Goal: Communication & Community: Answer question/provide support

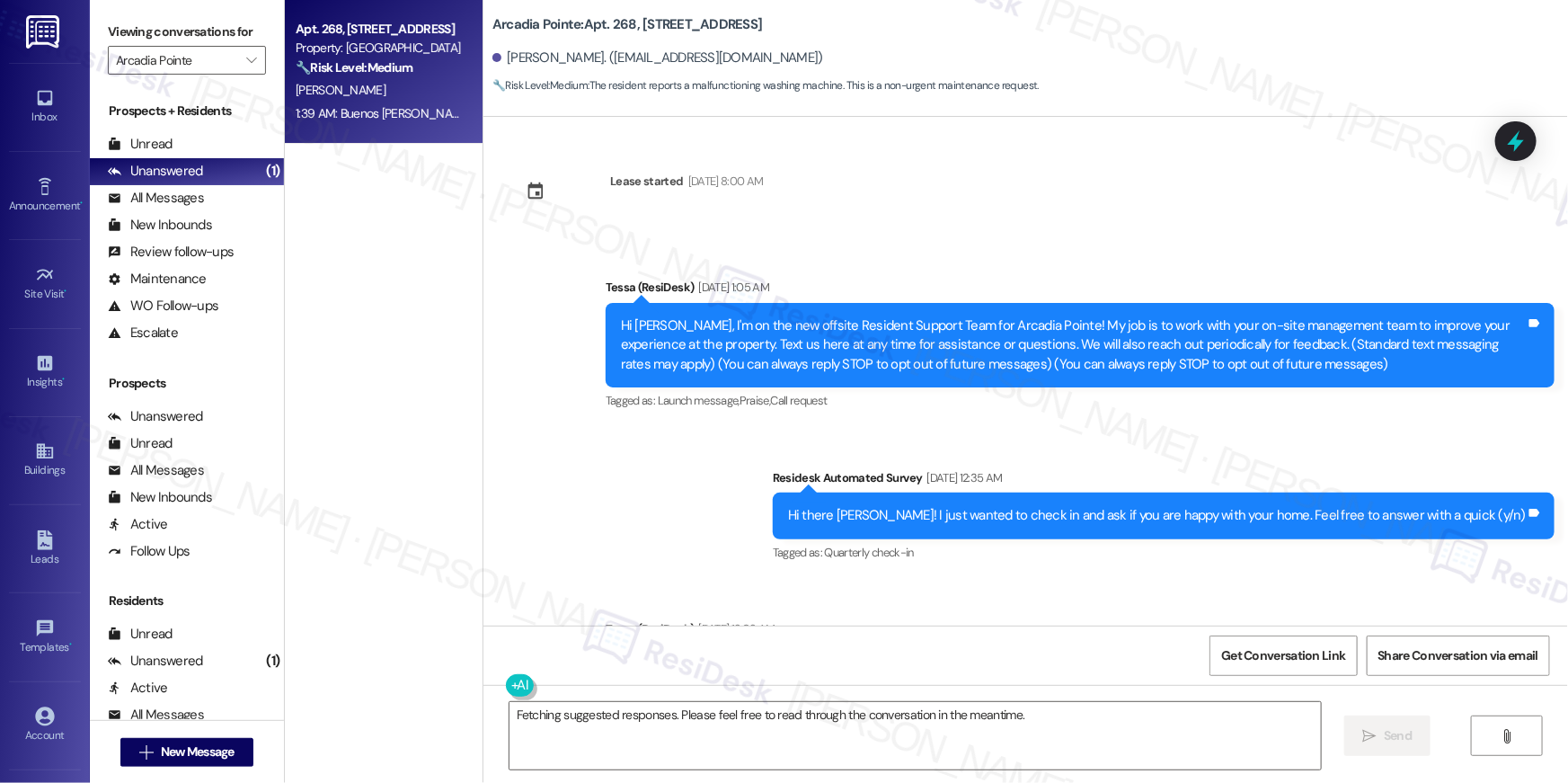
click at [204, 750] on span "New Message" at bounding box center [198, 751] width 74 height 19
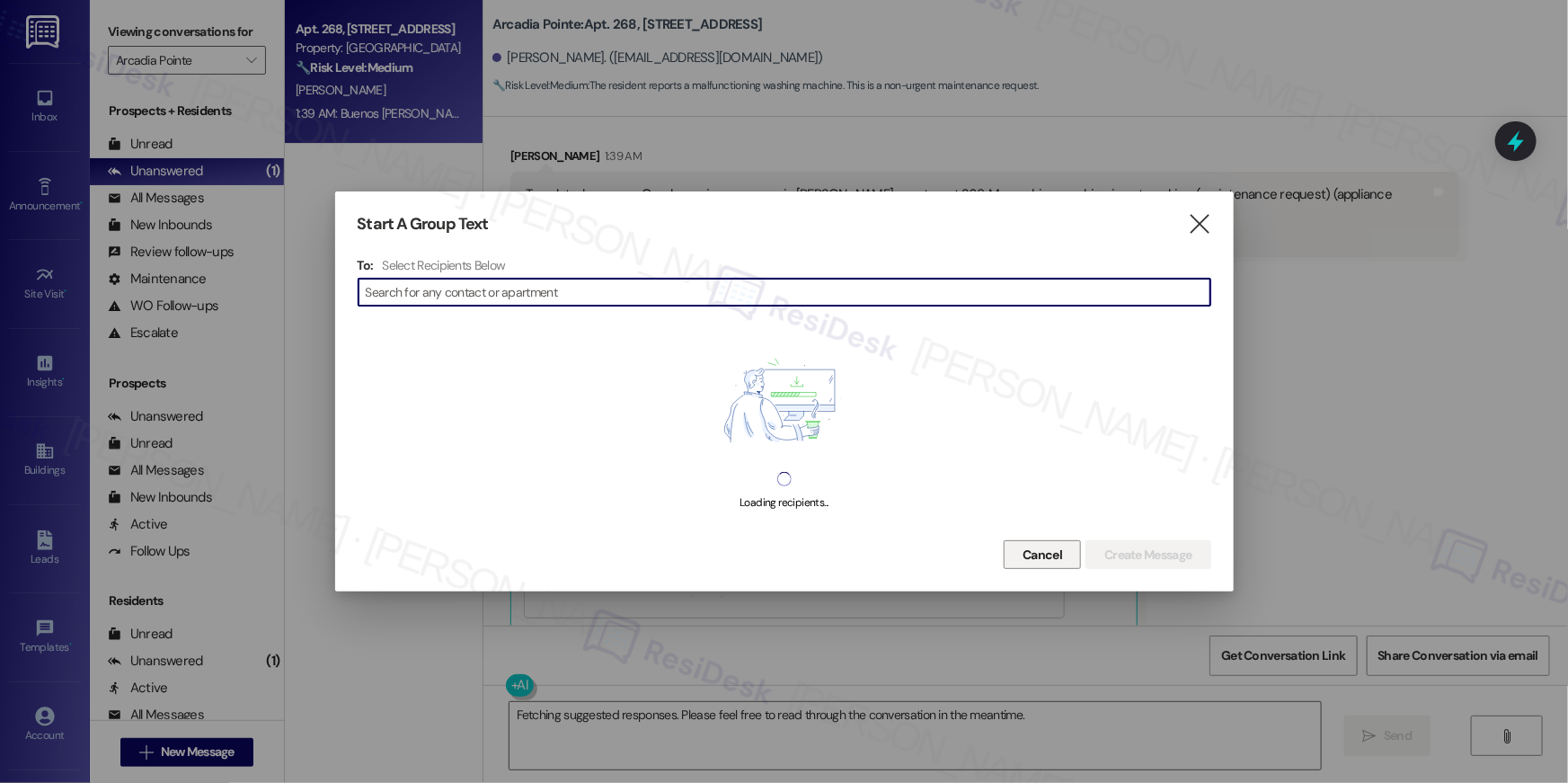
click at [1028, 546] on span "Cancel" at bounding box center [1042, 555] width 39 height 19
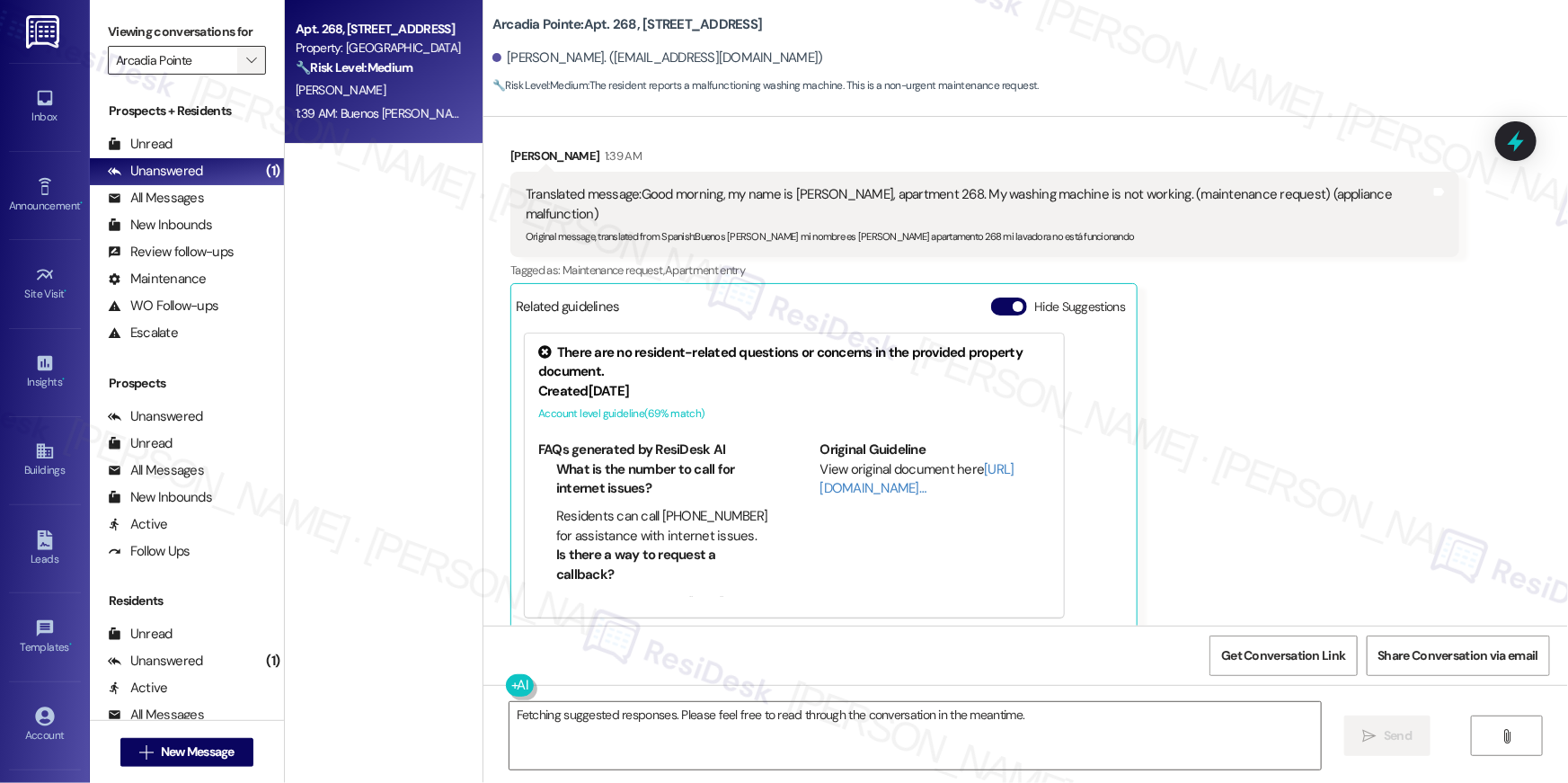
click at [243, 64] on span "" at bounding box center [251, 60] width 17 height 29
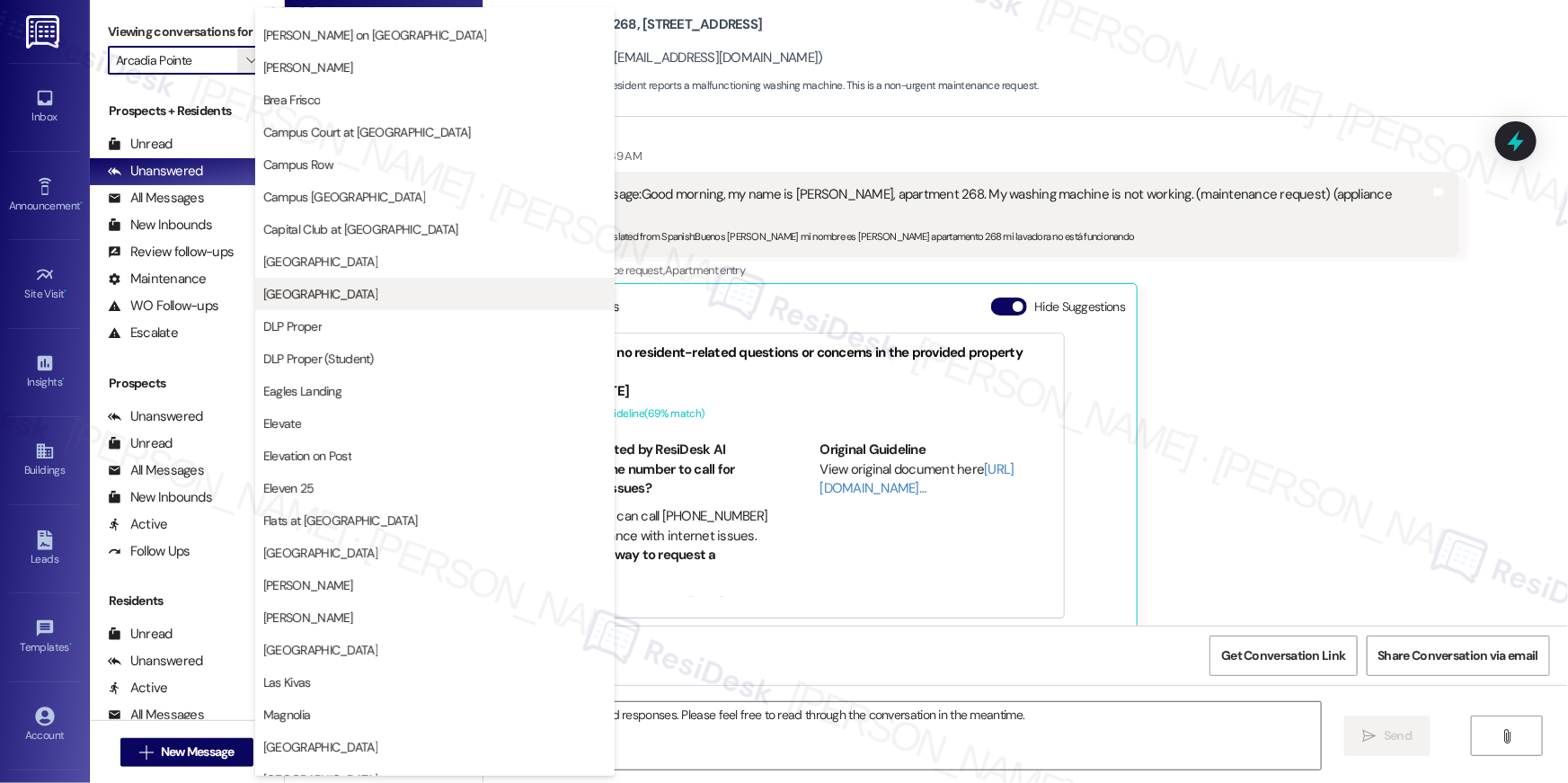
scroll to position [322, 0]
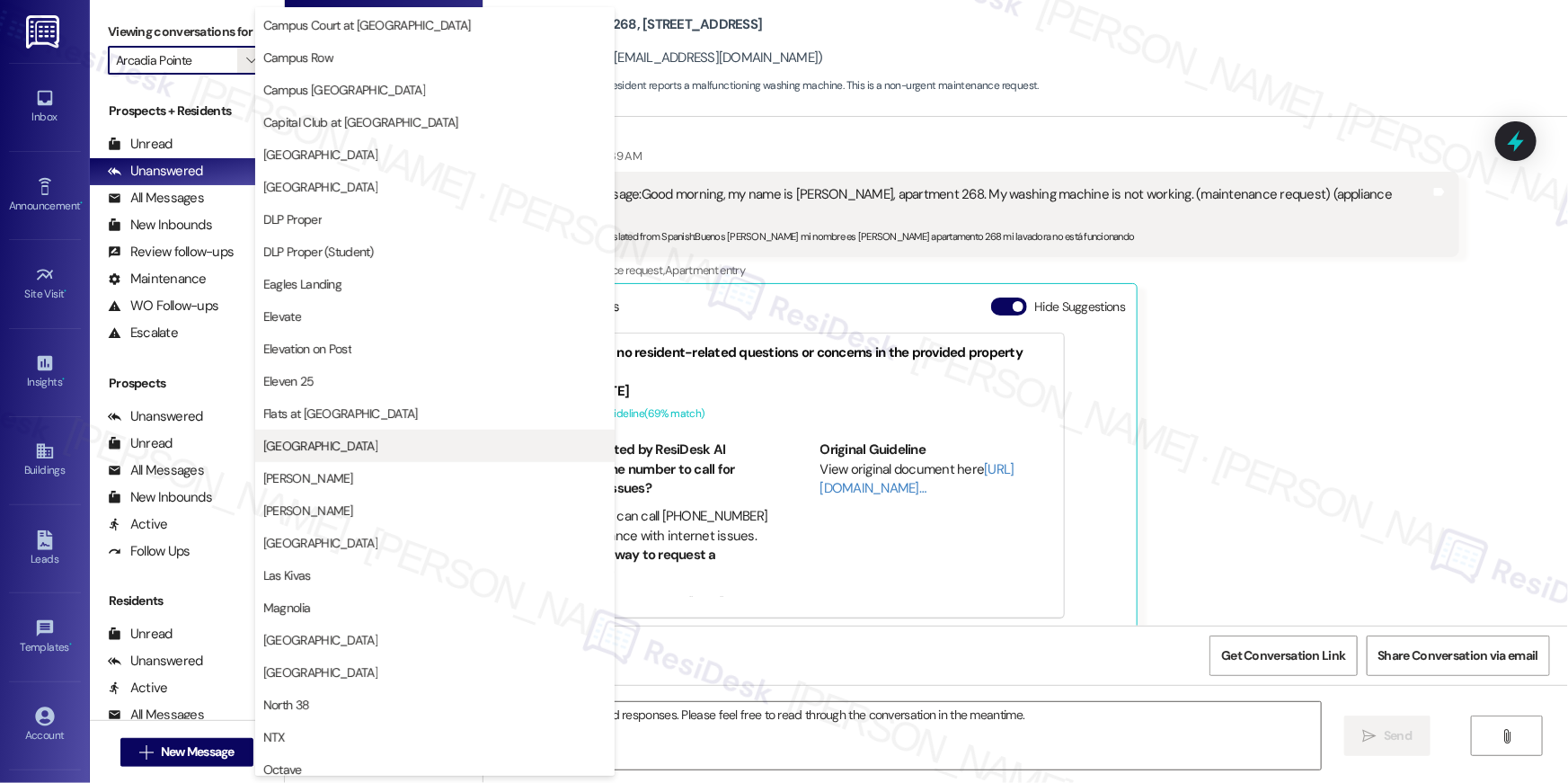
click at [368, 449] on span "[GEOGRAPHIC_DATA]" at bounding box center [435, 445] width 344 height 18
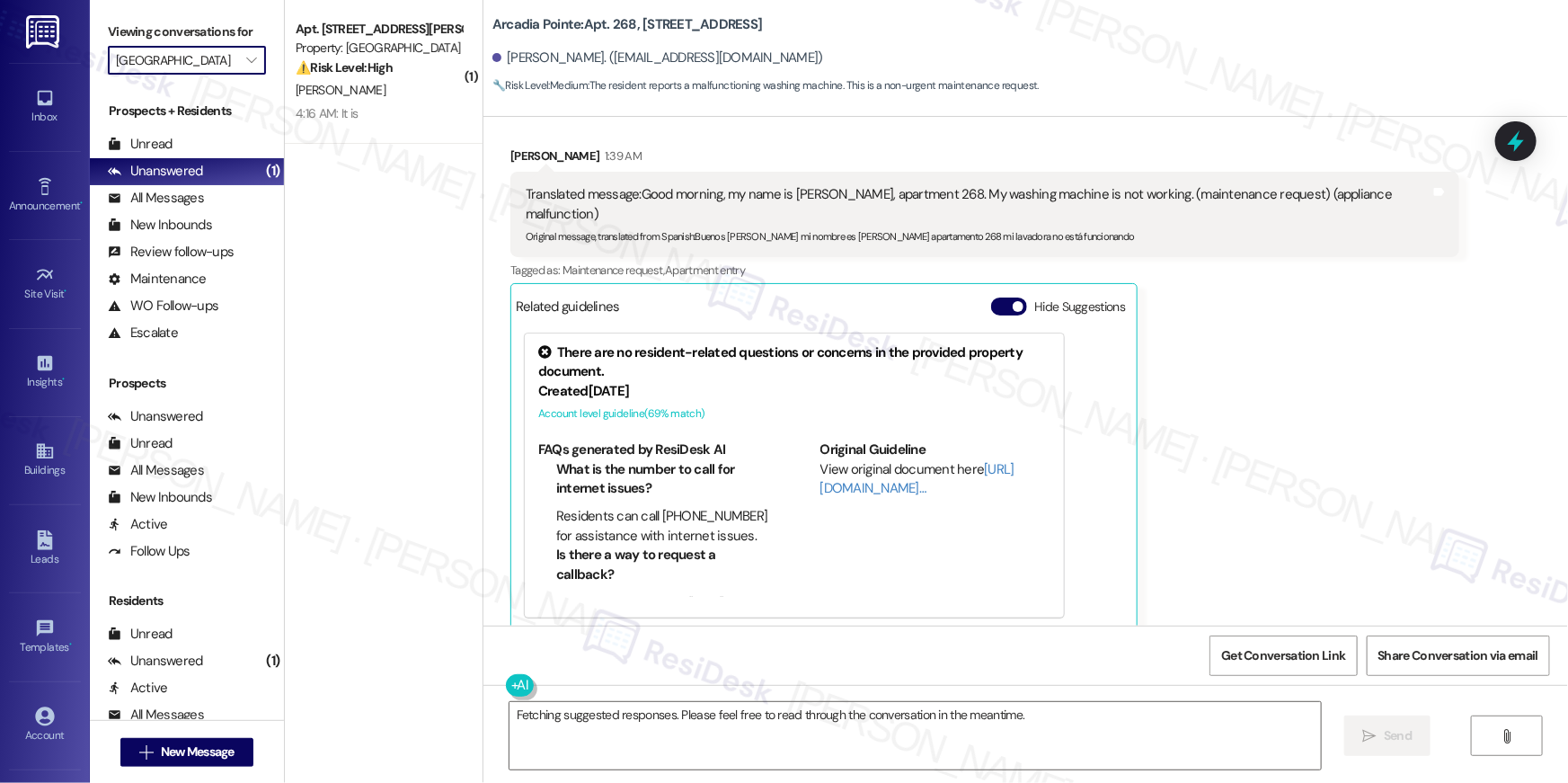
type input "[GEOGRAPHIC_DATA]"
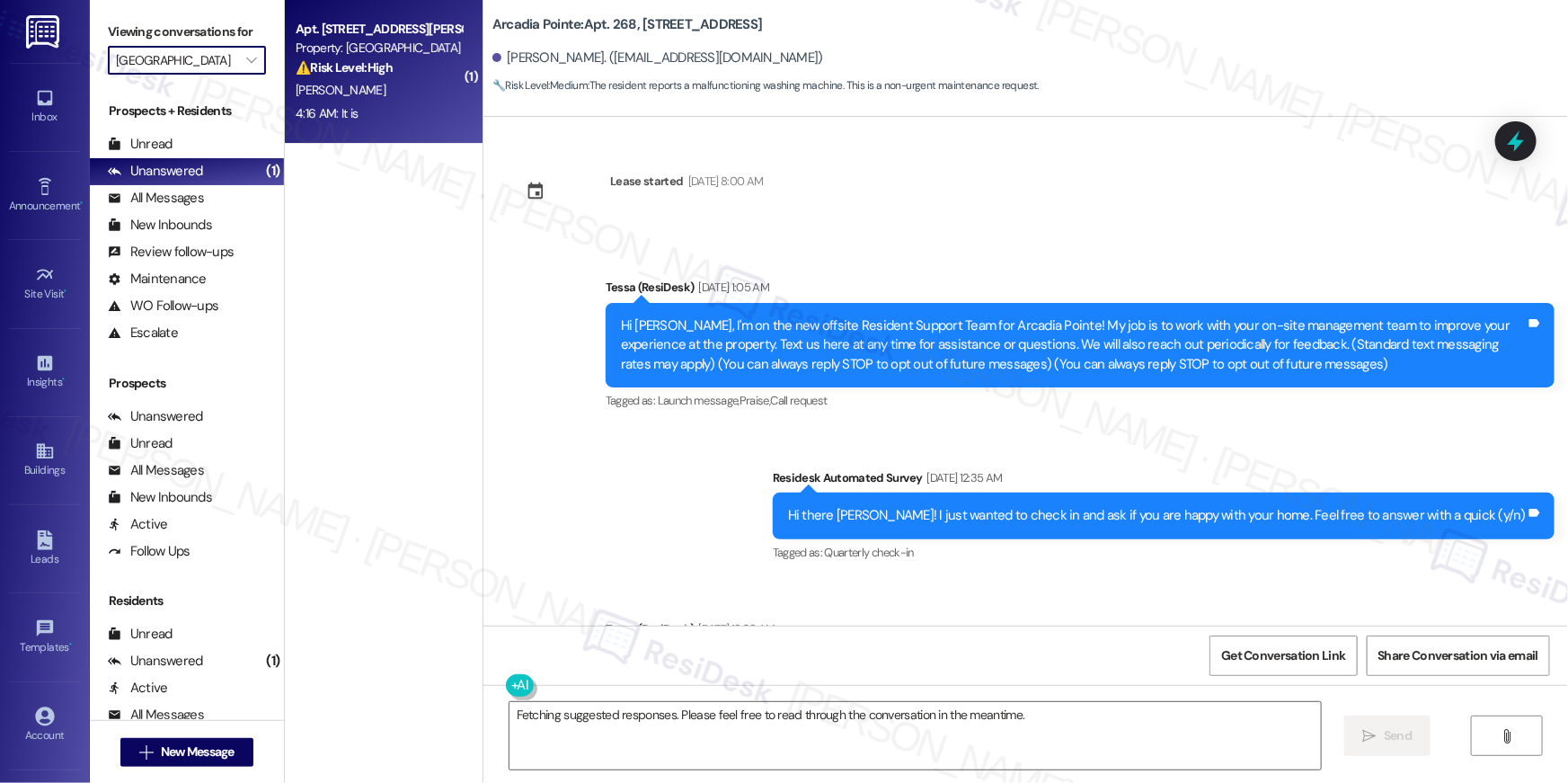
click at [387, 94] on div "S. Fox" at bounding box center [378, 89] width 170 height 22
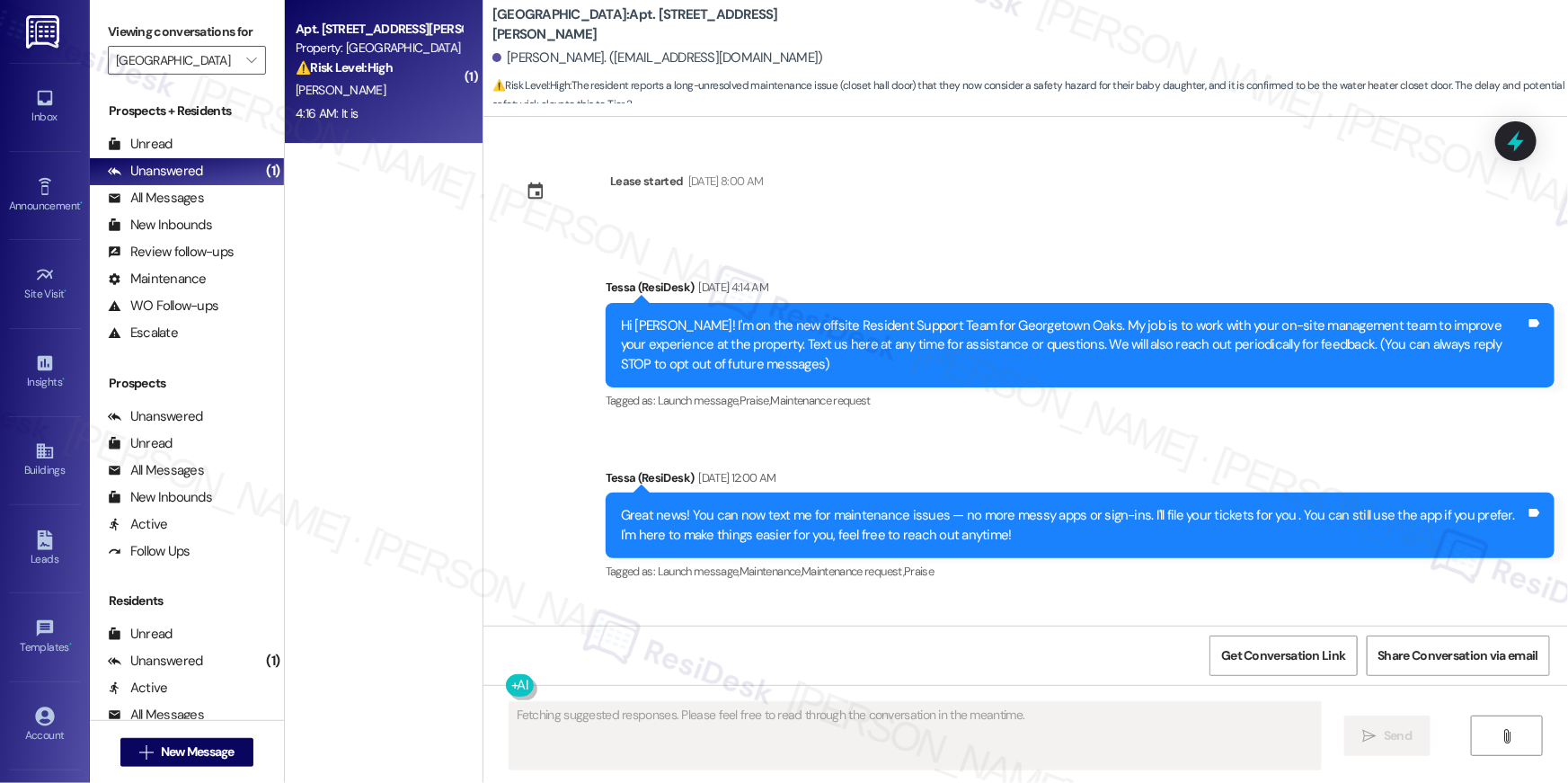
scroll to position [6978, 0]
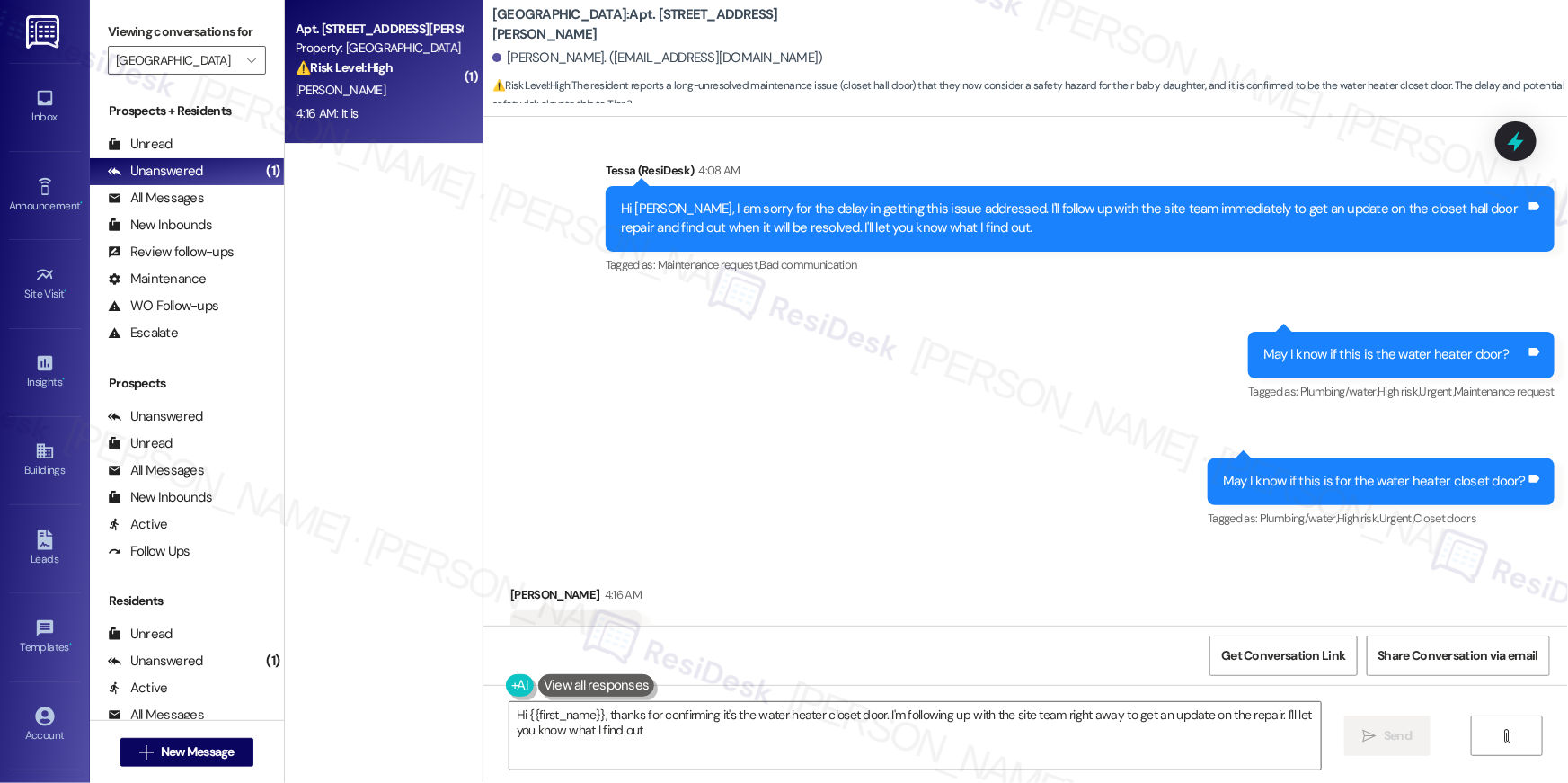
type textarea "Hi {{first_name}}, thanks for confirming it's the water heater closet door. I'm…"
click at [189, 204] on div "All Messages" at bounding box center [155, 199] width 96 height 19
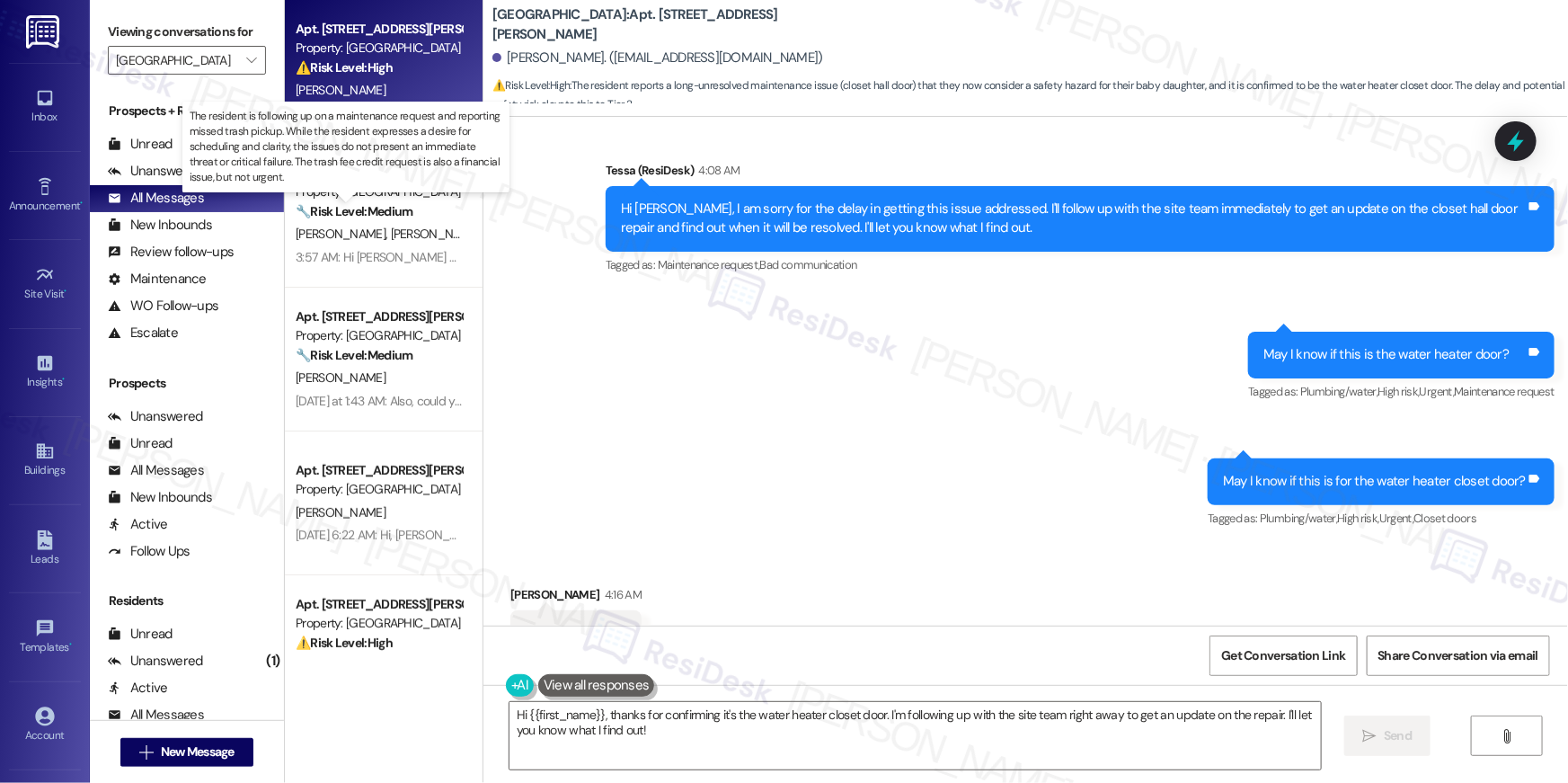
click at [368, 215] on strong "🔧 Risk Level: Medium" at bounding box center [354, 211] width 117 height 16
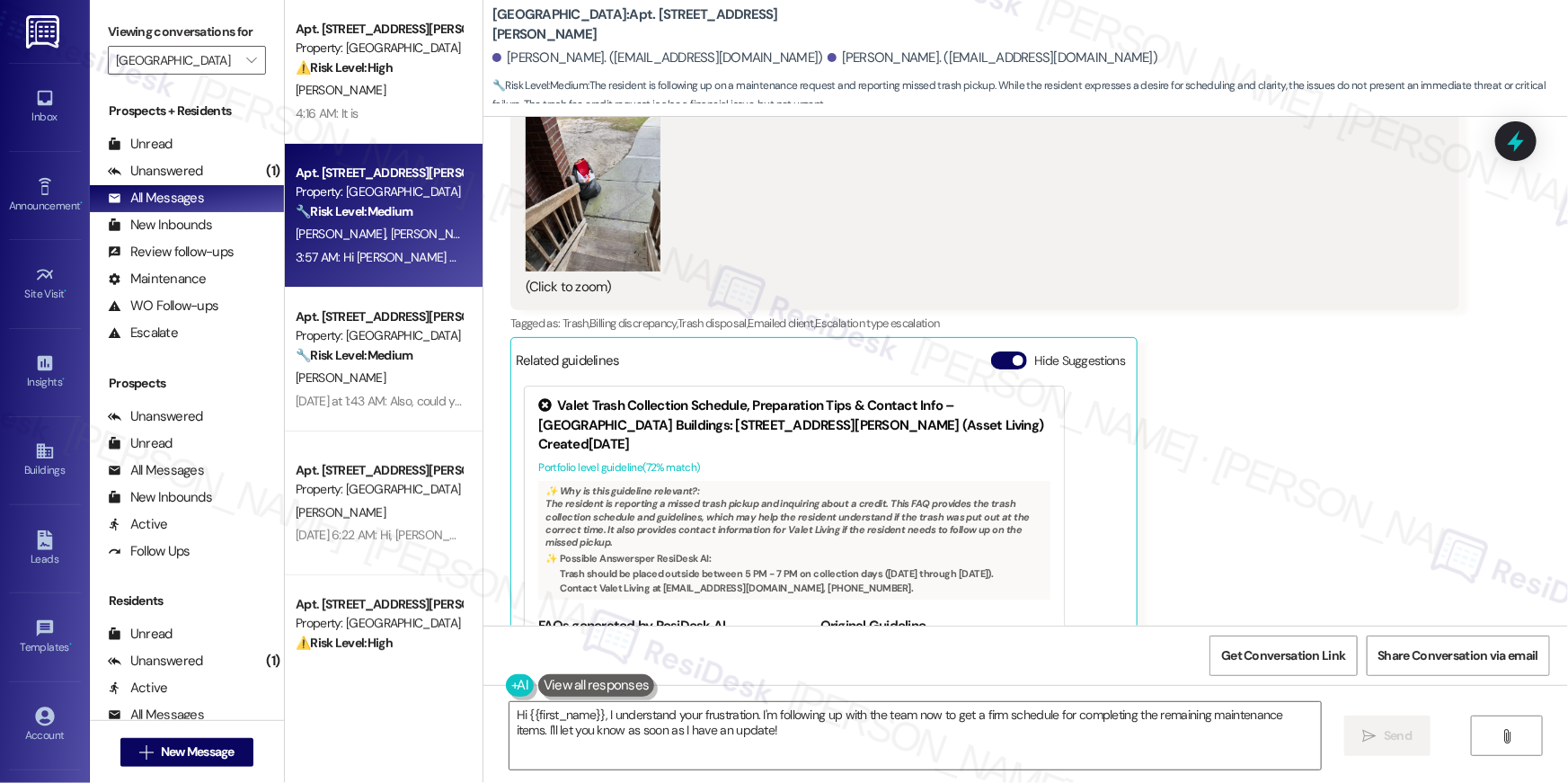
scroll to position [9260, 0]
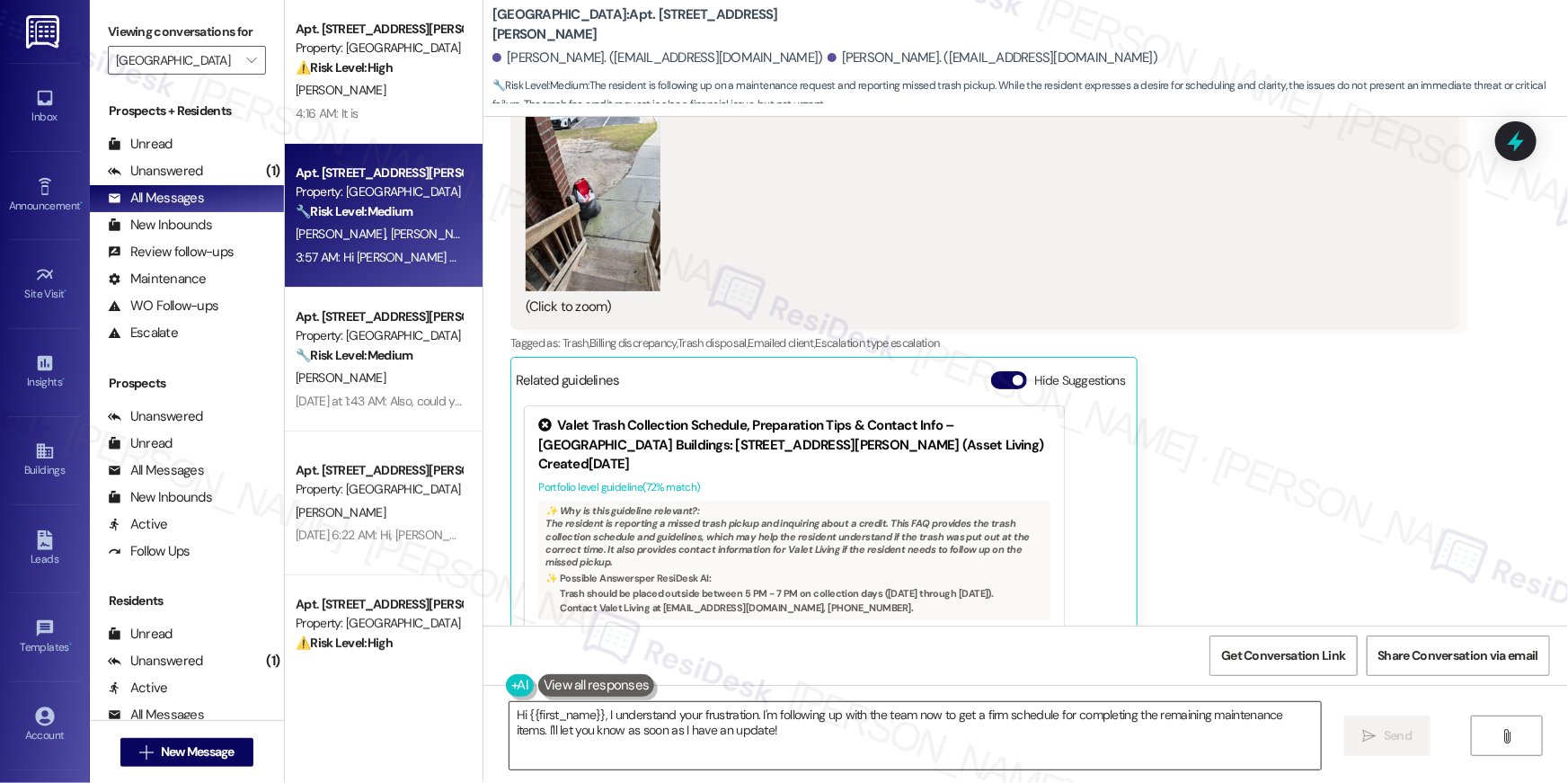
click at [819, 738] on textarea "Hi {{first_name}}, I understand your frustration. I'm following up with the tea…" at bounding box center [915, 735] width 812 height 67
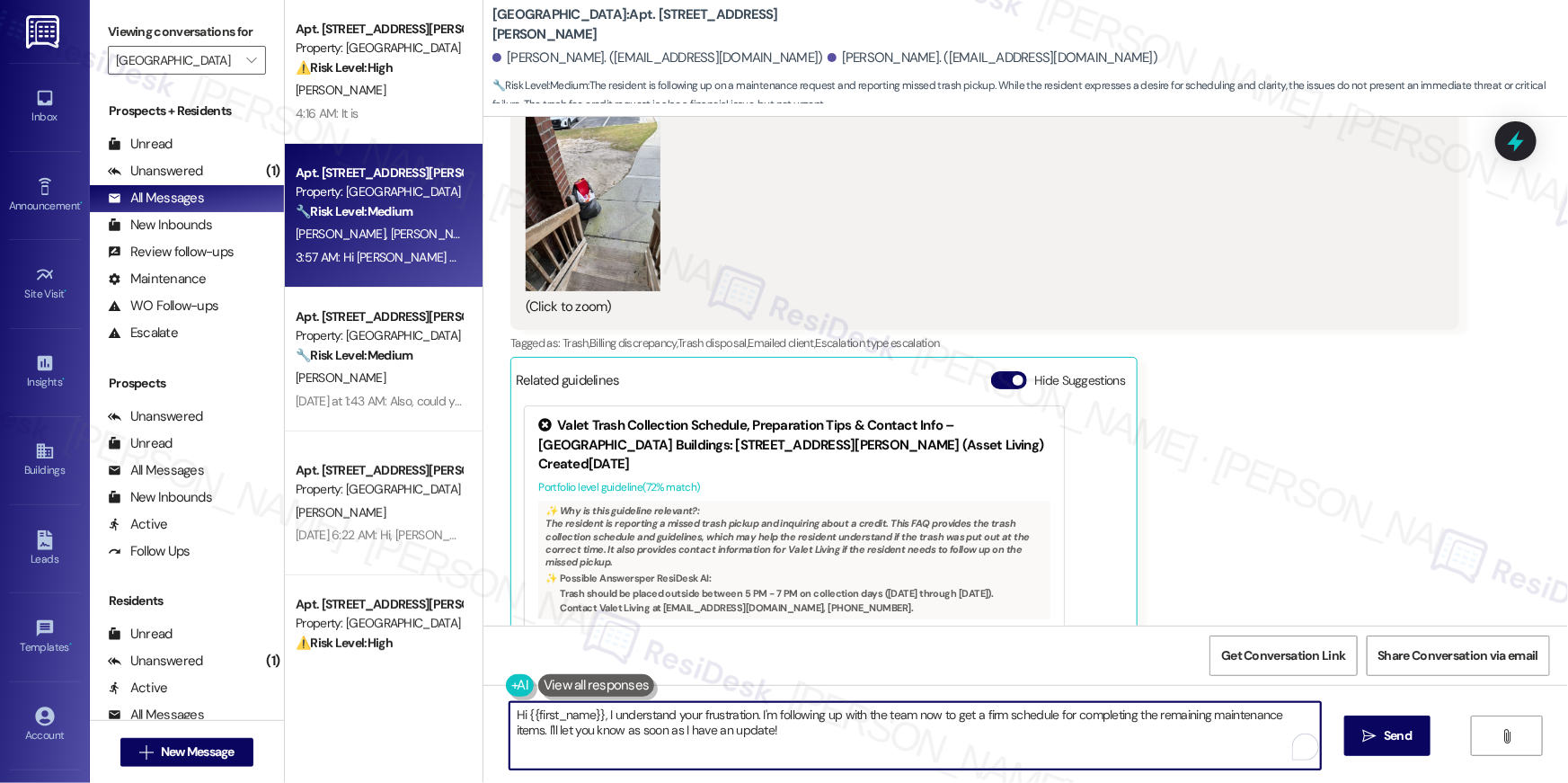
drag, startPoint x: 597, startPoint y: 716, endPoint x: 708, endPoint y: 720, distance: 111.1
click at [598, 716] on textarea "Hi {{first_name}}, I understand your frustration. I'm following up with the tea…" at bounding box center [915, 735] width 812 height 67
paste textarea "just got an update from the site team-- maintenance will be back over today to …"
type textarea "Hi {{first_name}}, I just got an update from the site team-- maintenance will b…"
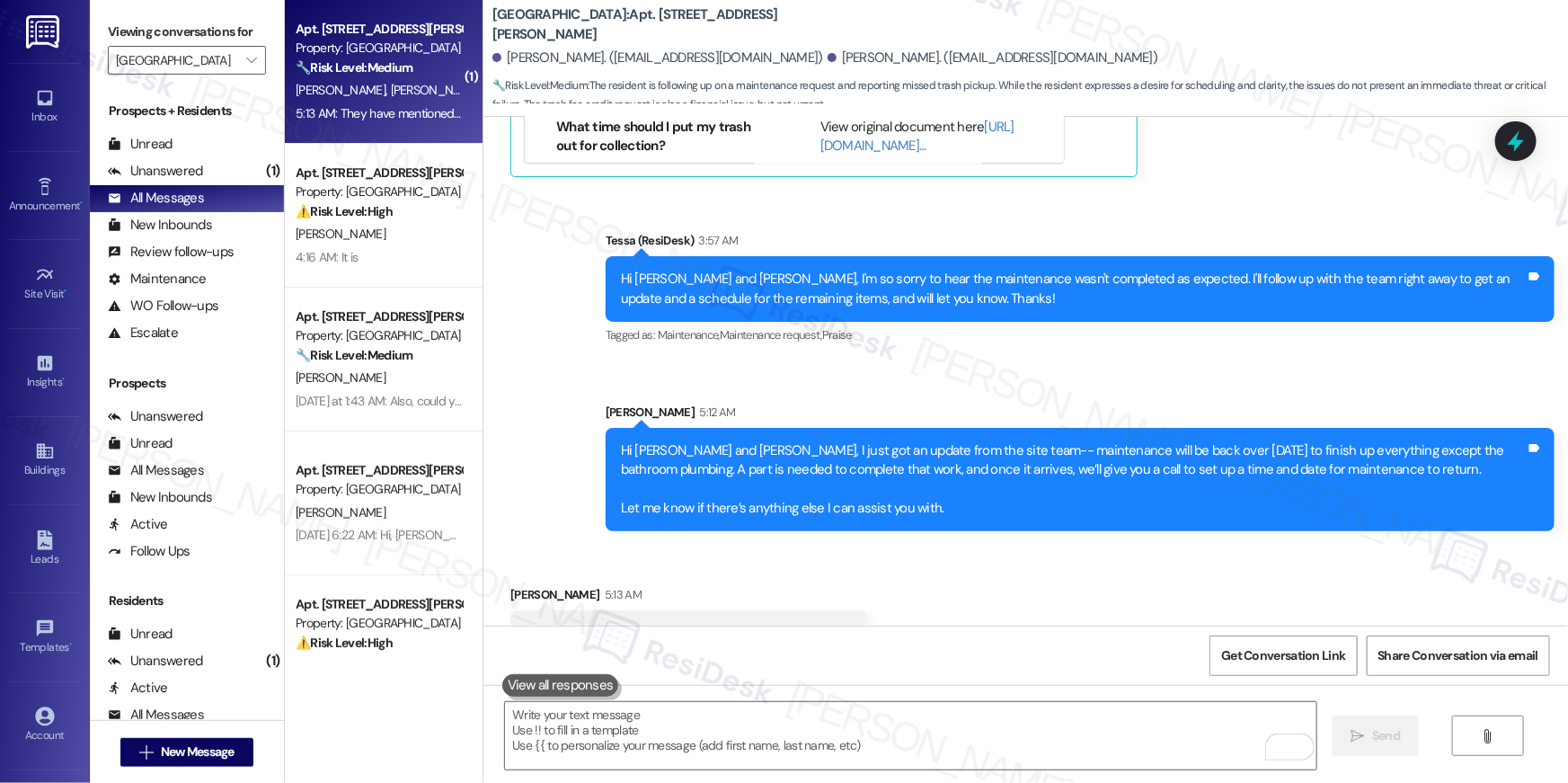
scroll to position [9799, 0]
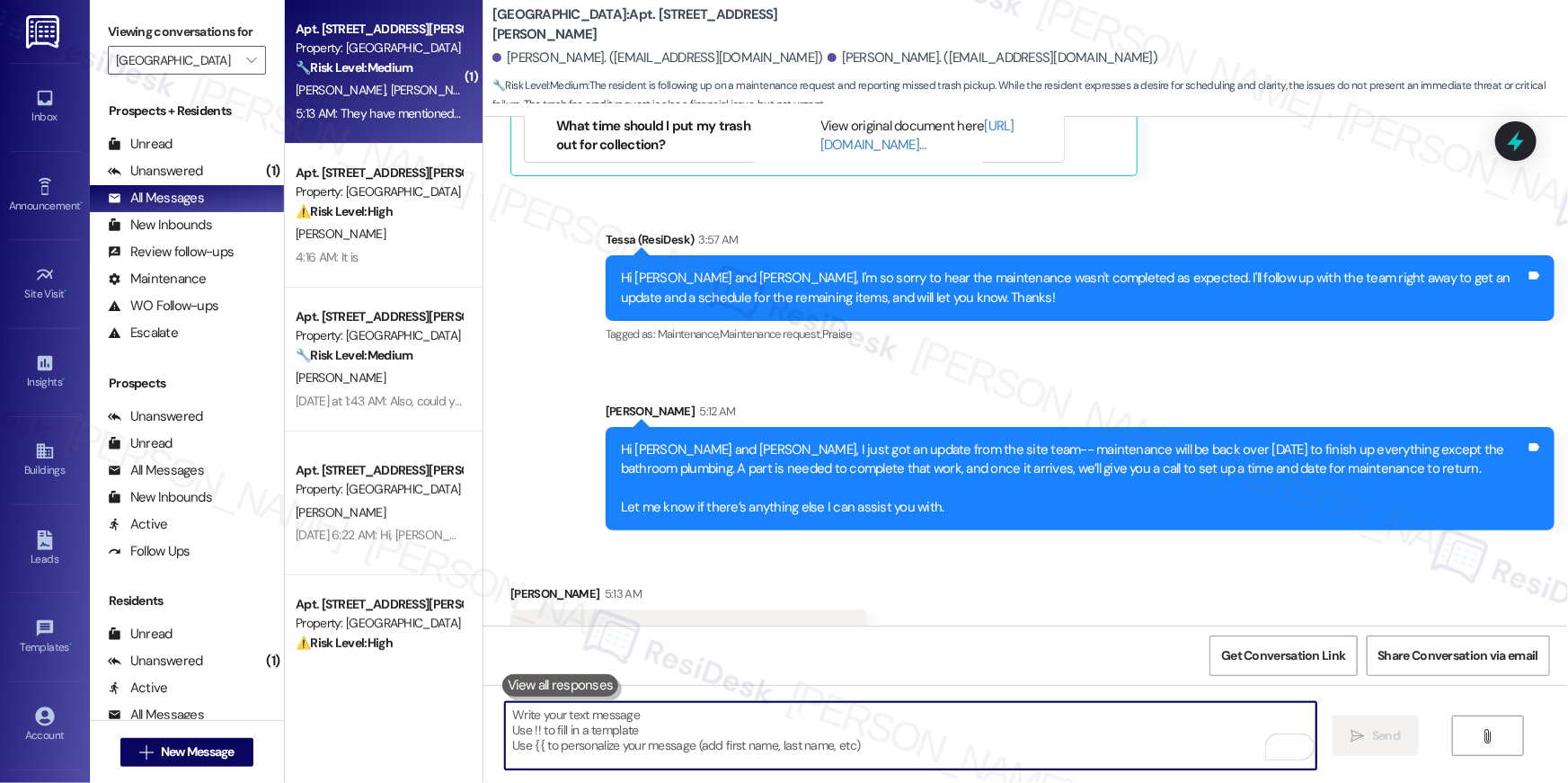
click at [914, 728] on textarea "To enrich screen reader interactions, please activate Accessibility in Grammarl…" at bounding box center [911, 735] width 812 height 67
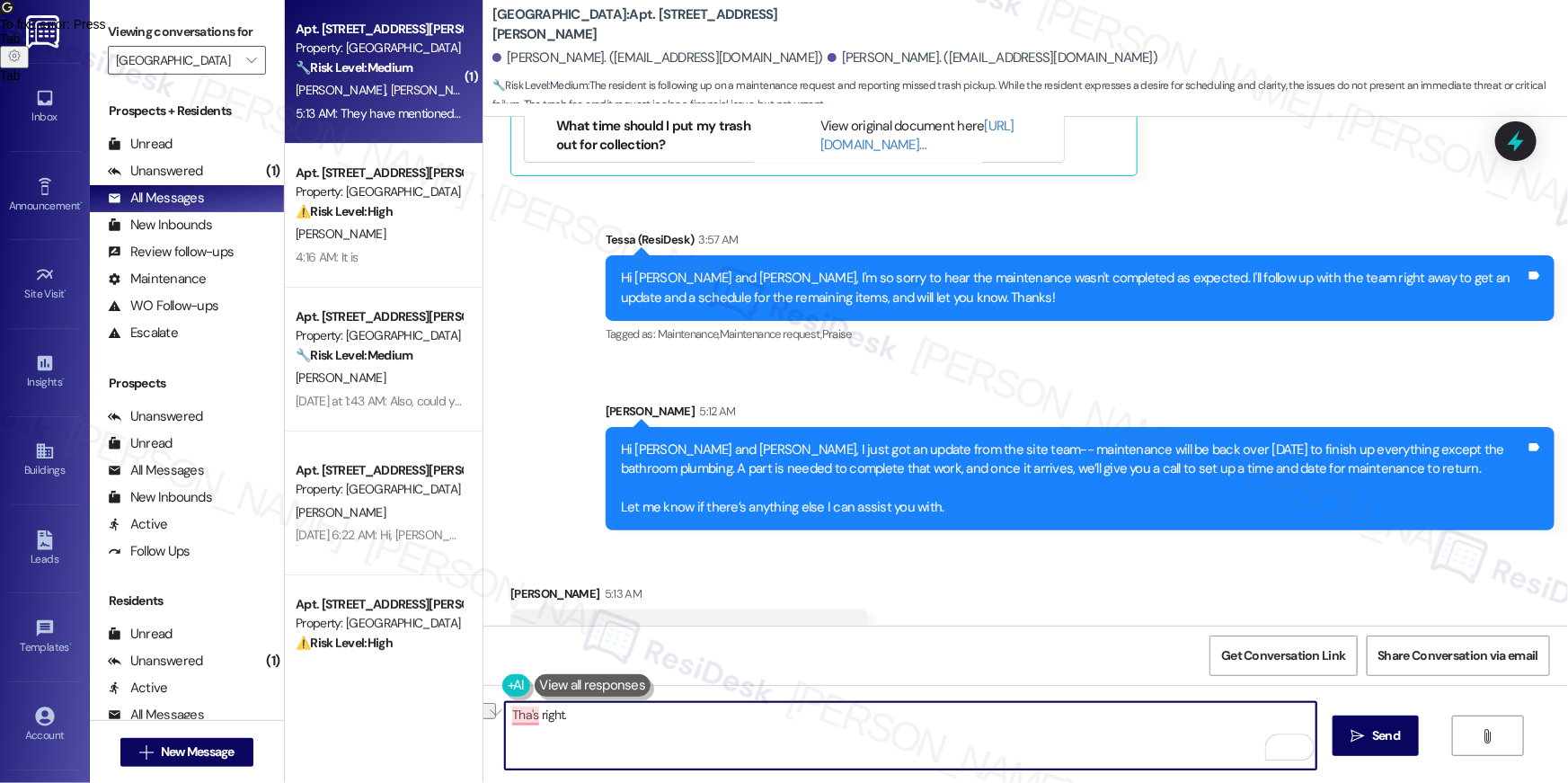
type textarea "P"
type textarea "That's right. We'll keep you posted, Naekeisha."
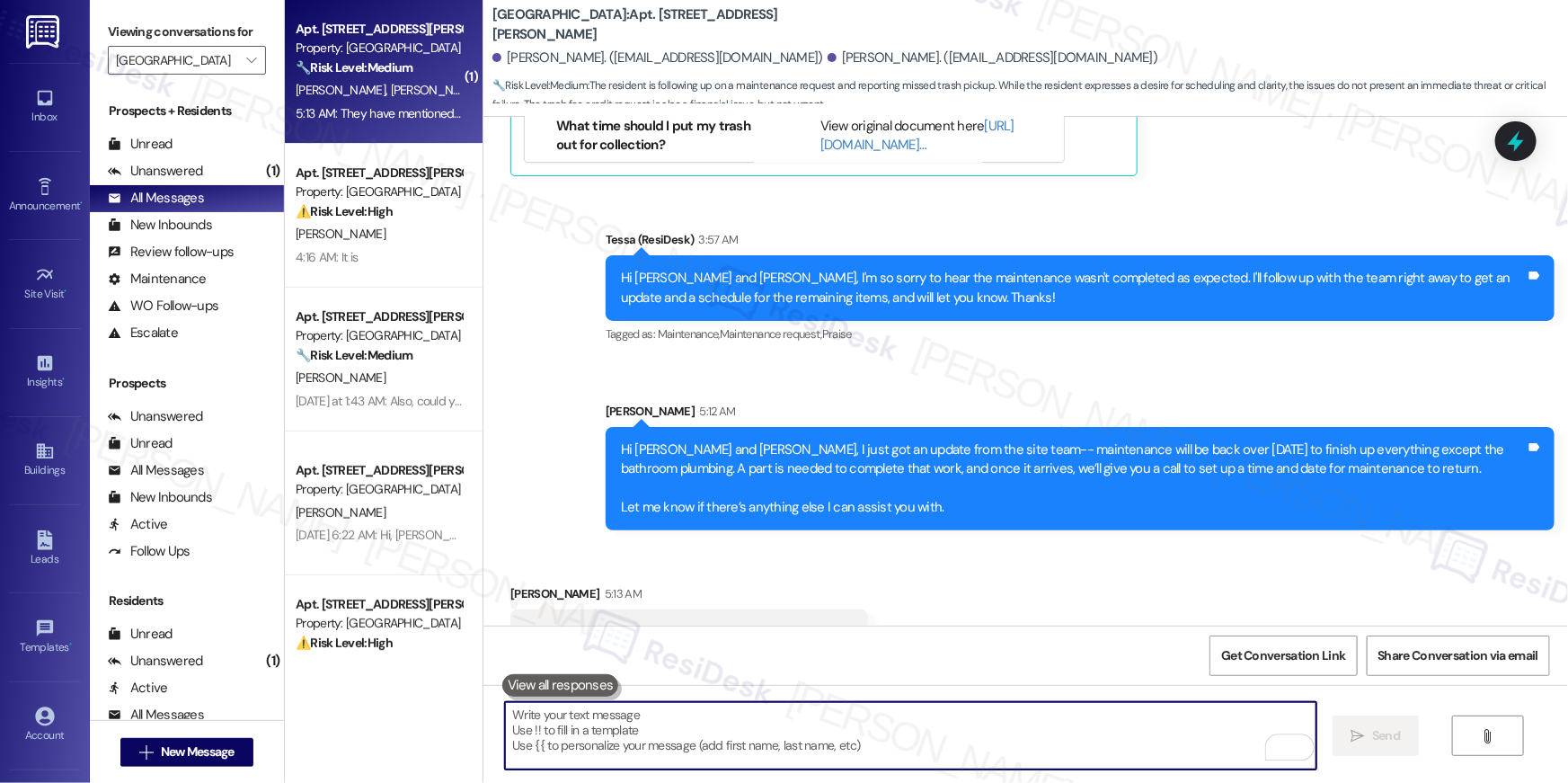
scroll to position [9798, 0]
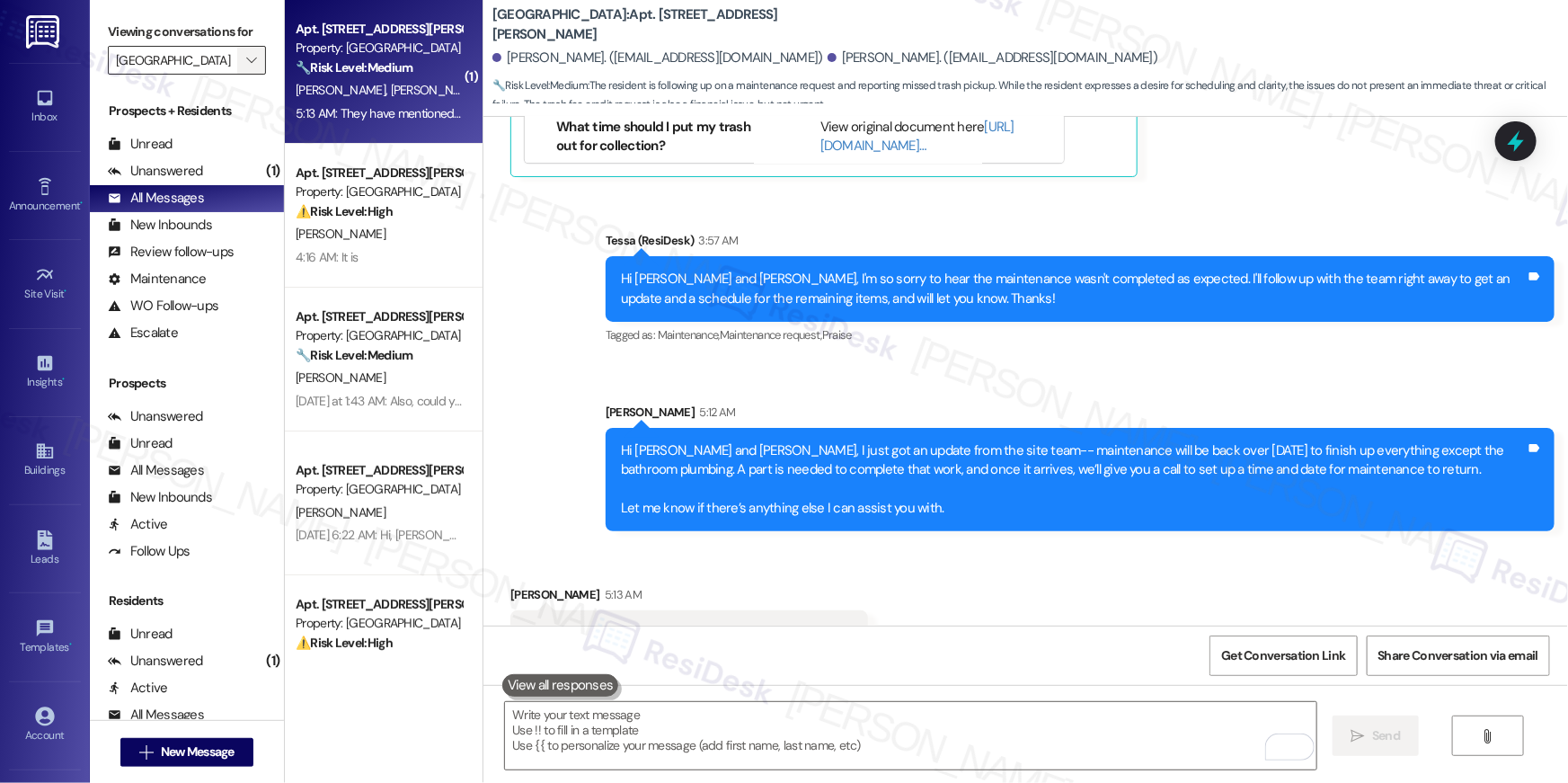
click at [247, 59] on icon "" at bounding box center [251, 59] width 10 height 14
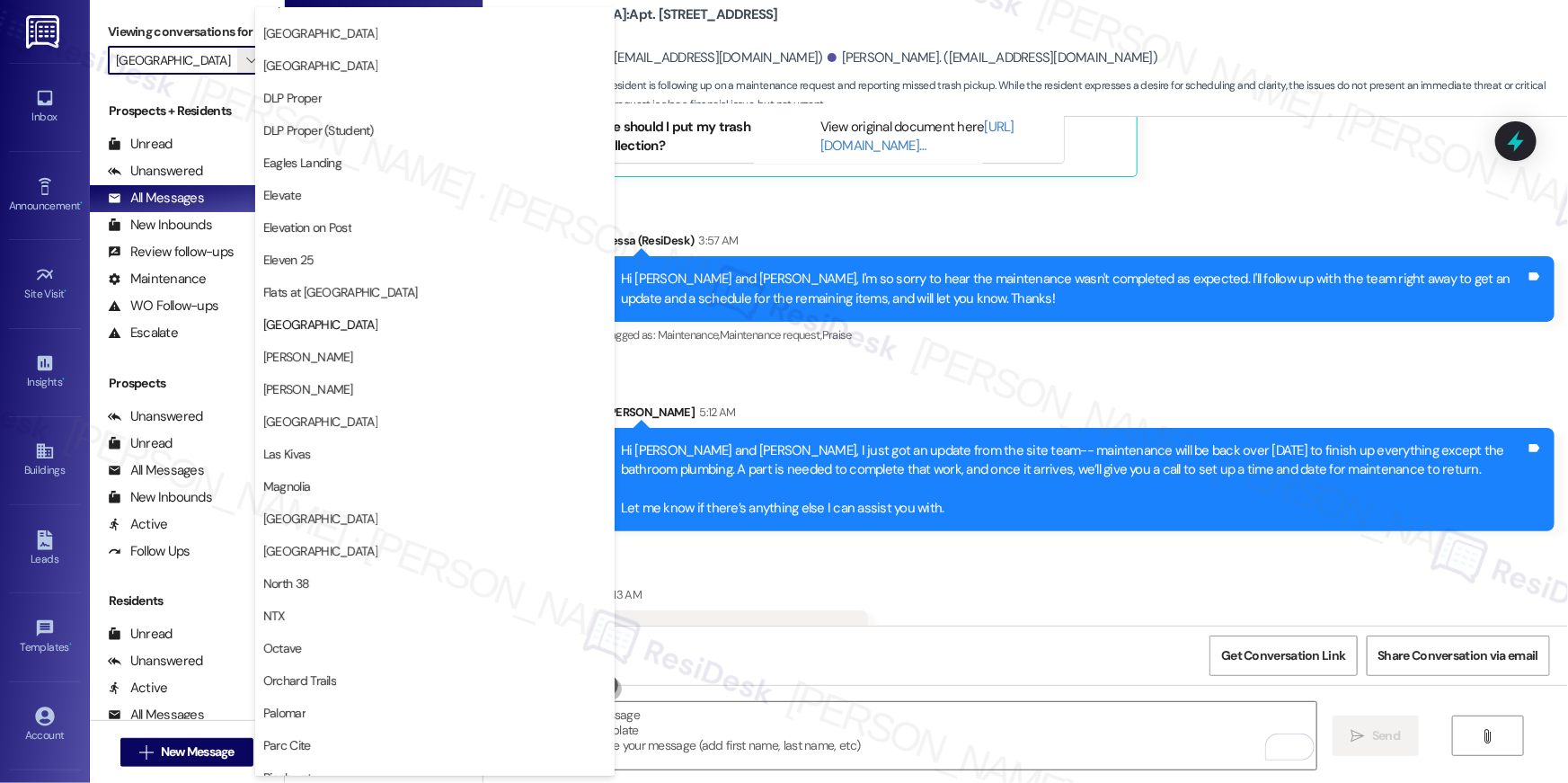
scroll to position [0, 0]
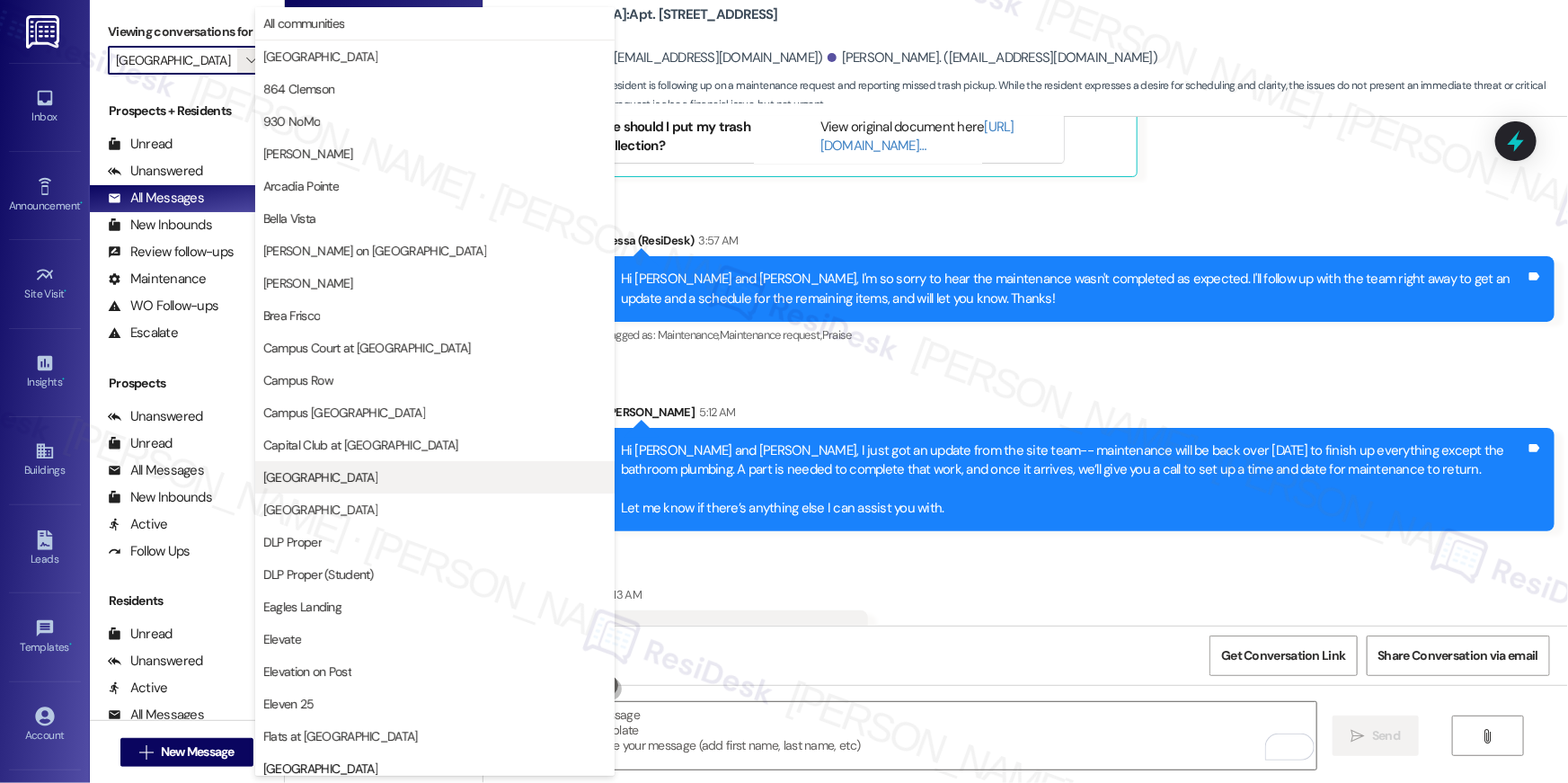
click at [334, 469] on span "[GEOGRAPHIC_DATA]" at bounding box center [320, 477] width 114 height 18
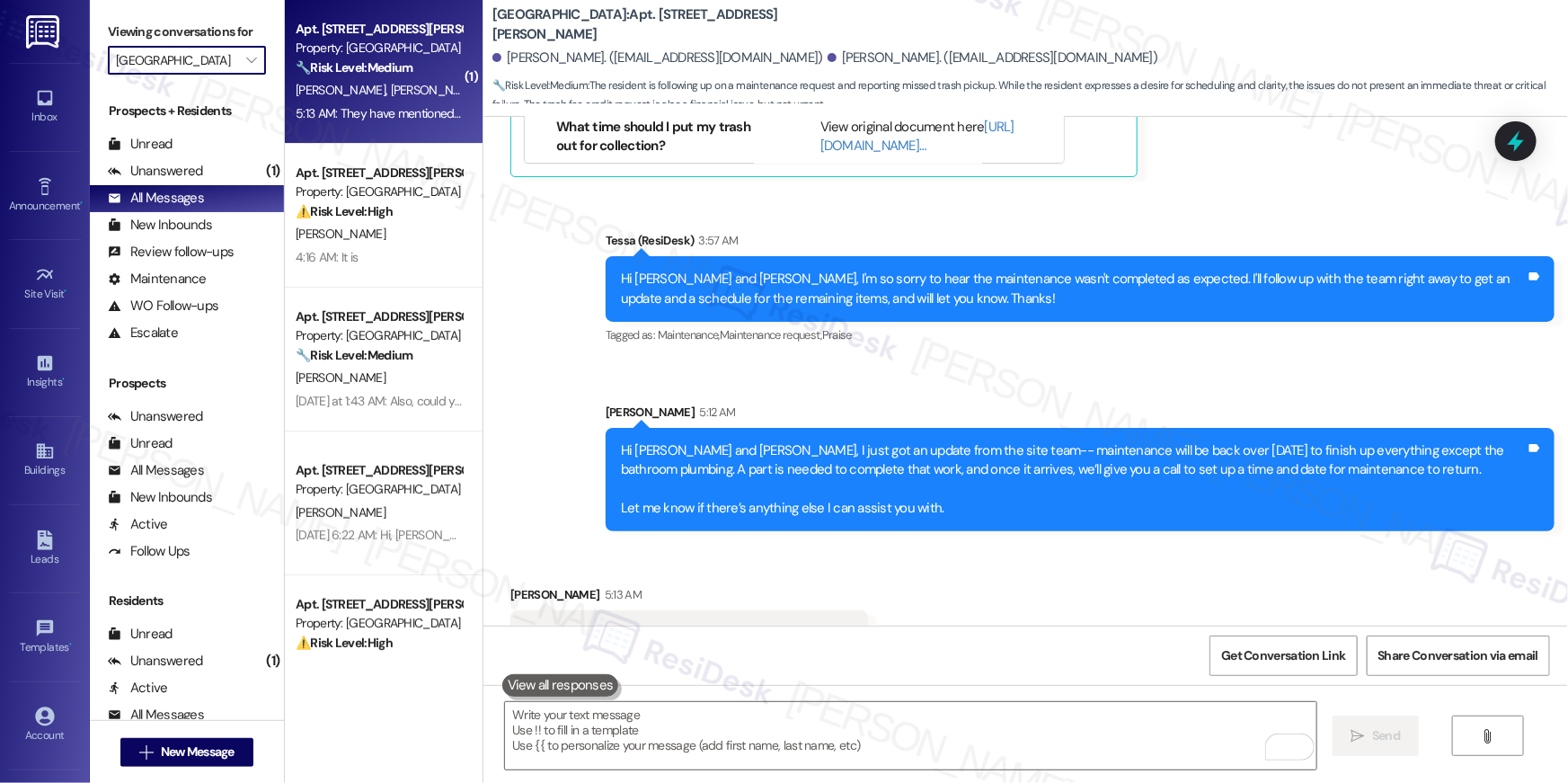
type input "[GEOGRAPHIC_DATA]"
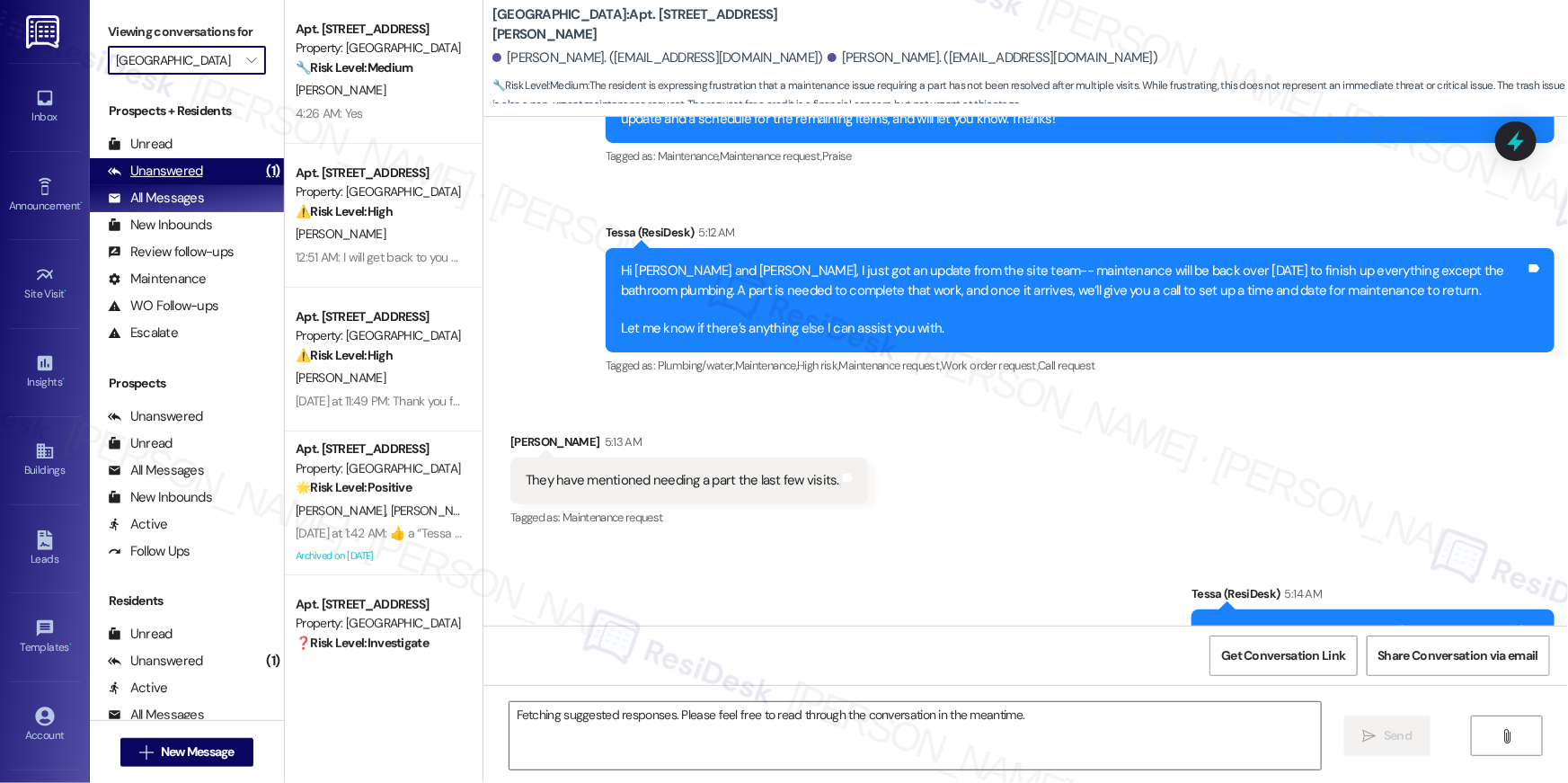
scroll to position [9539, 0]
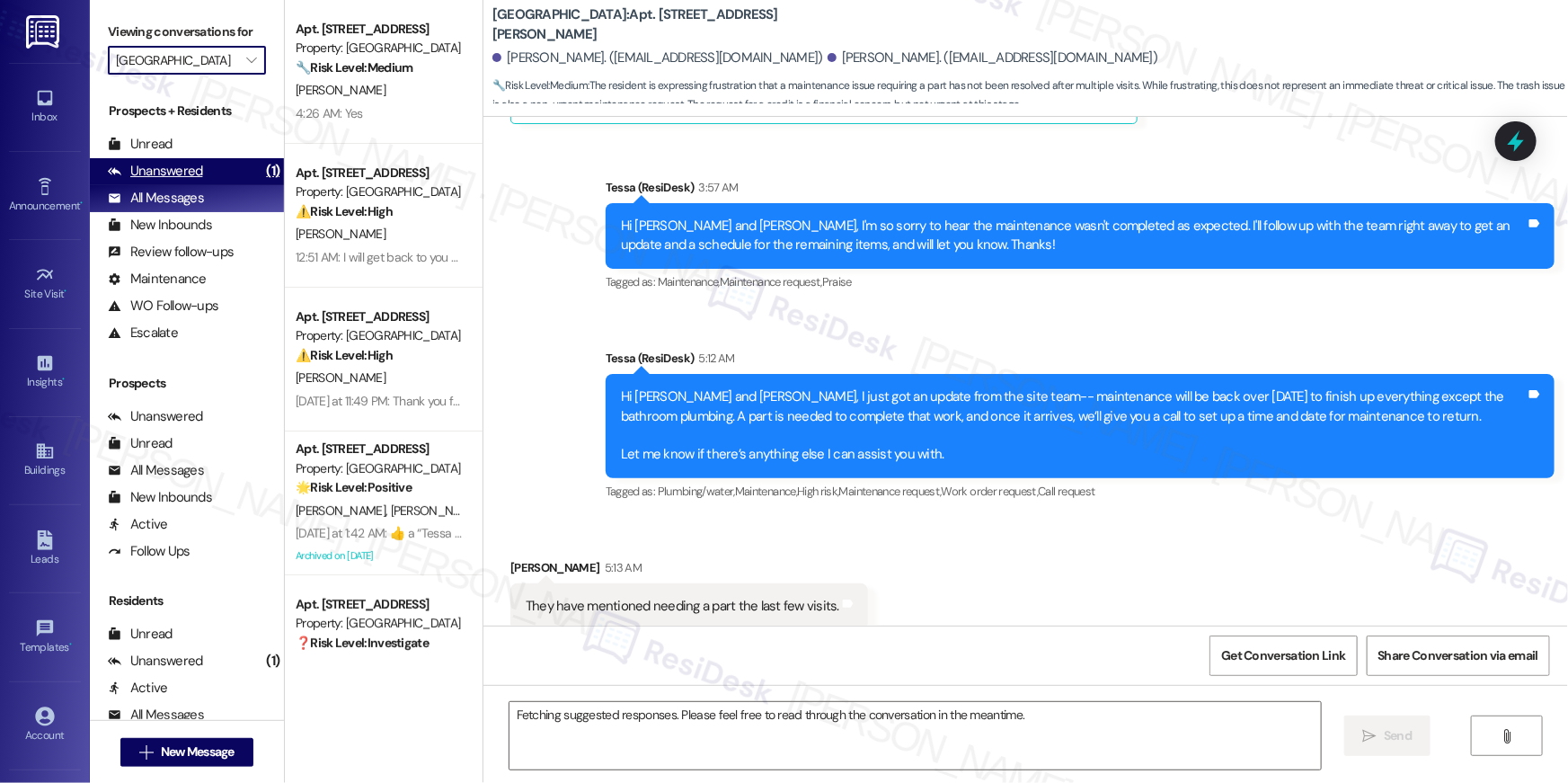
click at [204, 167] on div "Unanswered (1)" at bounding box center [187, 172] width 194 height 27
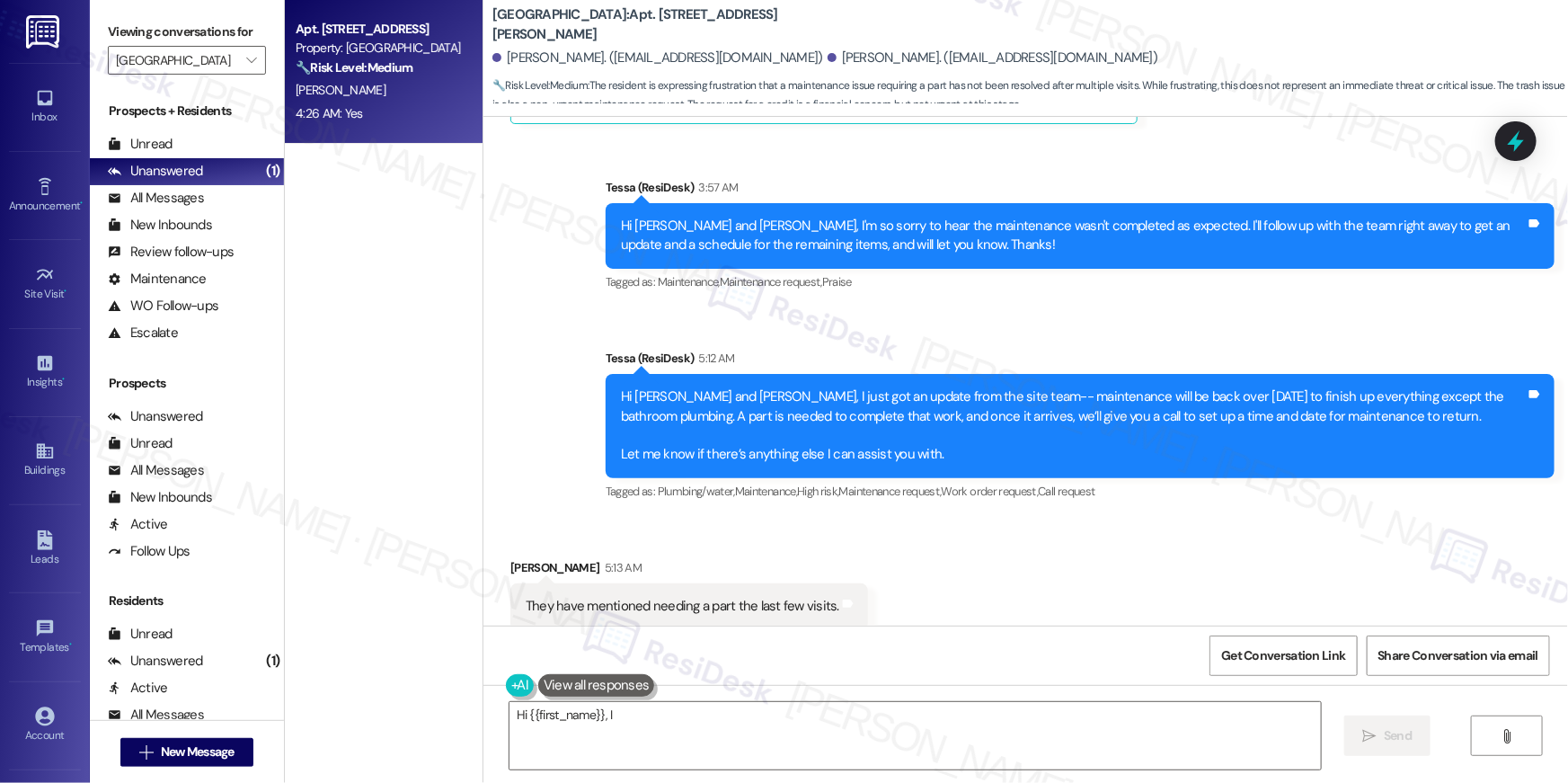
type textarea "Hi {{first_name}}, I understand"
click at [355, 81] on div "S. Chavez" at bounding box center [378, 89] width 170 height 22
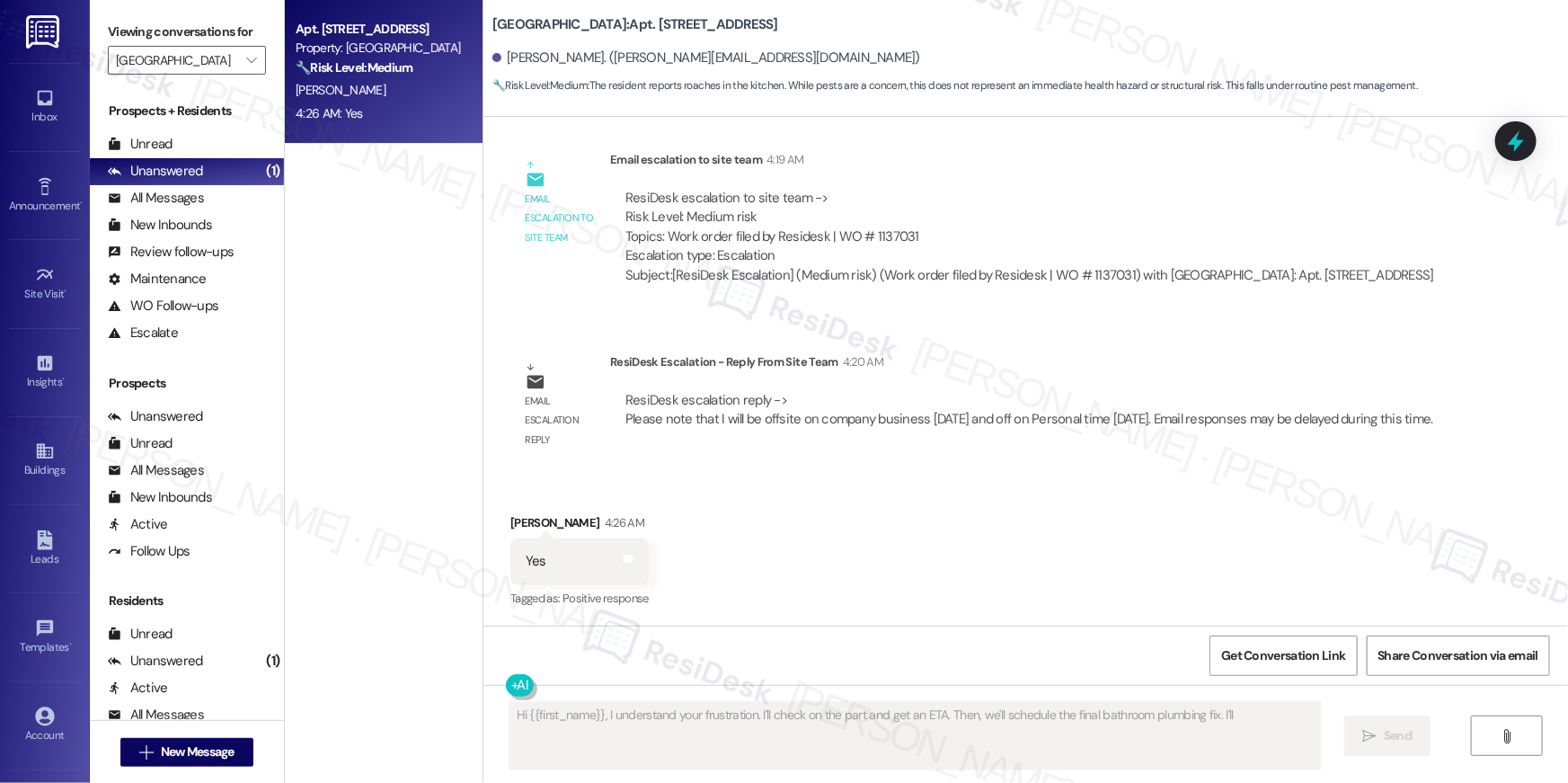
scroll to position [1053, 0]
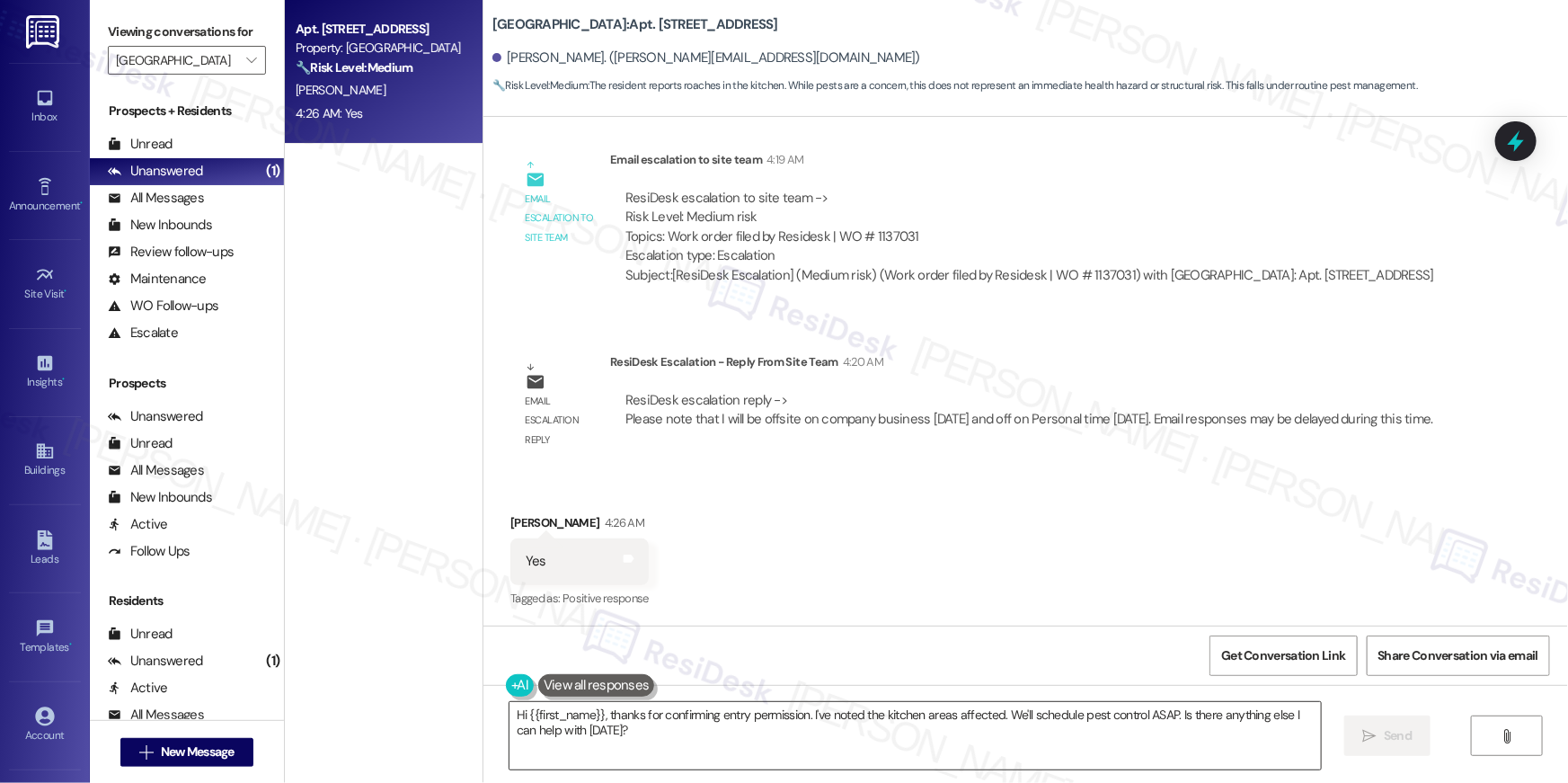
click at [1054, 755] on textarea "Hi {{first_name}}, thanks for confirming entry permission. I've noted the kitch…" at bounding box center [915, 735] width 812 height 67
paste textarea "Thank you, {{first_name}}! I’ve submitted your request, and our maintenance tea…"
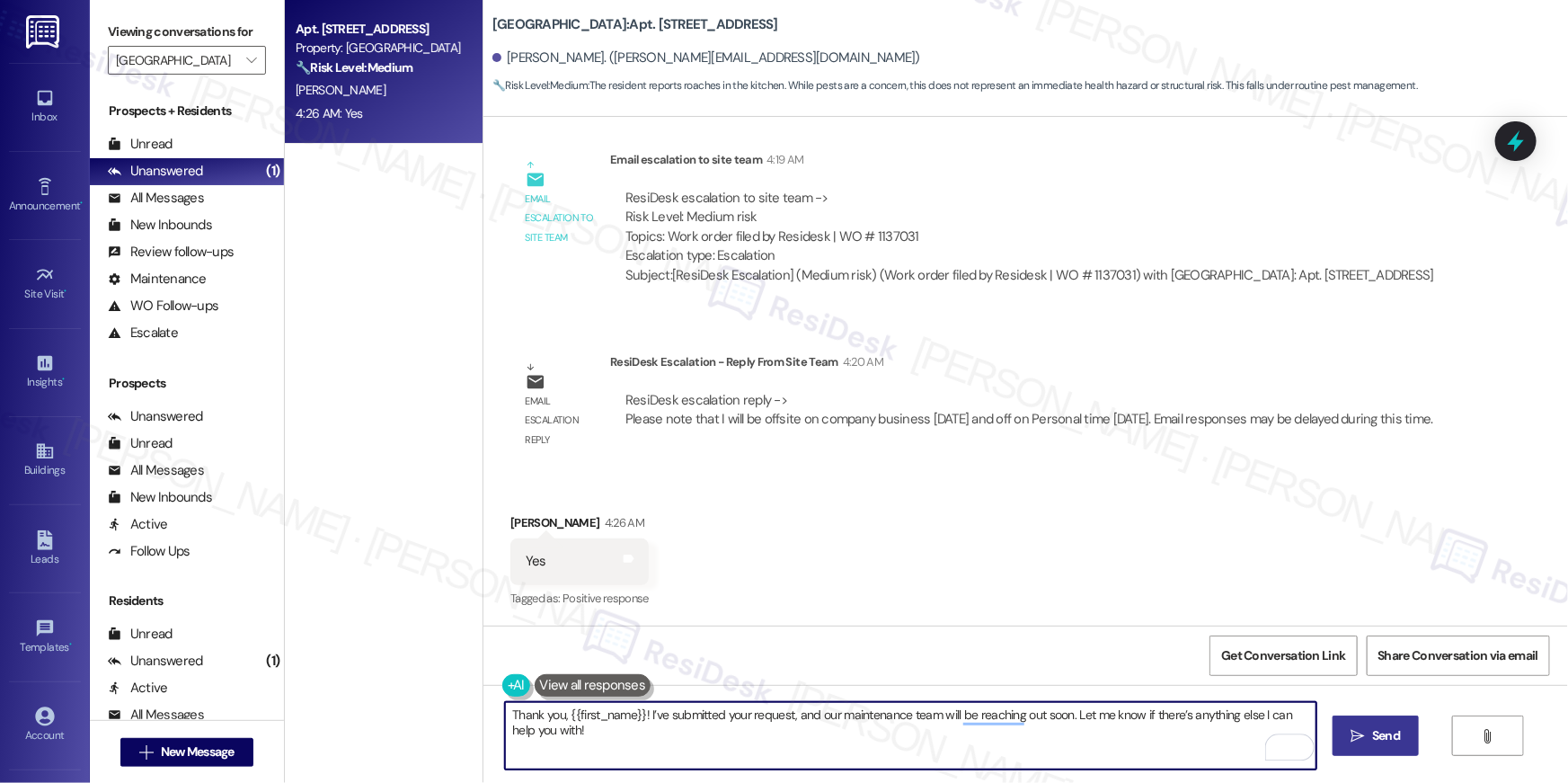
type textarea "Thank you, {{first_name}}! I’ve submitted your request, and our maintenance tea…"
click at [1365, 730] on span " Send" at bounding box center [1376, 736] width 57 height 19
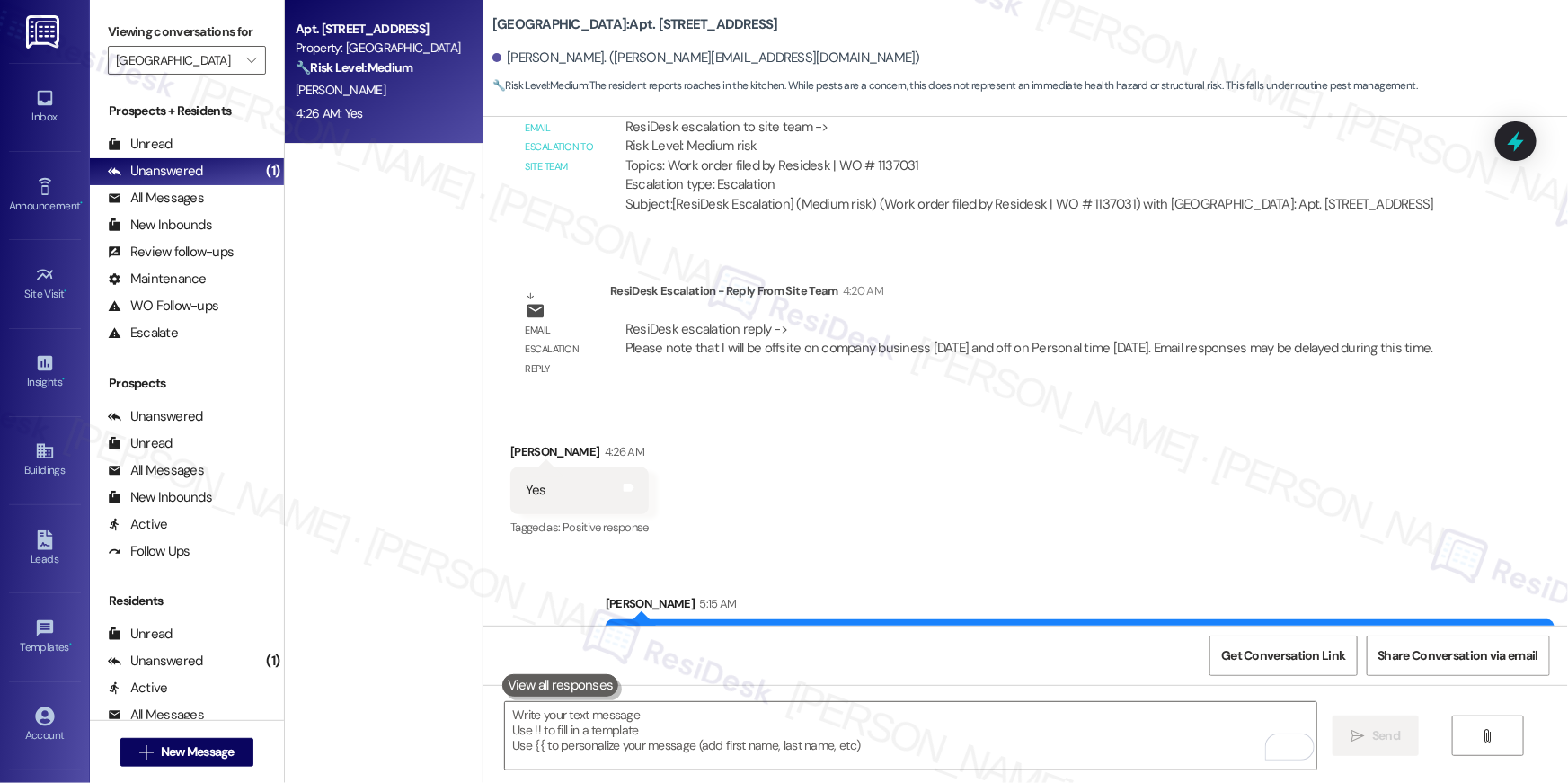
scroll to position [1178, 0]
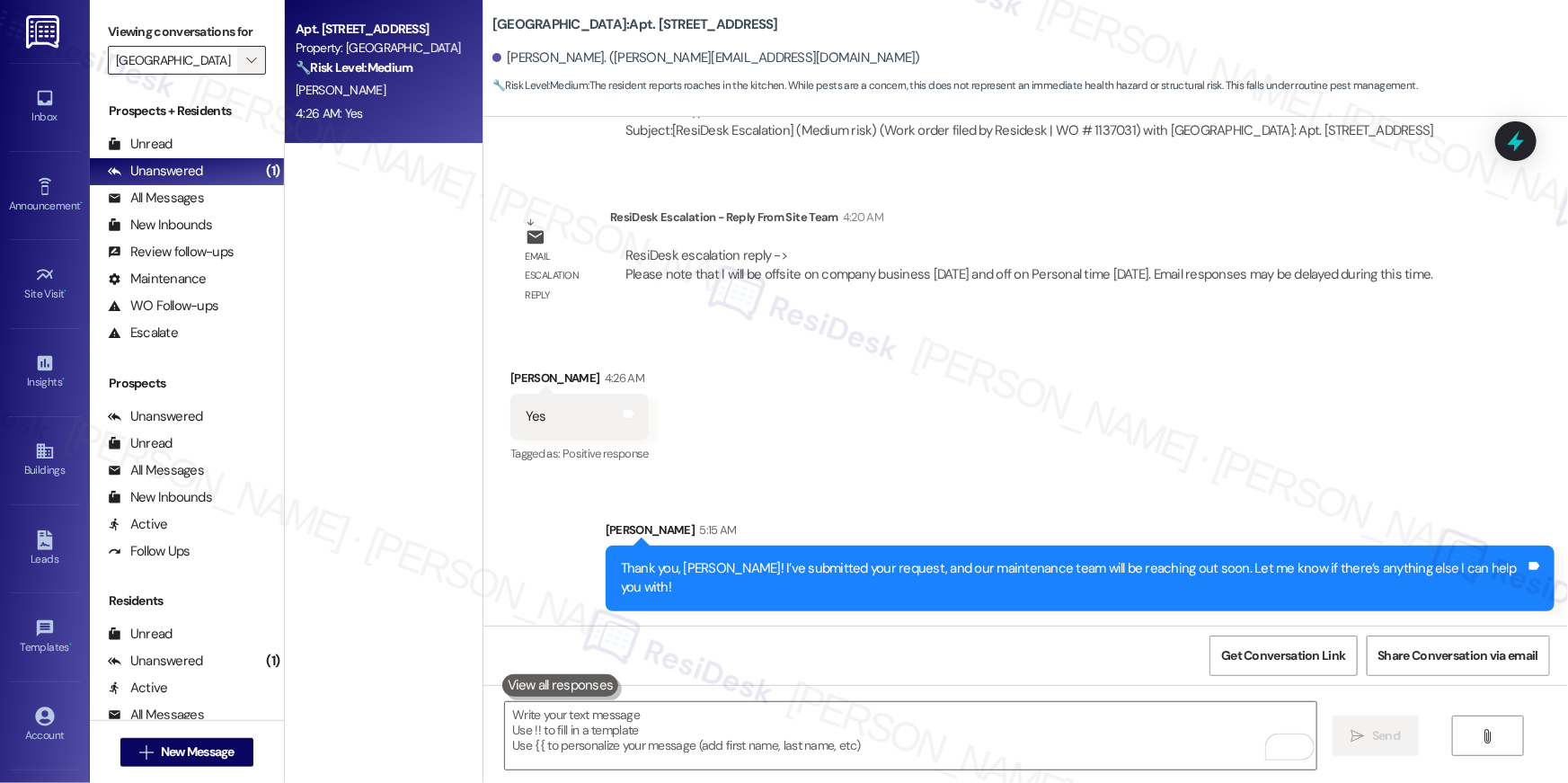
click at [247, 61] on icon "" at bounding box center [251, 59] width 10 height 14
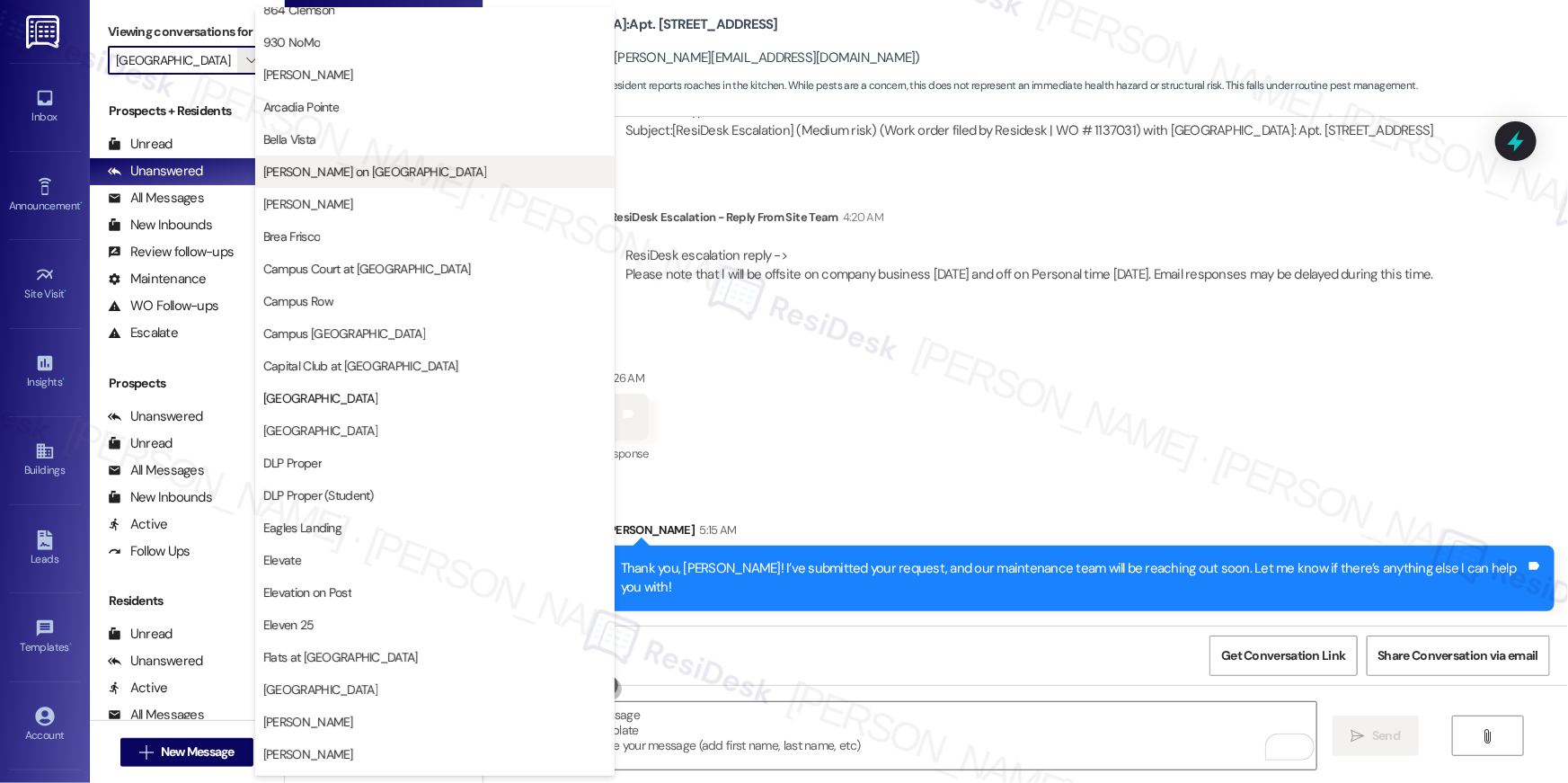
scroll to position [0, 0]
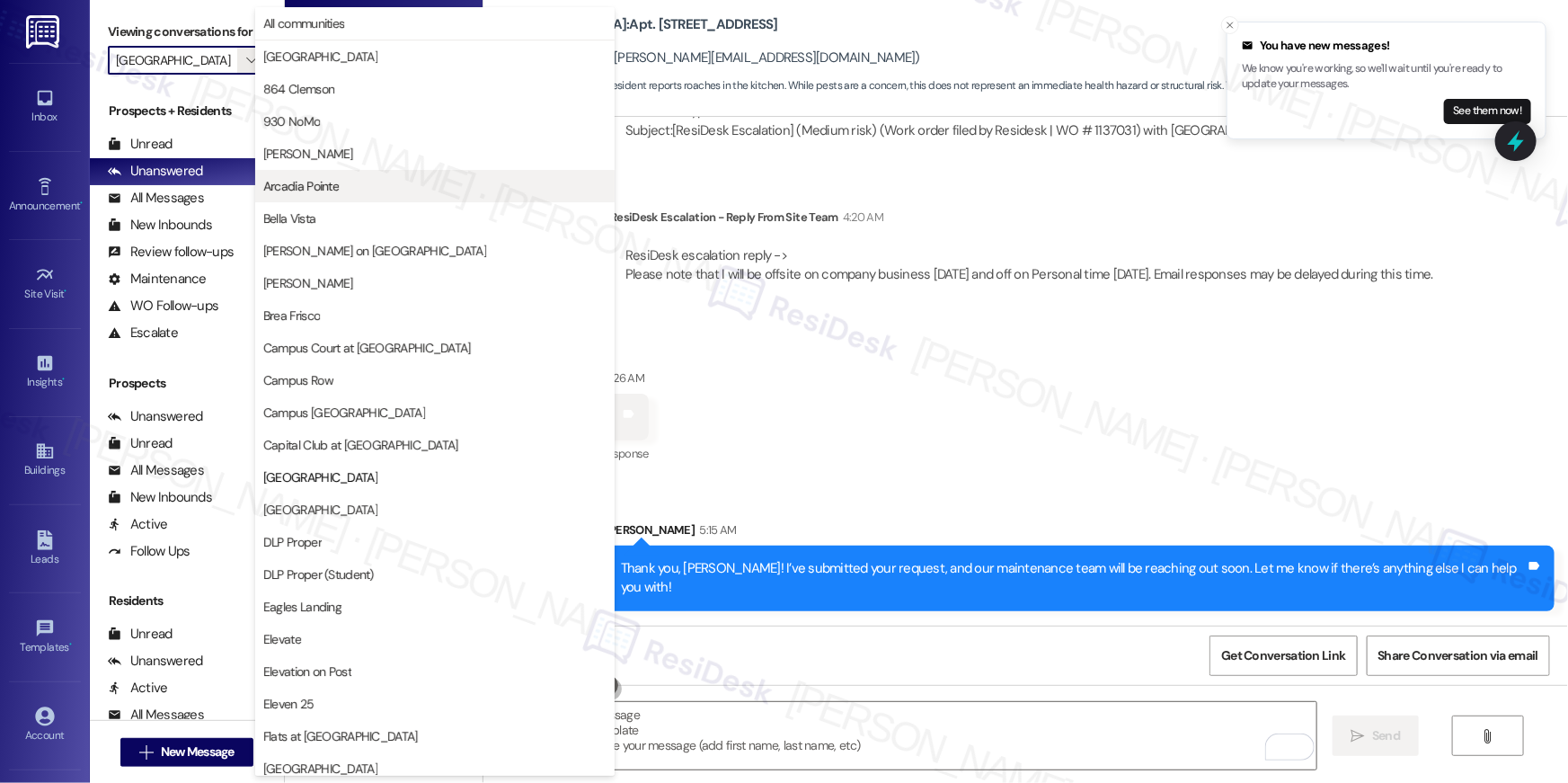
click at [370, 191] on span "Arcadia Pointe" at bounding box center [435, 185] width 344 height 18
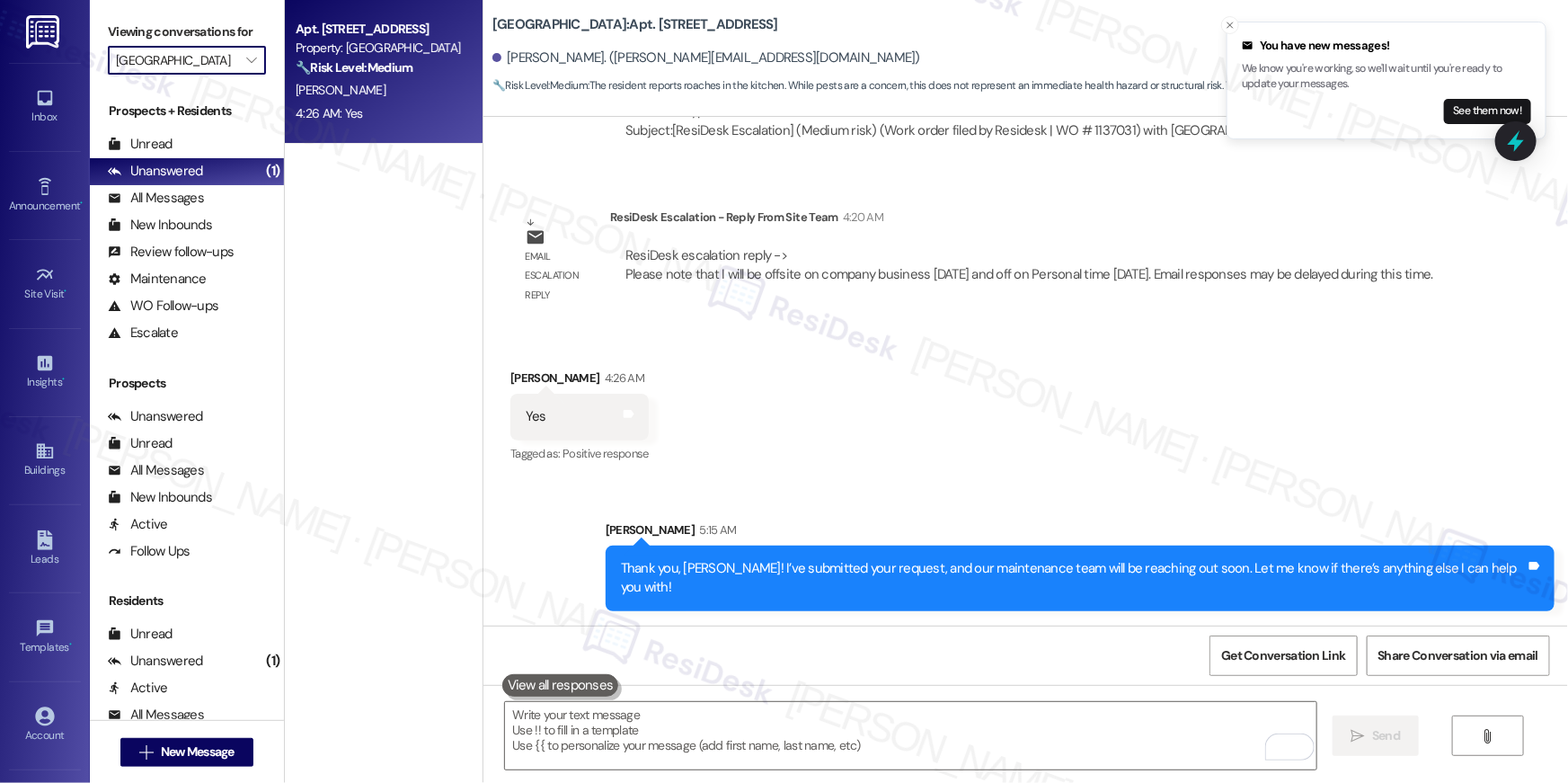
type input "Arcadia Pointe"
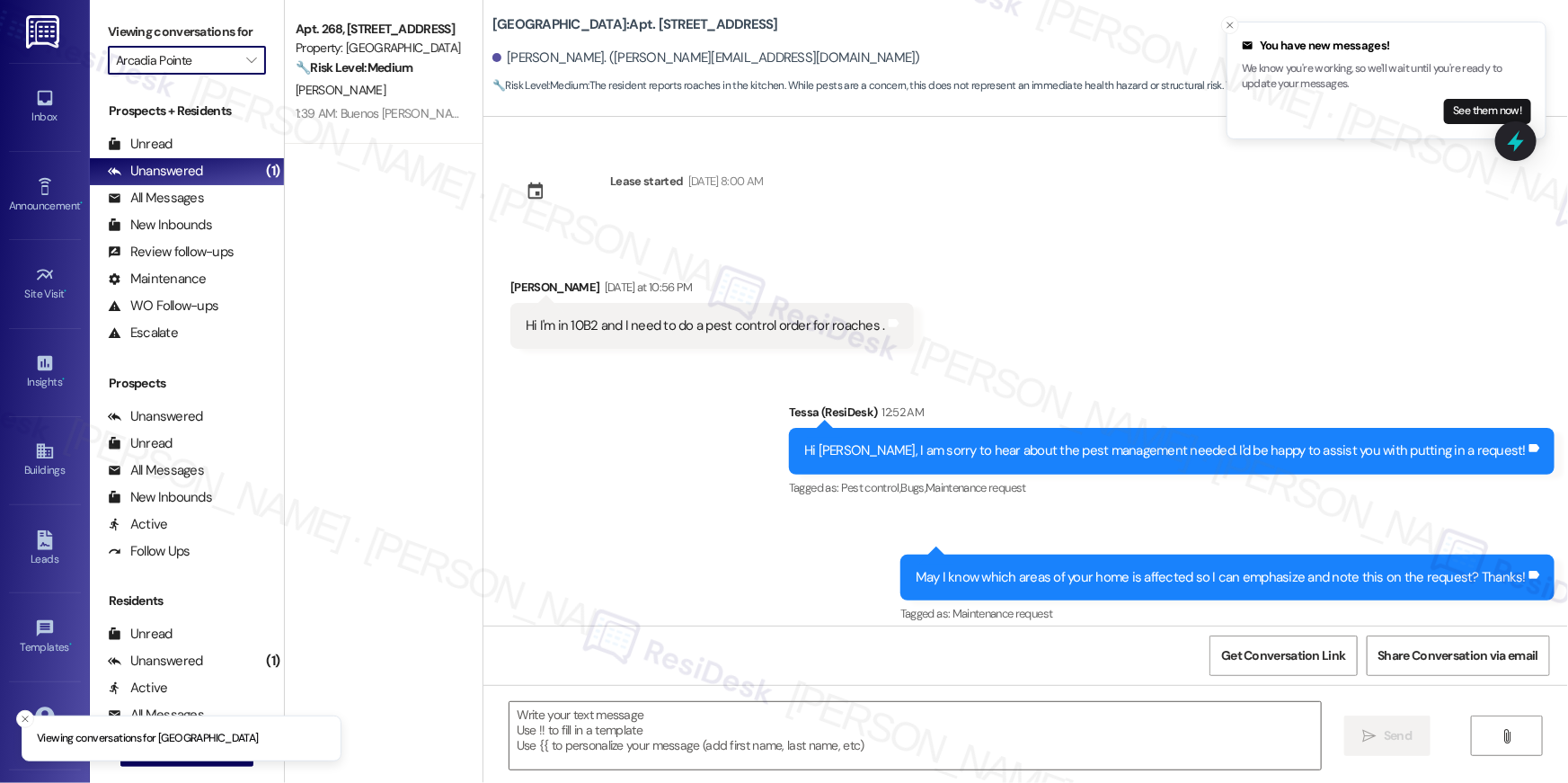
type textarea "Fetching suggested responses. Please feel free to read through the conversation…"
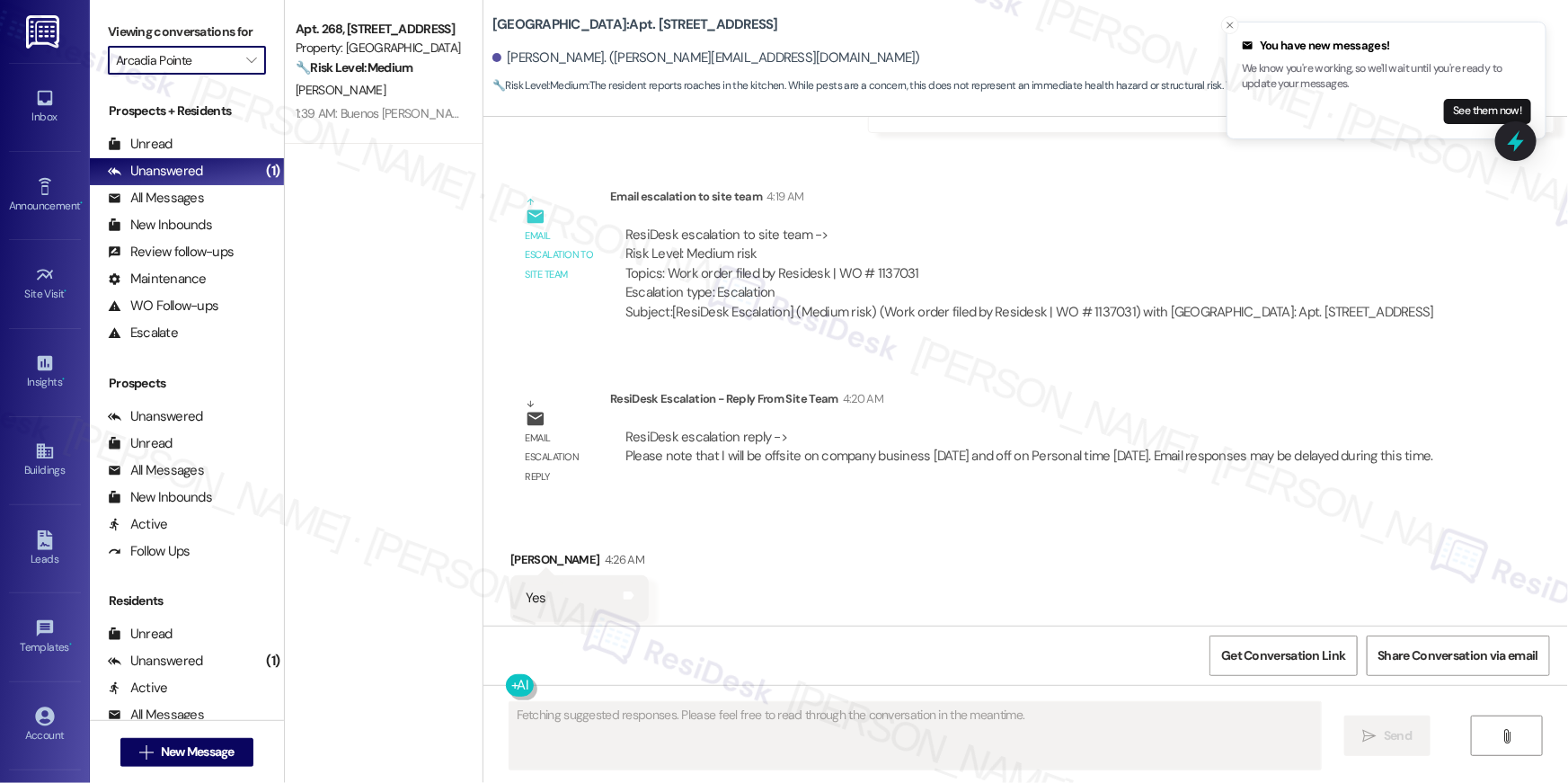
scroll to position [1052, 0]
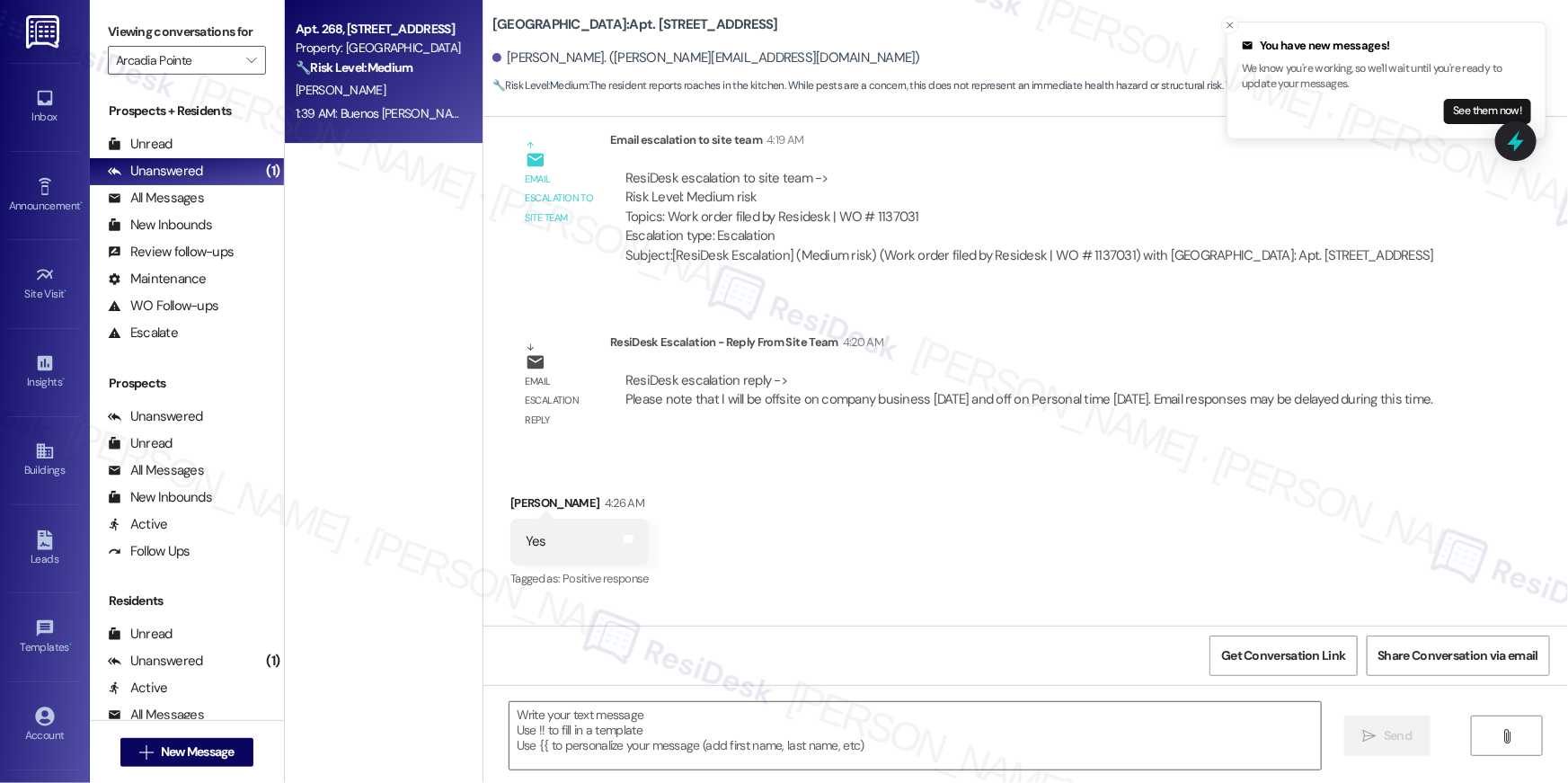
click at [385, 101] on div "Apt. 268, 4330 S Eastern Ave Property: Arcadia Pointe 🔧 Risk Level: Medium The …" at bounding box center [384, 72] width 198 height 144
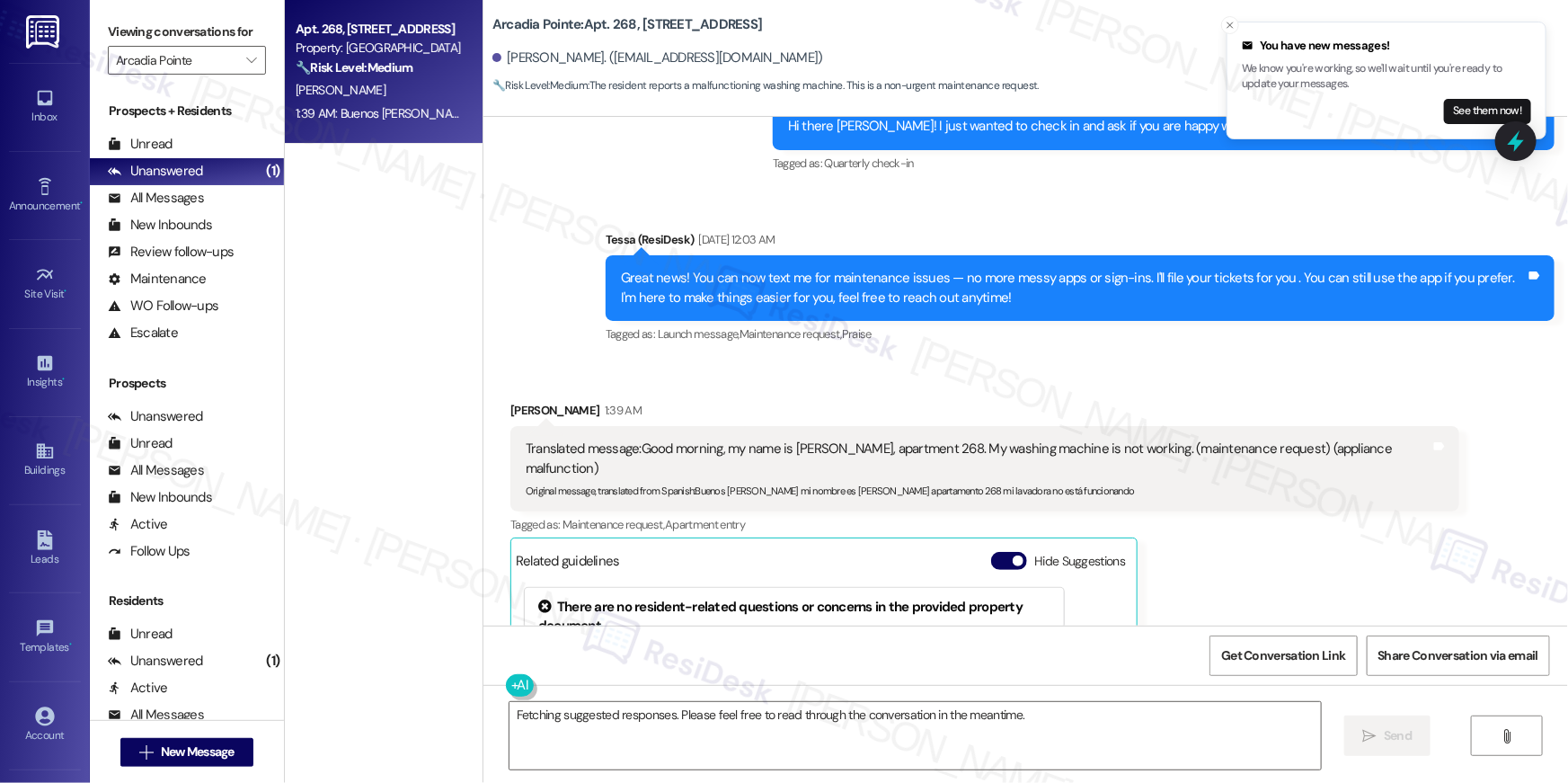
scroll to position [410, 0]
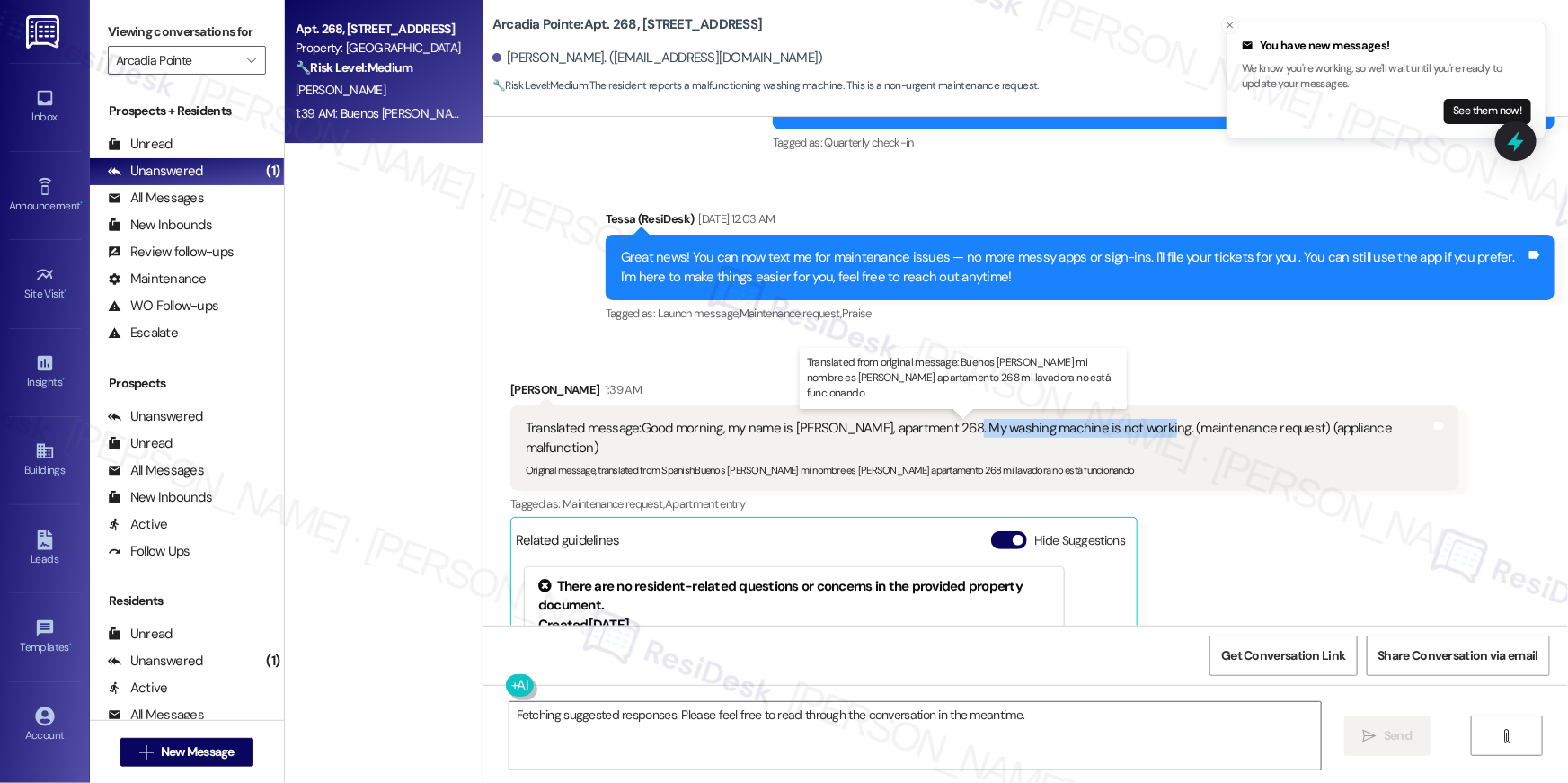
drag, startPoint x: 1144, startPoint y: 431, endPoint x: 946, endPoint y: 431, distance: 198.0
click at [945, 430] on div "Translated message: Good morning, my name is Sonia Yáñez, apartment 268. My was…" at bounding box center [978, 438] width 905 height 38
copy div "My washing machine is not working"
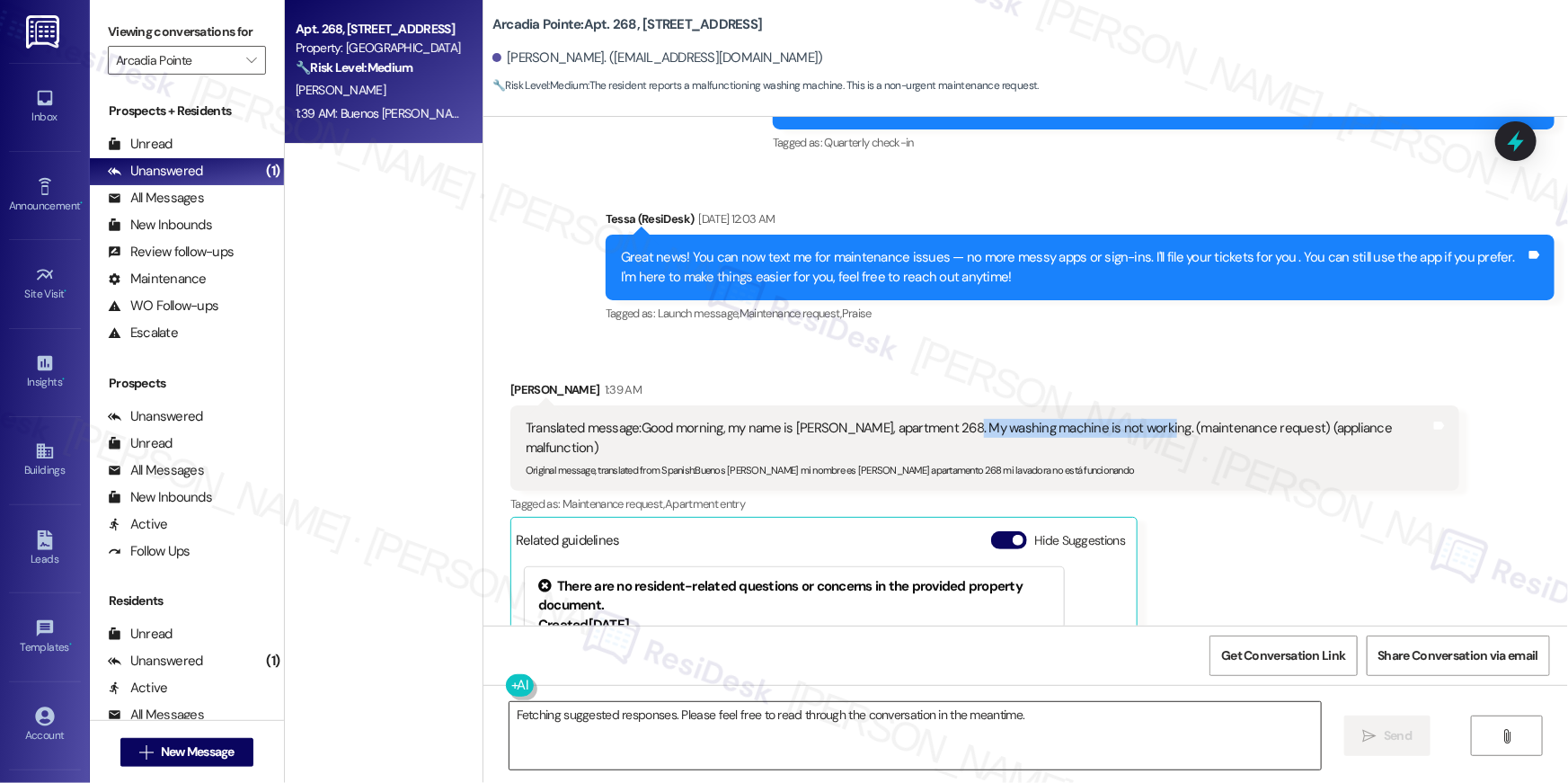
click at [715, 732] on textarea "Fetching suggested responses. Please feel free to read through the conversation…" at bounding box center [915, 735] width 812 height 67
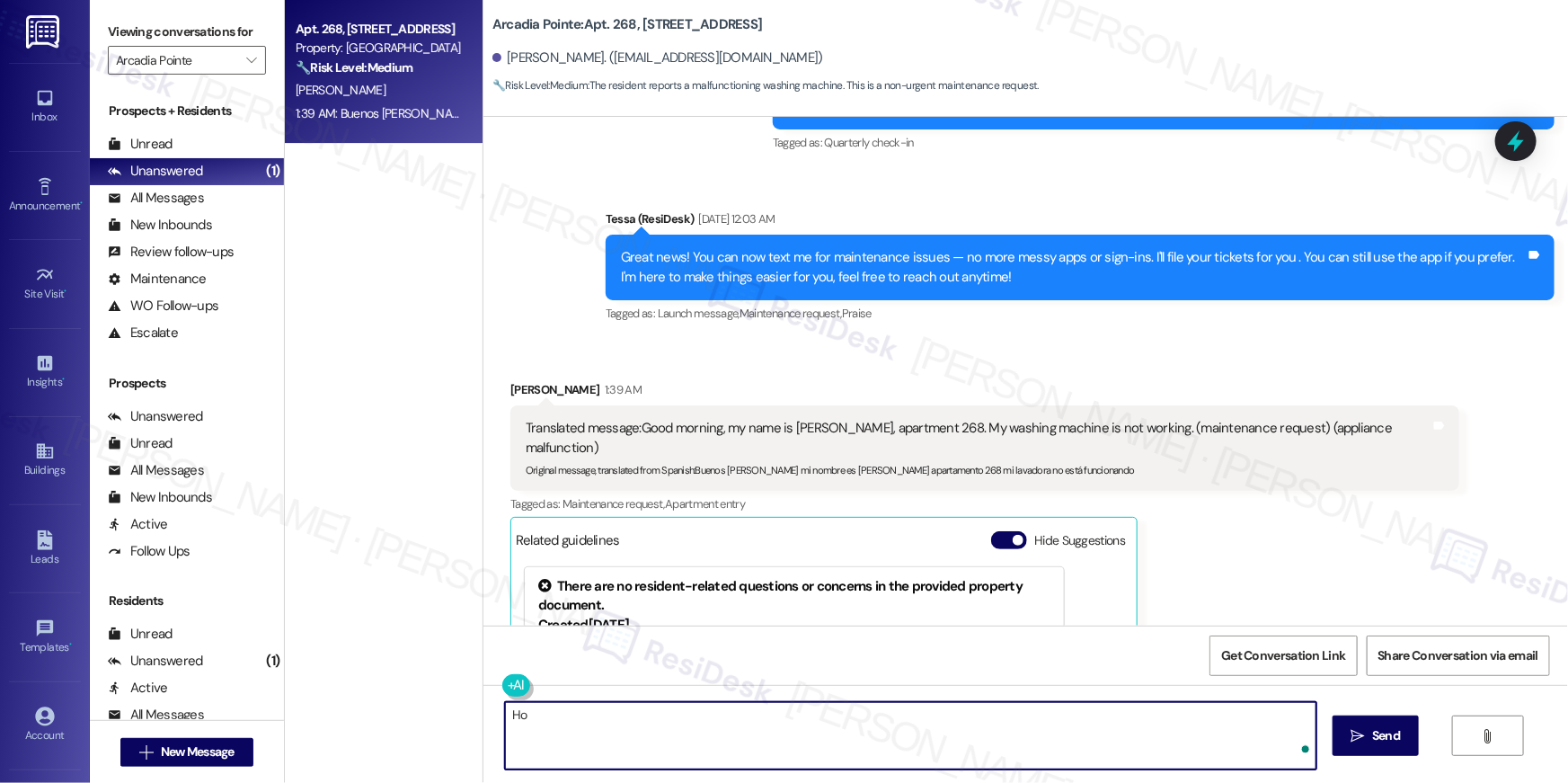
type textarea "H"
paste textarea "lamento que tu lavadora no esté funcionando—sé que eso puede ser frustrante. ¿P…"
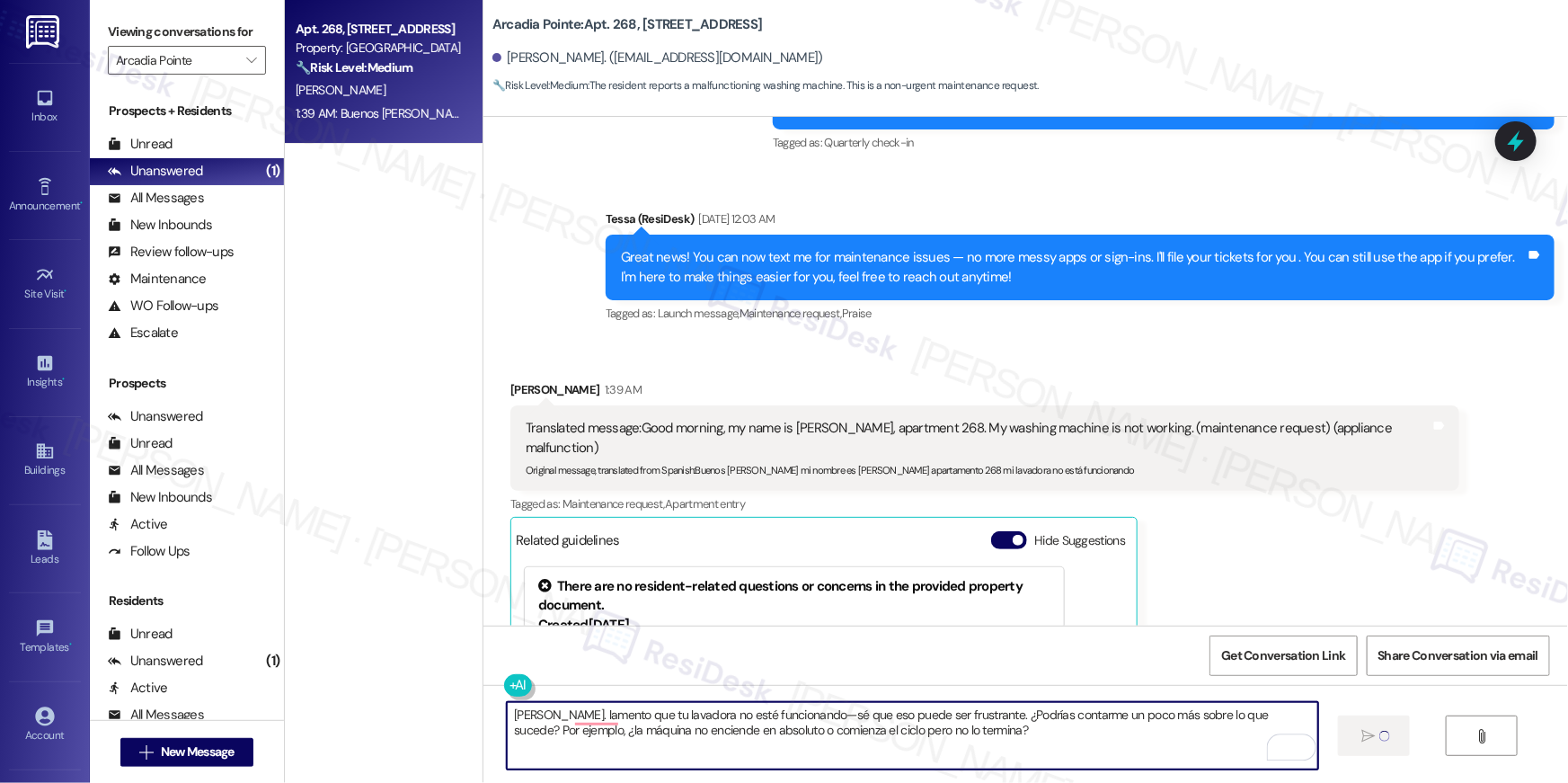
type textarea "Hola, Sonia. lamento que tu lavadora no esté funcionando—sé que eso puede ser f…"
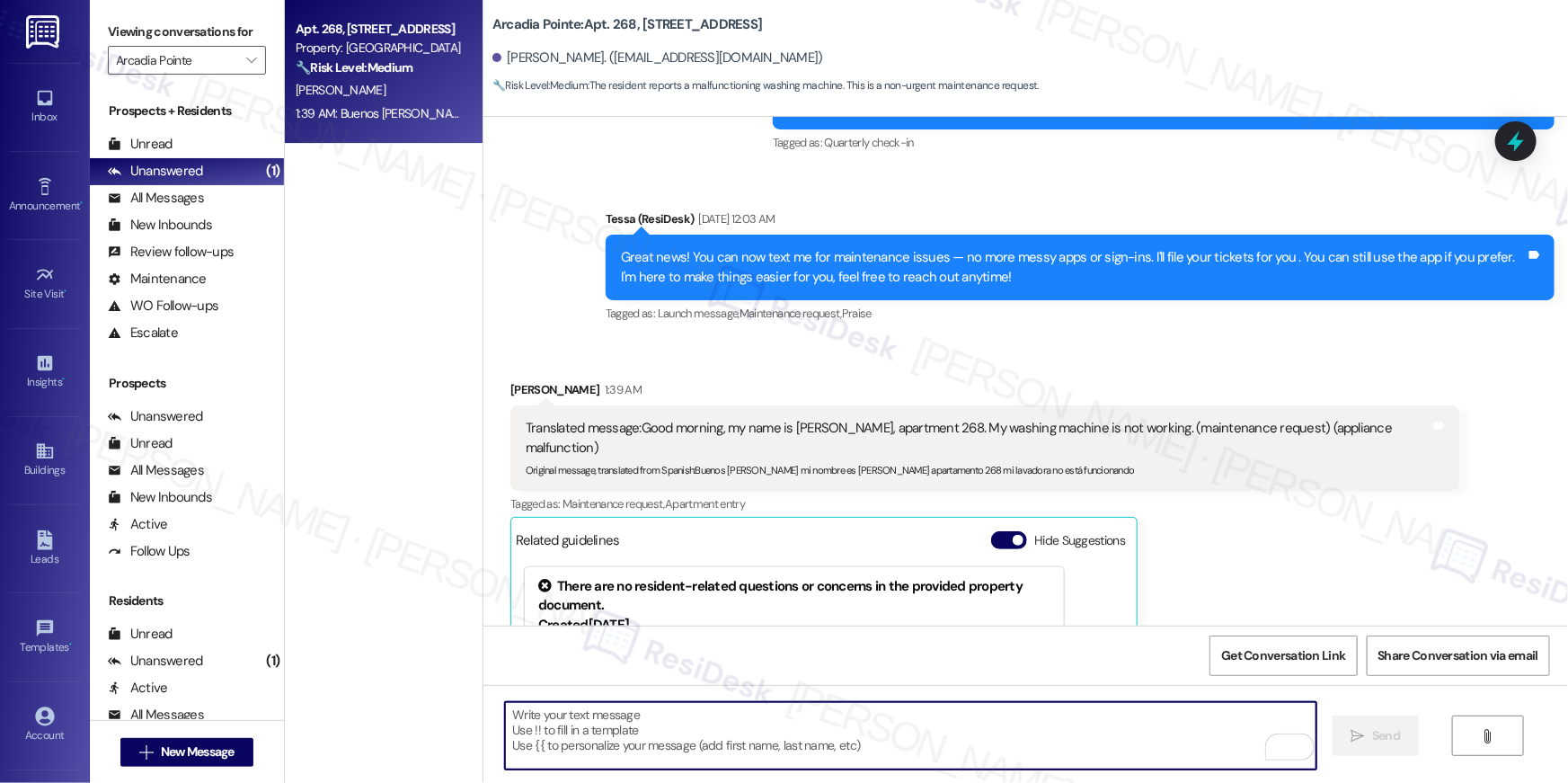
drag, startPoint x: 772, startPoint y: 754, endPoint x: 777, endPoint y: 742, distance: 13.0
click at [775, 745] on textarea "To enrich screen reader interactions, please activate Accessibility in Grammarl…" at bounding box center [911, 735] width 812 height 67
click at [779, 735] on textarea "To enrich screen reader interactions, please activate Accessibility in Grammarl…" at bounding box center [911, 735] width 812 height 67
paste textarea "Esto nos ayudará a compartir los detalles con el equipo de mantenimiento para q…"
type textarea "Esto nos ayudará a compartir los detalles con el equipo de mantenimiento para q…"
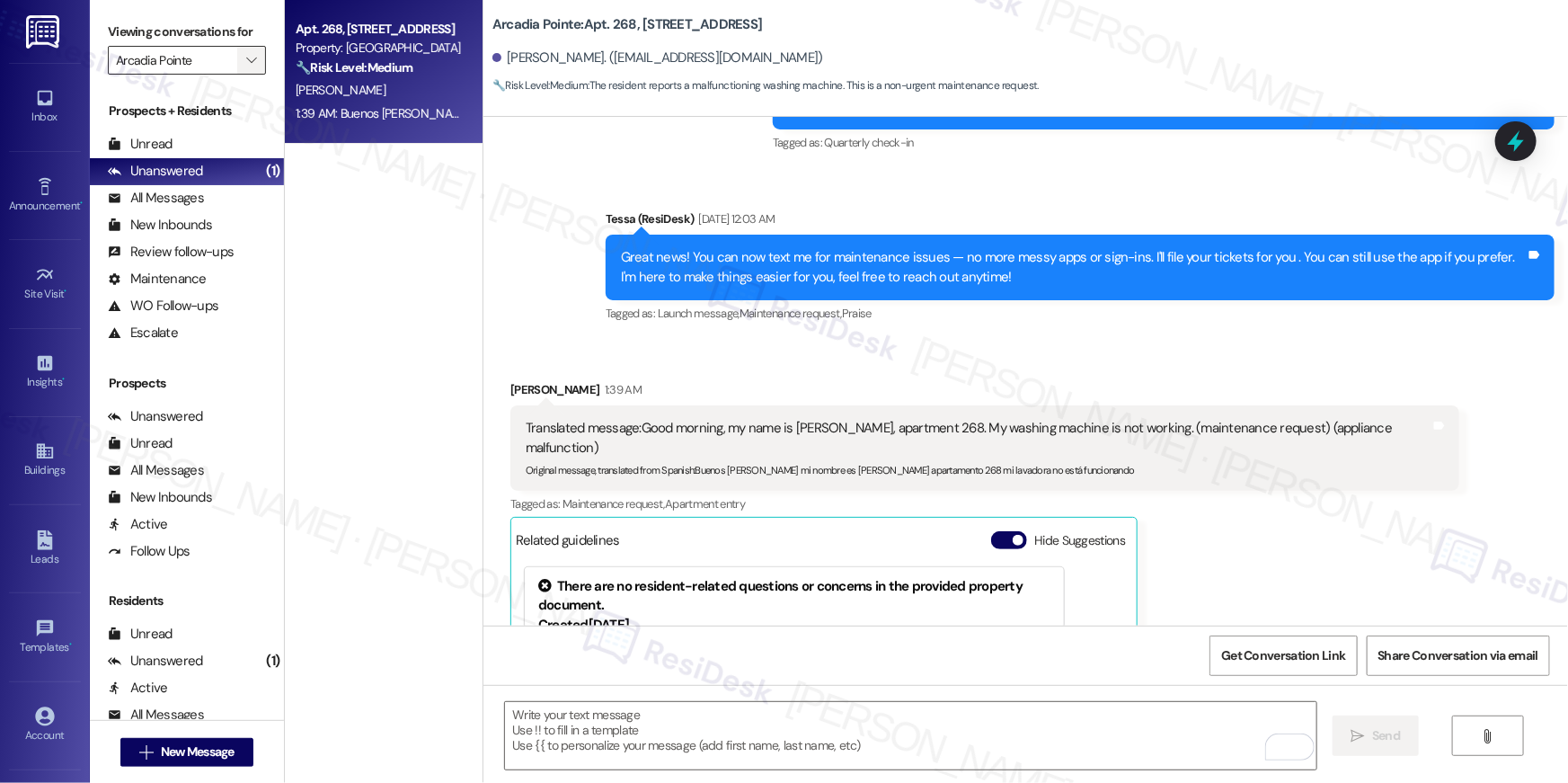
click at [247, 66] on icon "" at bounding box center [251, 59] width 10 height 14
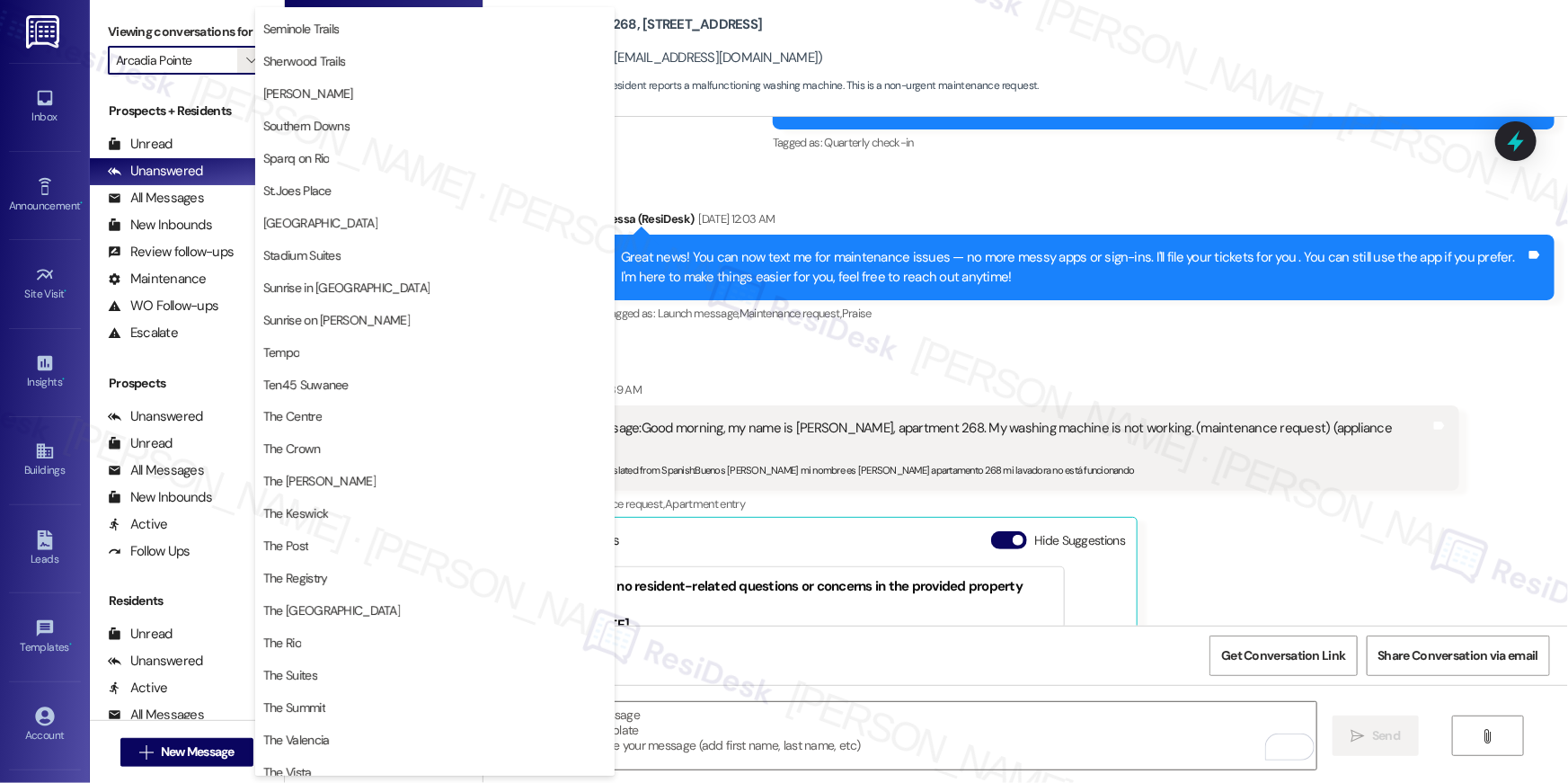
scroll to position [1625, 0]
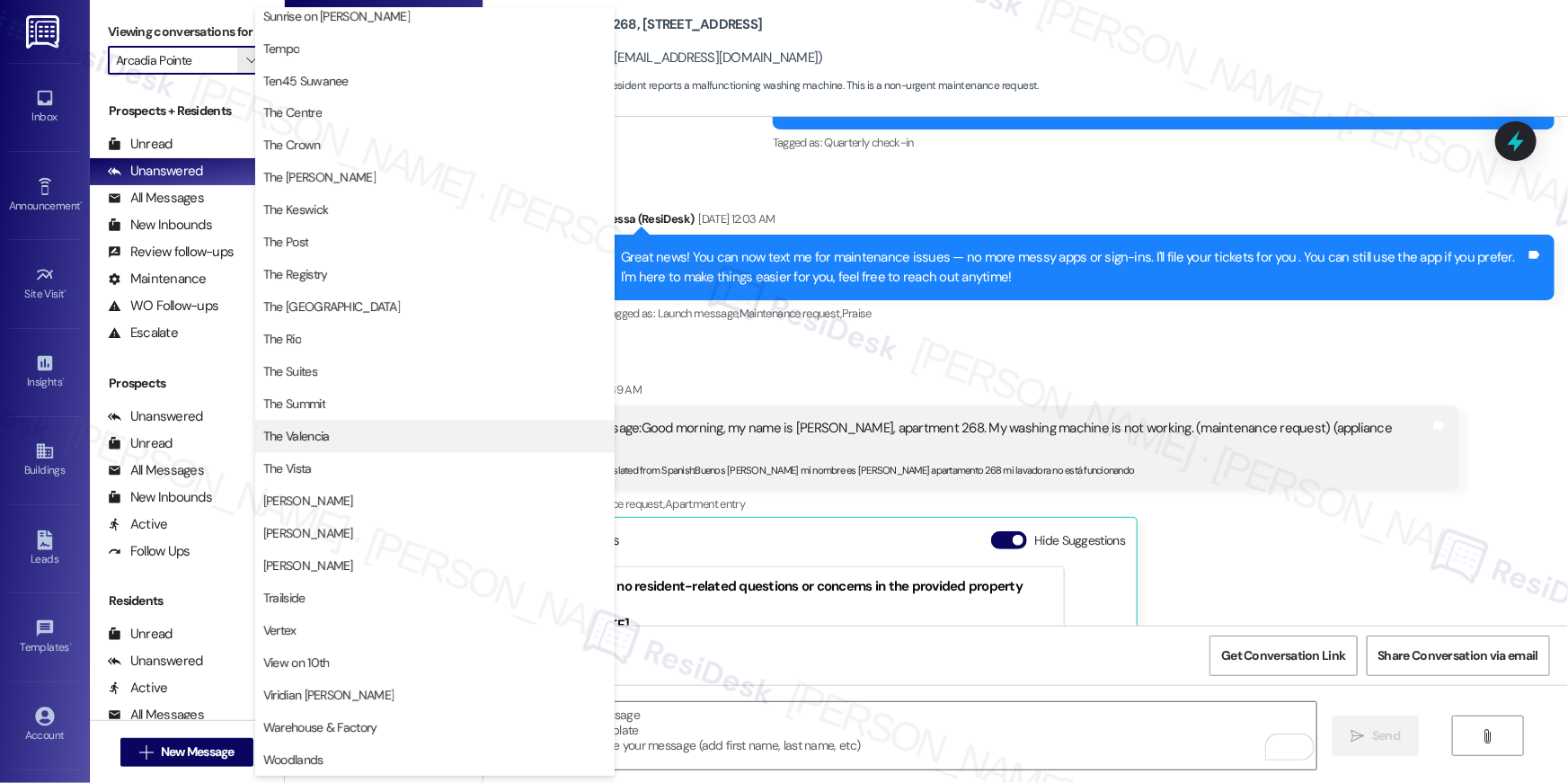
click at [325, 431] on span "The Valencia" at bounding box center [296, 437] width 66 height 18
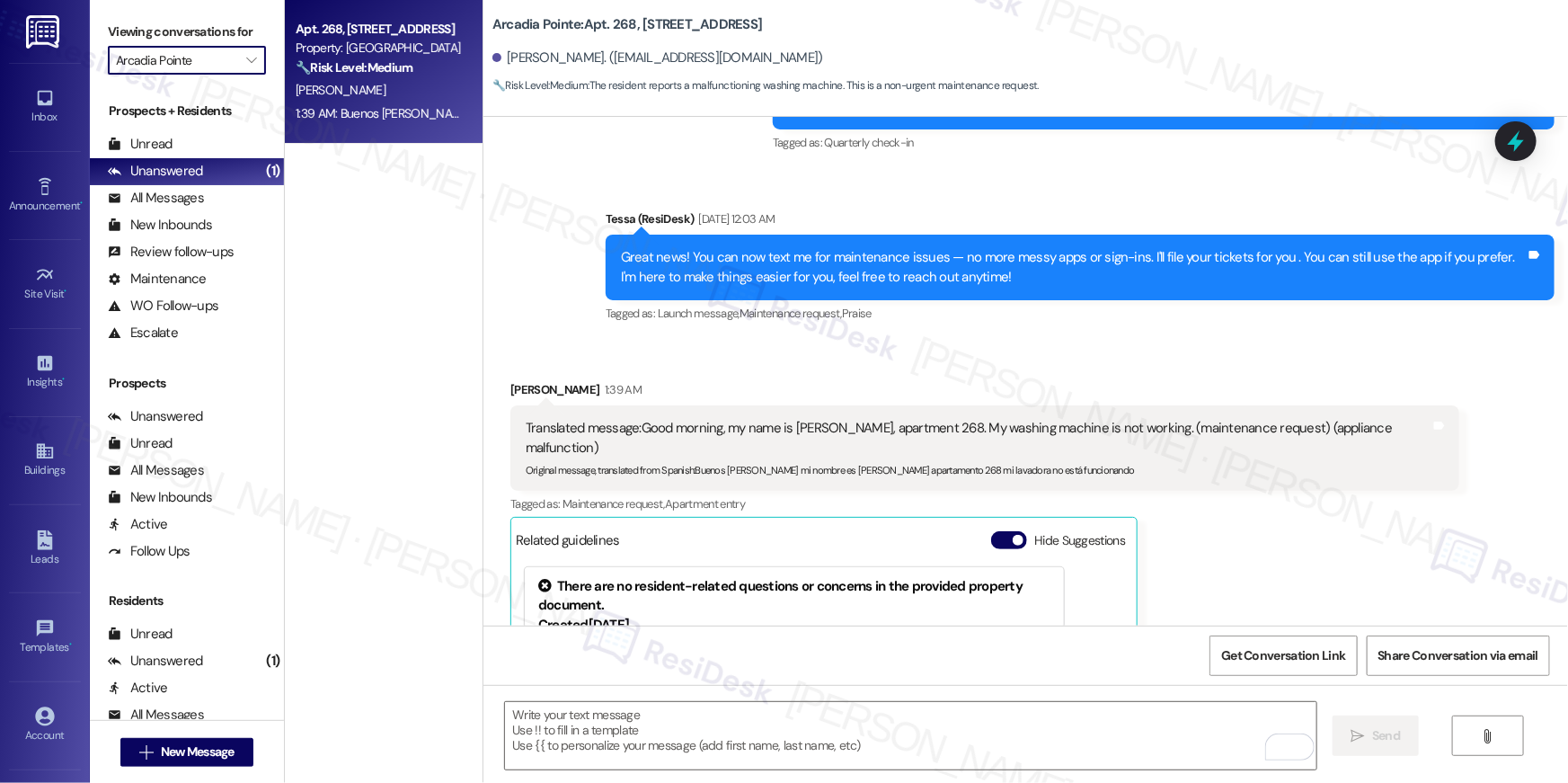
type input "The Valencia"
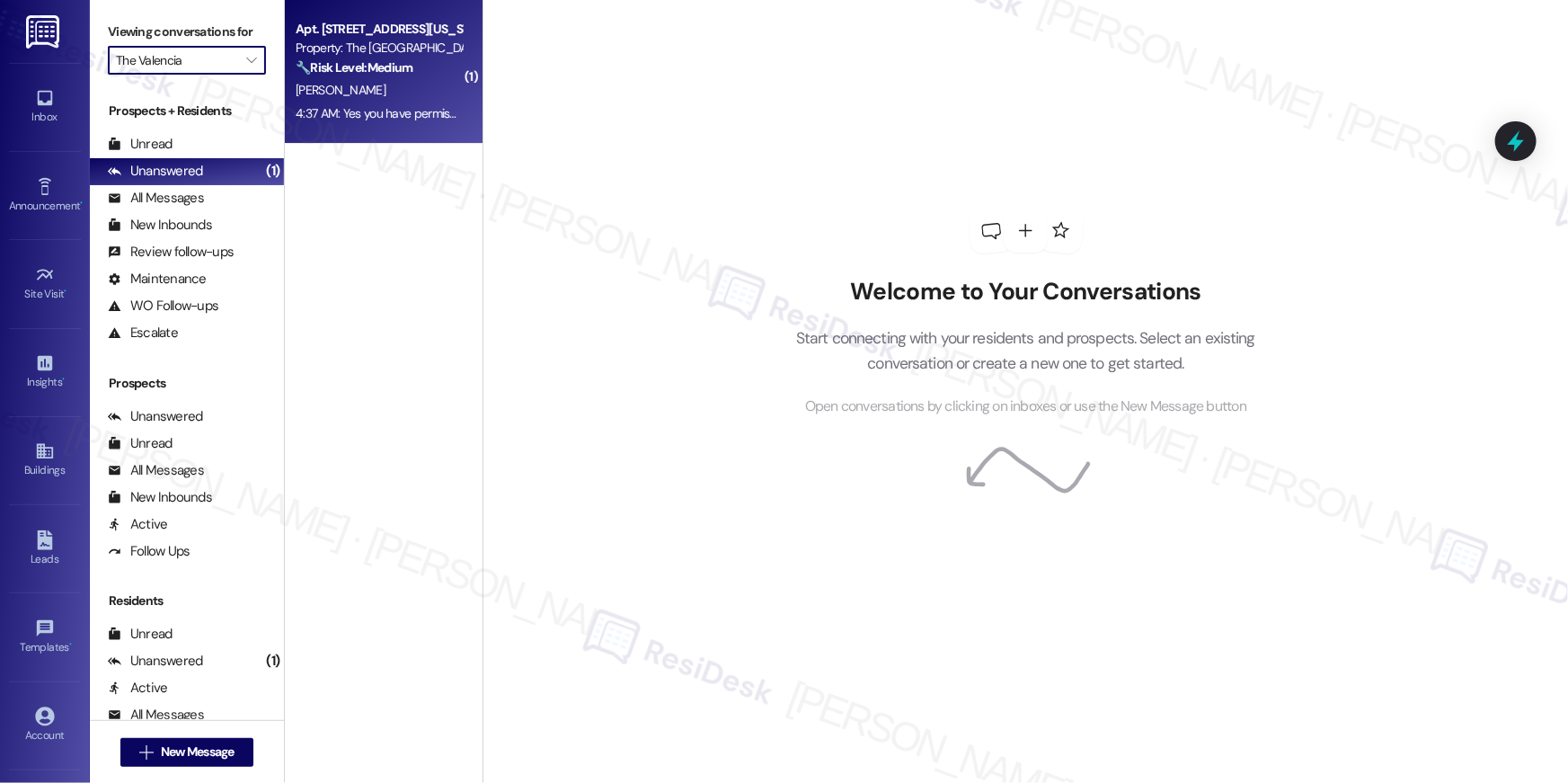
click at [418, 95] on div "[PERSON_NAME]" at bounding box center [378, 89] width 170 height 22
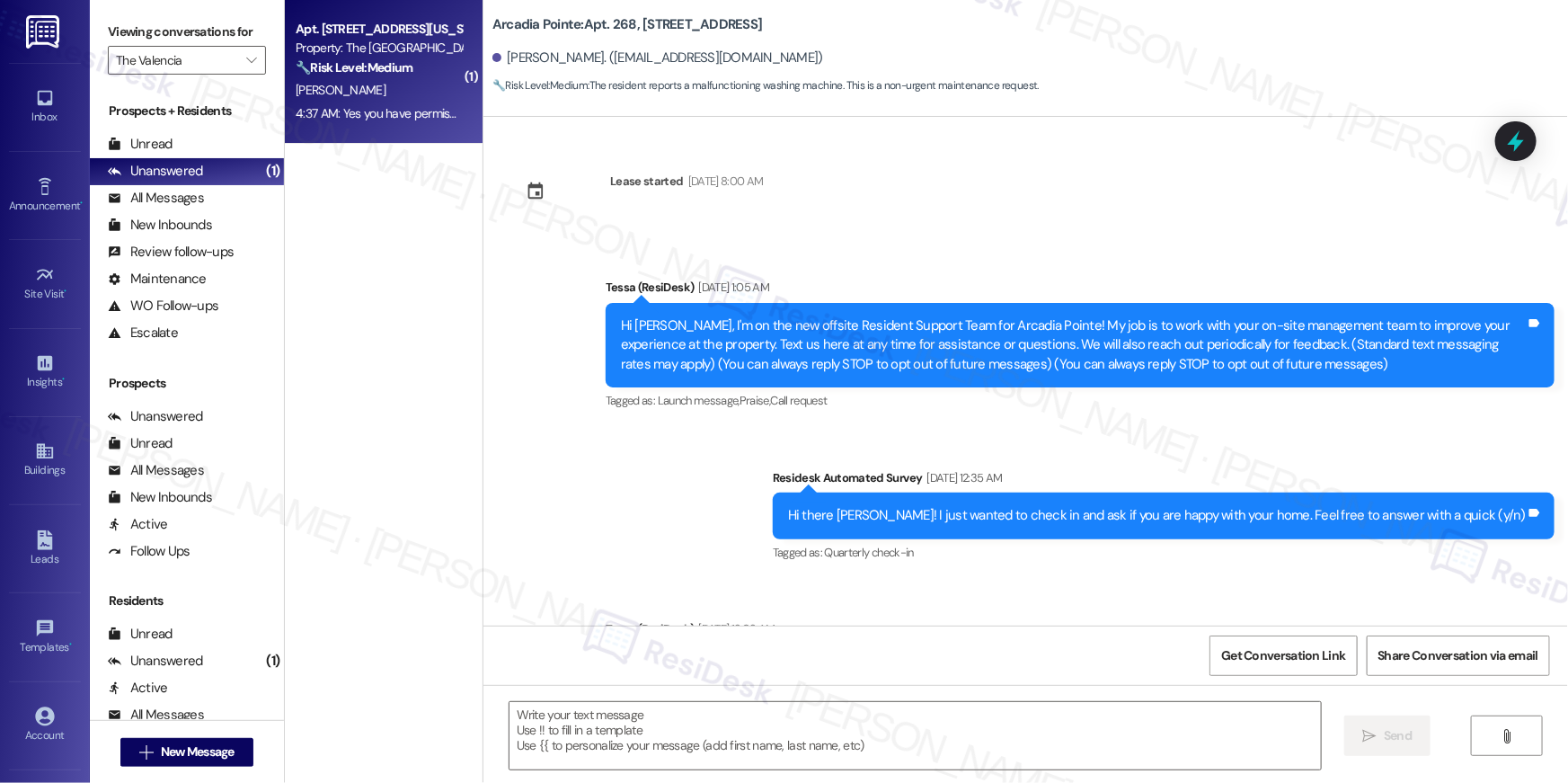
scroll to position [643, 0]
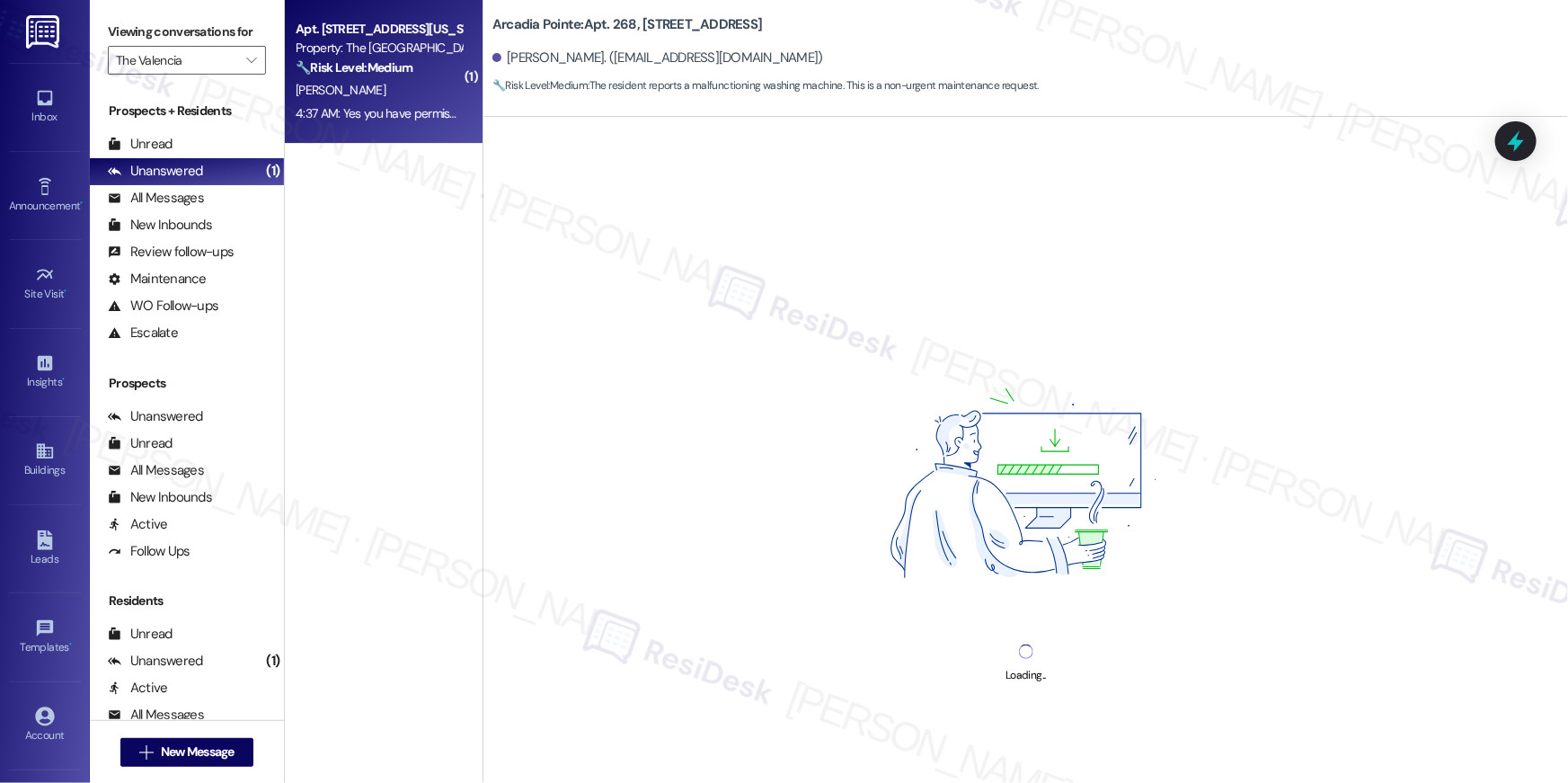
click at [418, 95] on div "[PERSON_NAME]" at bounding box center [378, 89] width 170 height 22
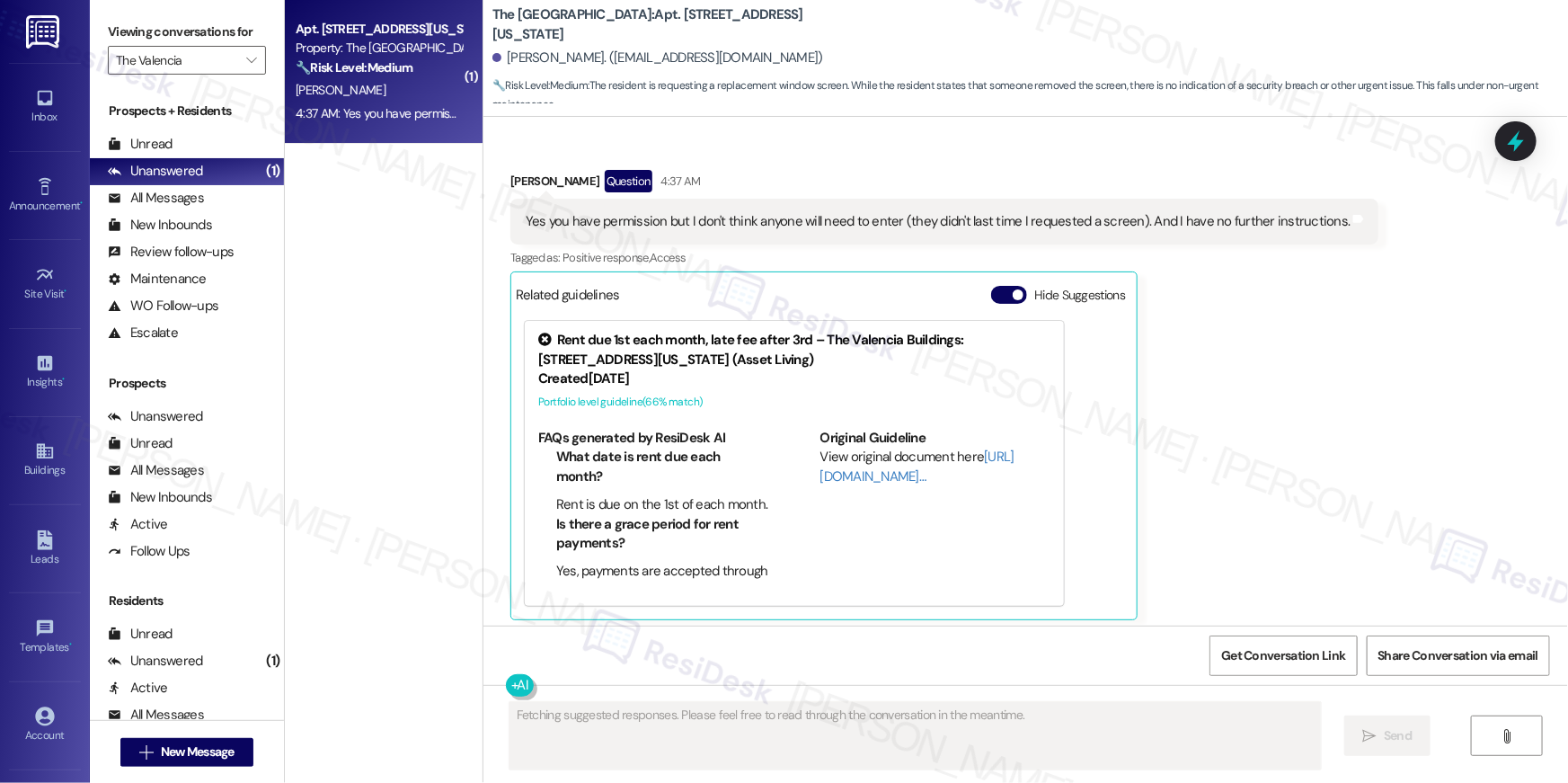
scroll to position [1503, 0]
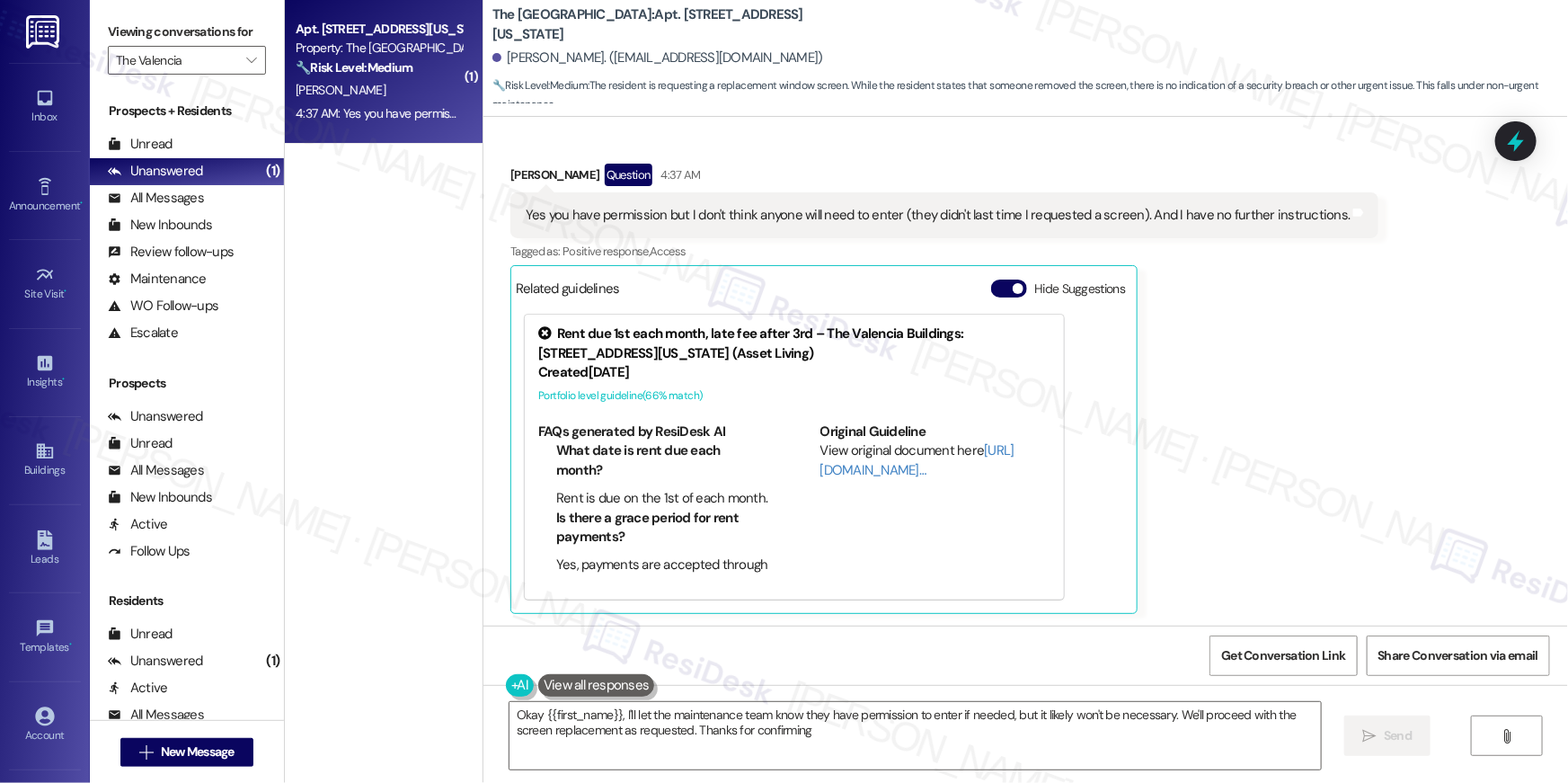
type textarea "Okay {{first_name}}, I'll let the maintenance team know they have permission to…"
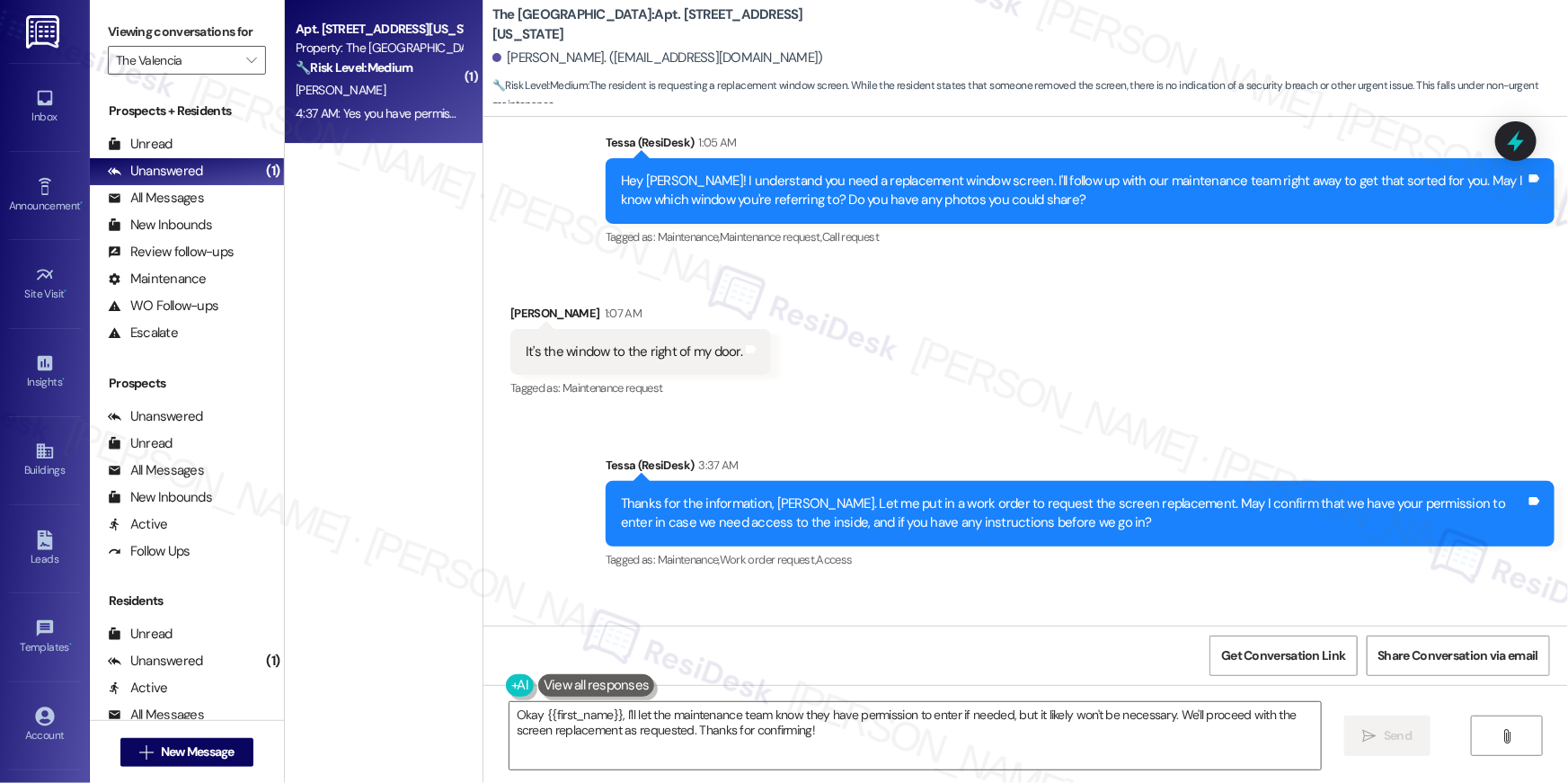
scroll to position [853, 0]
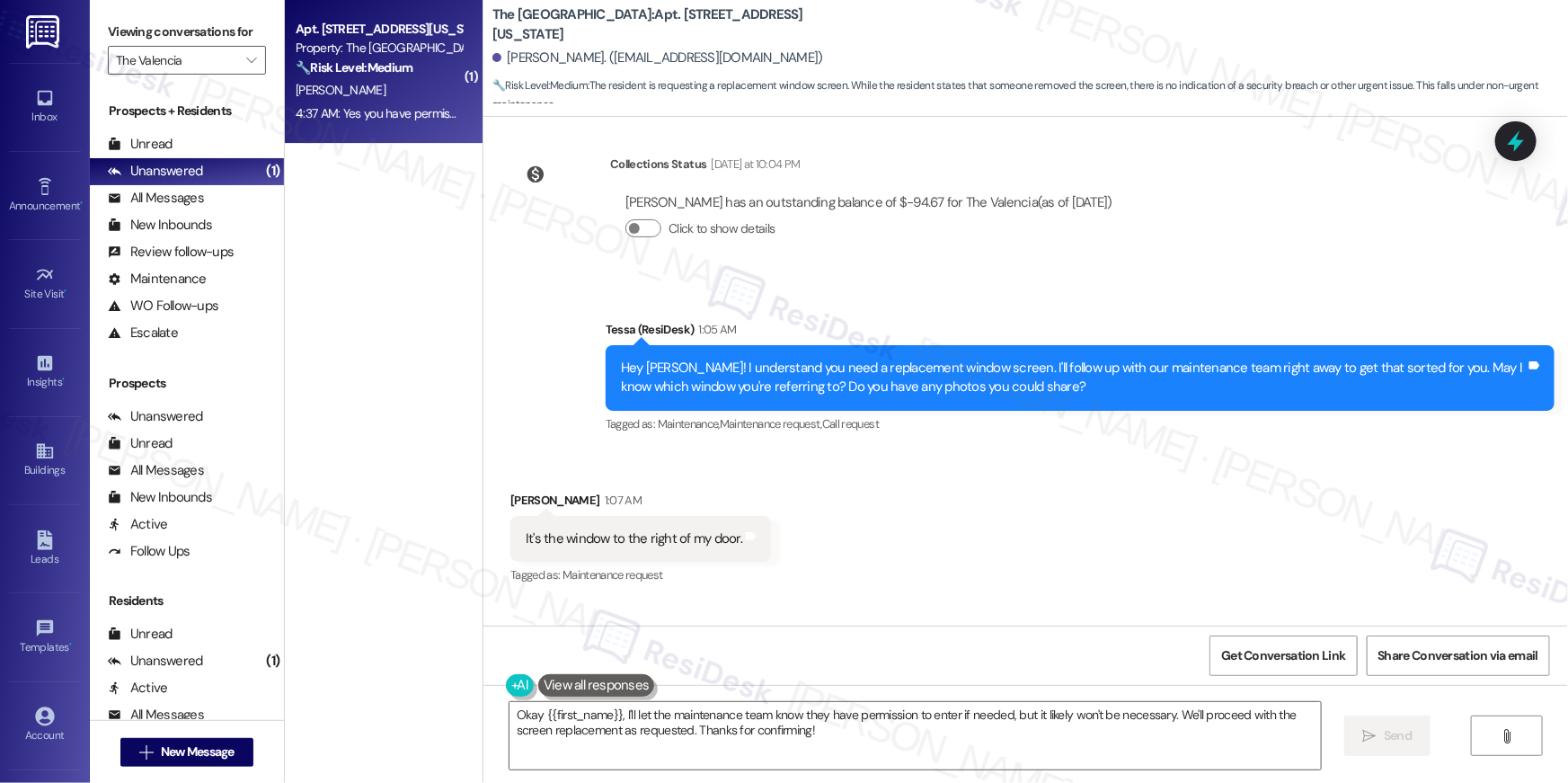
click at [1194, 460] on div "Received via SMS Deborah Ebanks 1:07 AM It's the window to the right of my door…" at bounding box center [1026, 526] width 1084 height 152
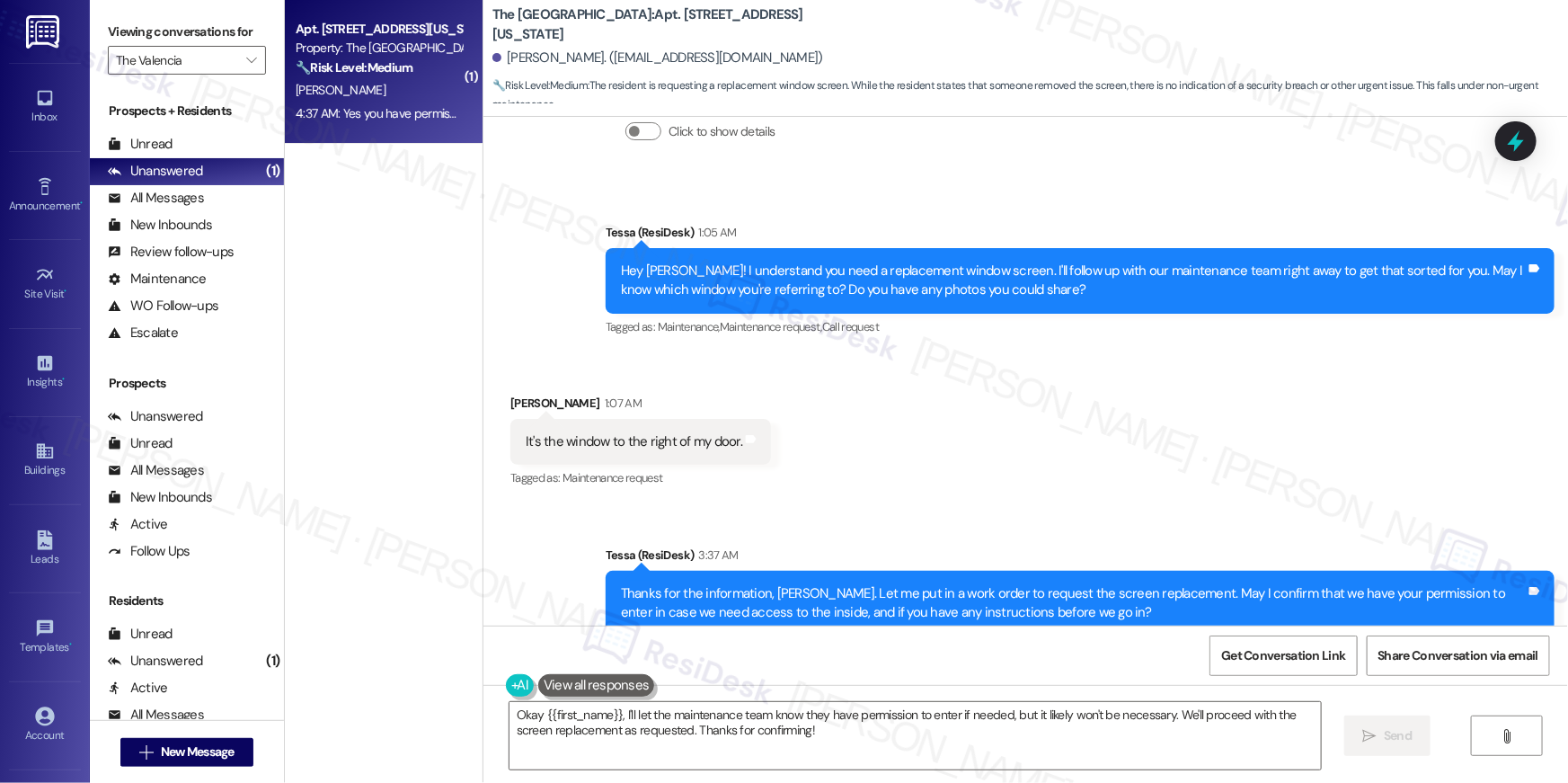
scroll to position [953, 0]
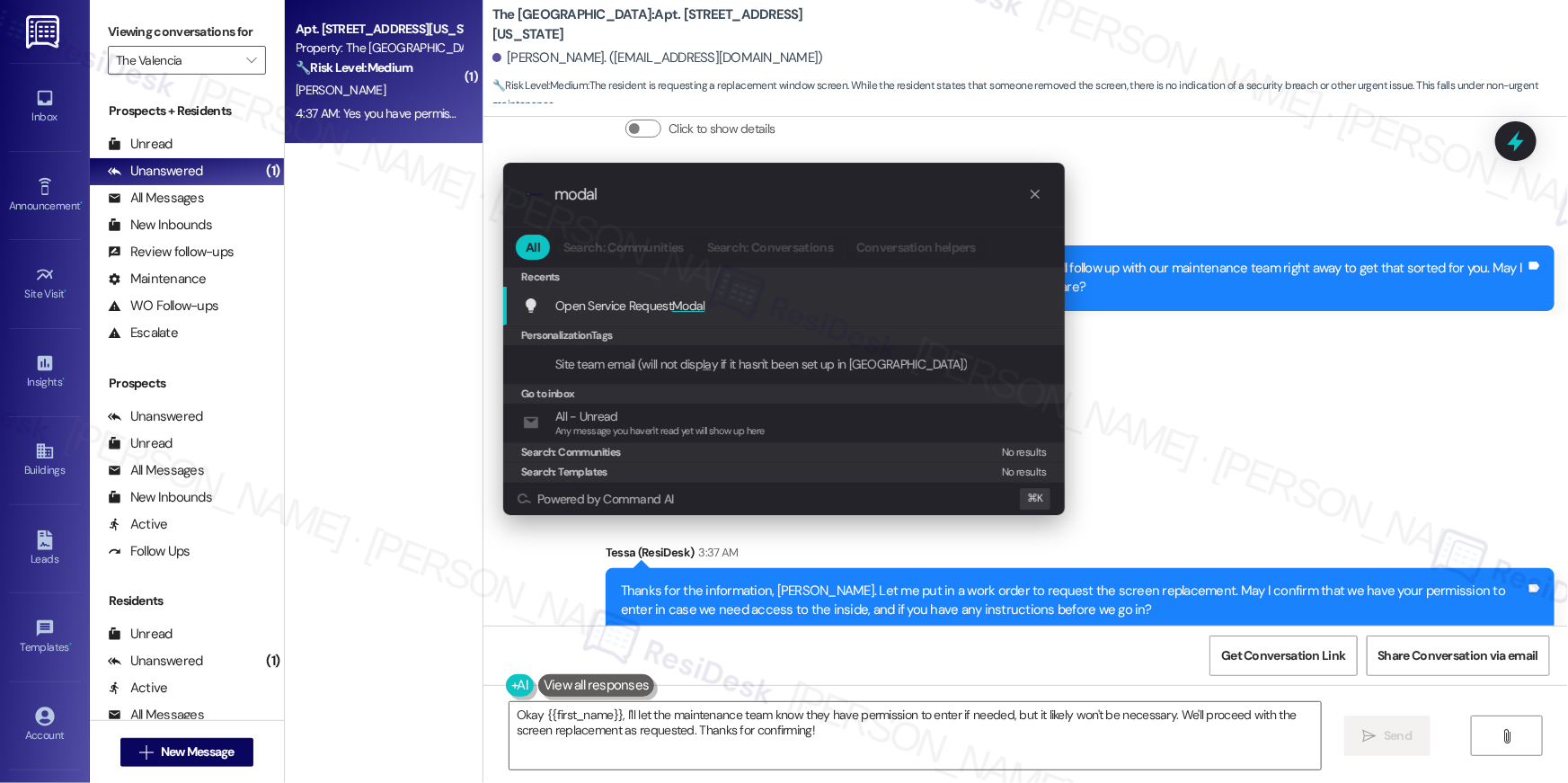
type input "modal"
click at [600, 298] on span "Open Service Request Modal" at bounding box center [630, 305] width 150 height 16
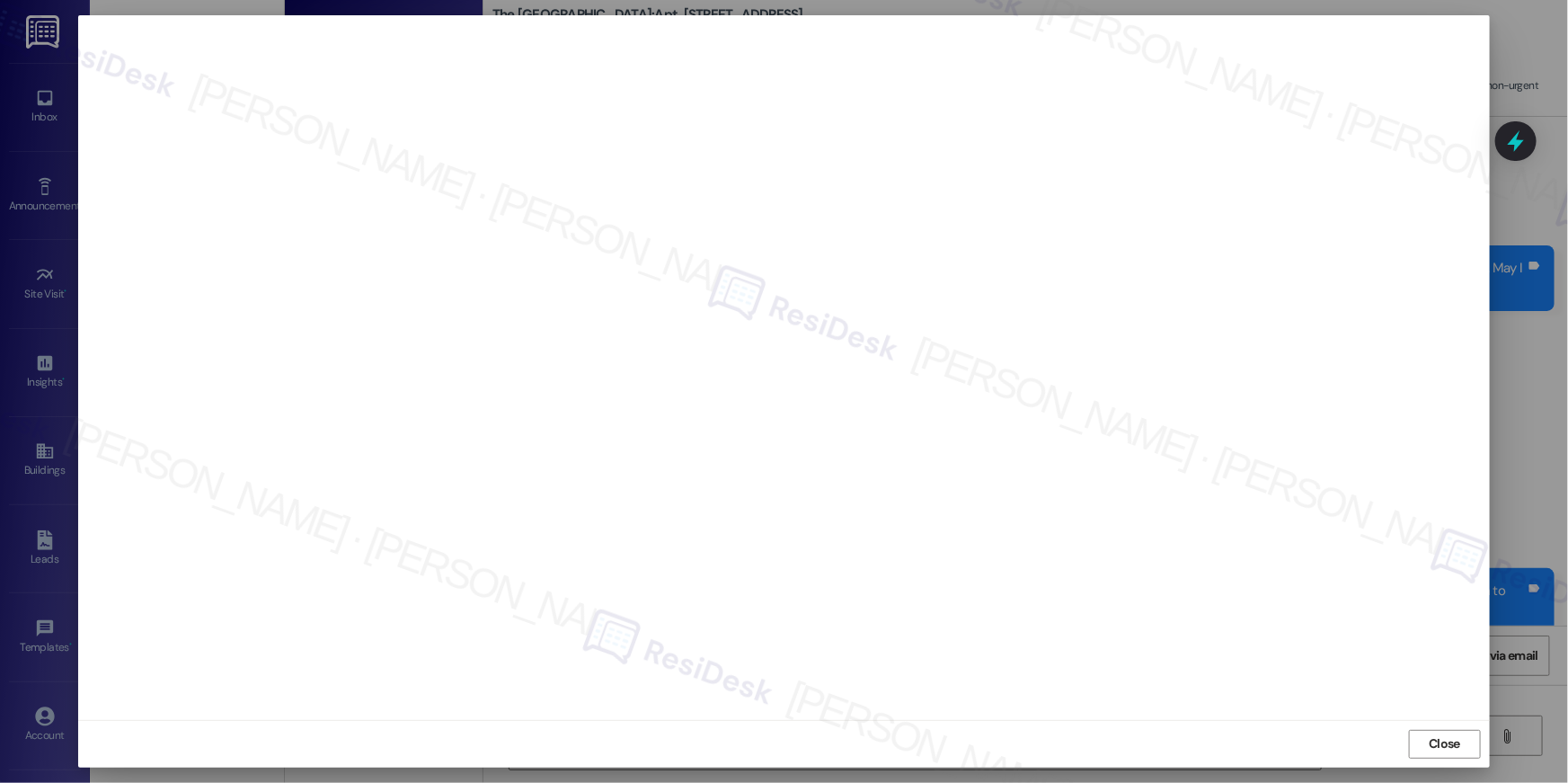
drag, startPoint x: 1448, startPoint y: 742, endPoint x: 1436, endPoint y: 737, distance: 13.0
click at [1448, 742] on span "Close" at bounding box center [1444, 744] width 32 height 19
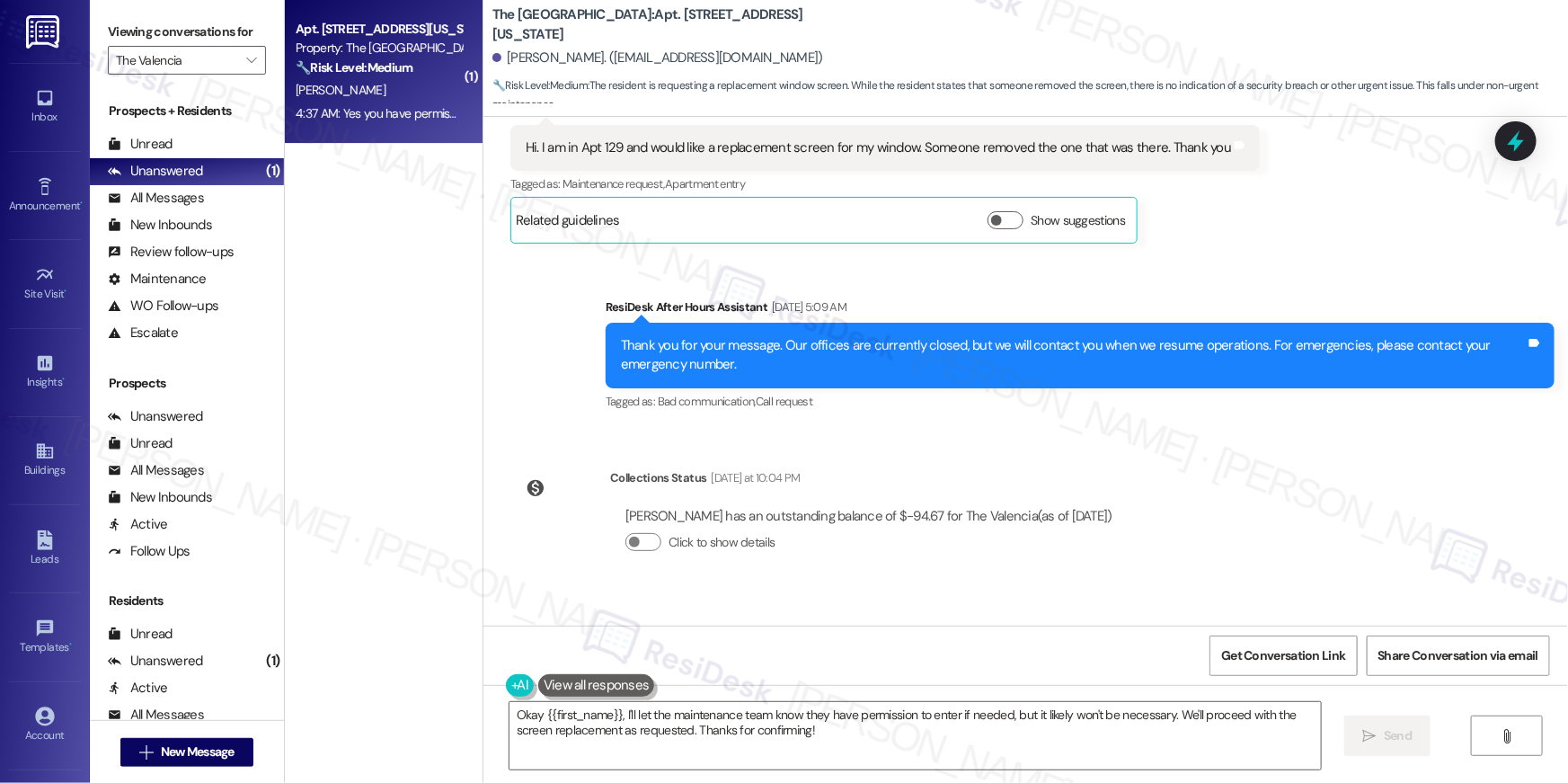
scroll to position [291, 0]
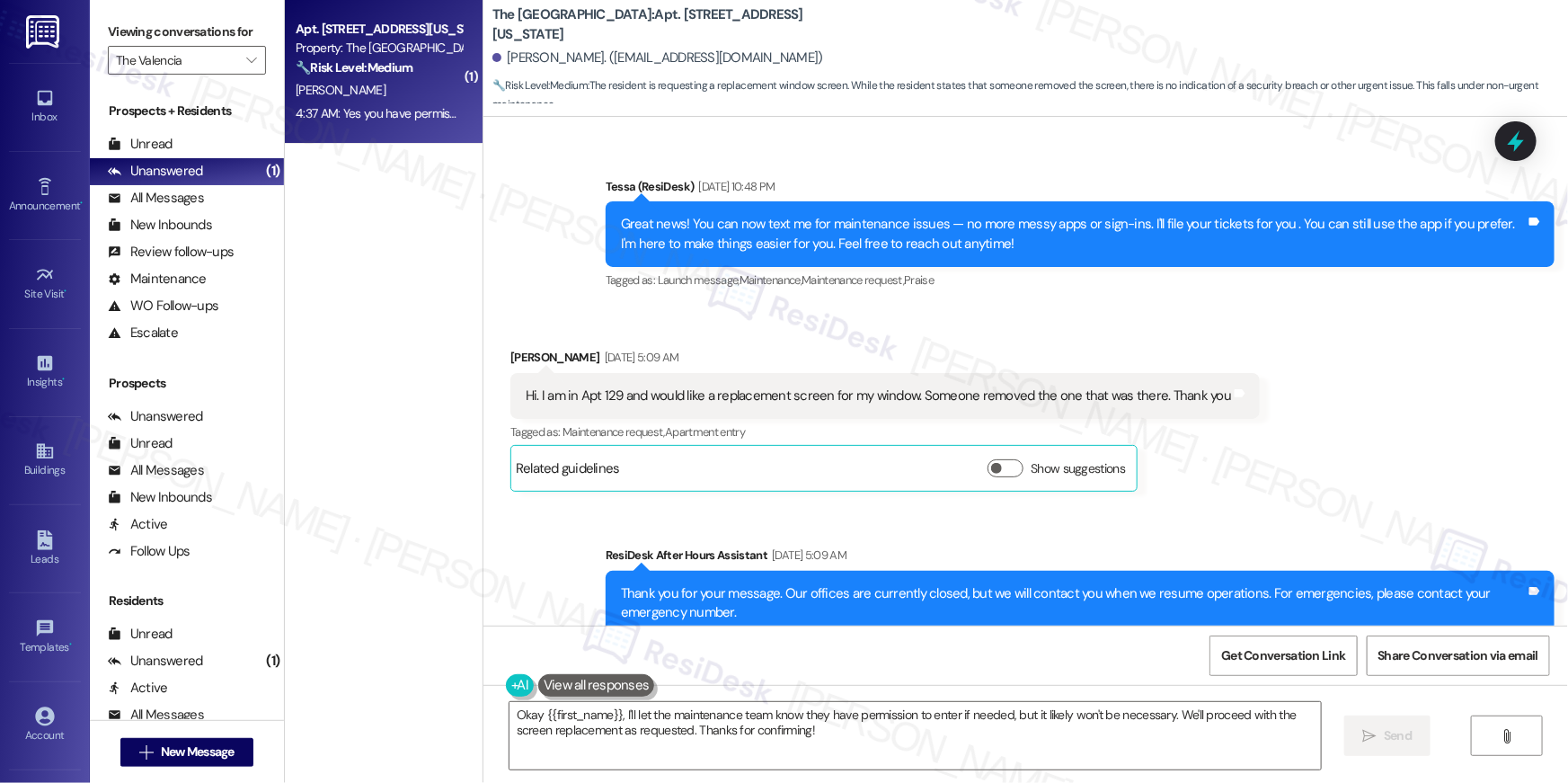
click at [855, 388] on div "Hi. I am in Apt 129 and would like a replacement screen for my window. Someone …" at bounding box center [878, 396] width 705 height 19
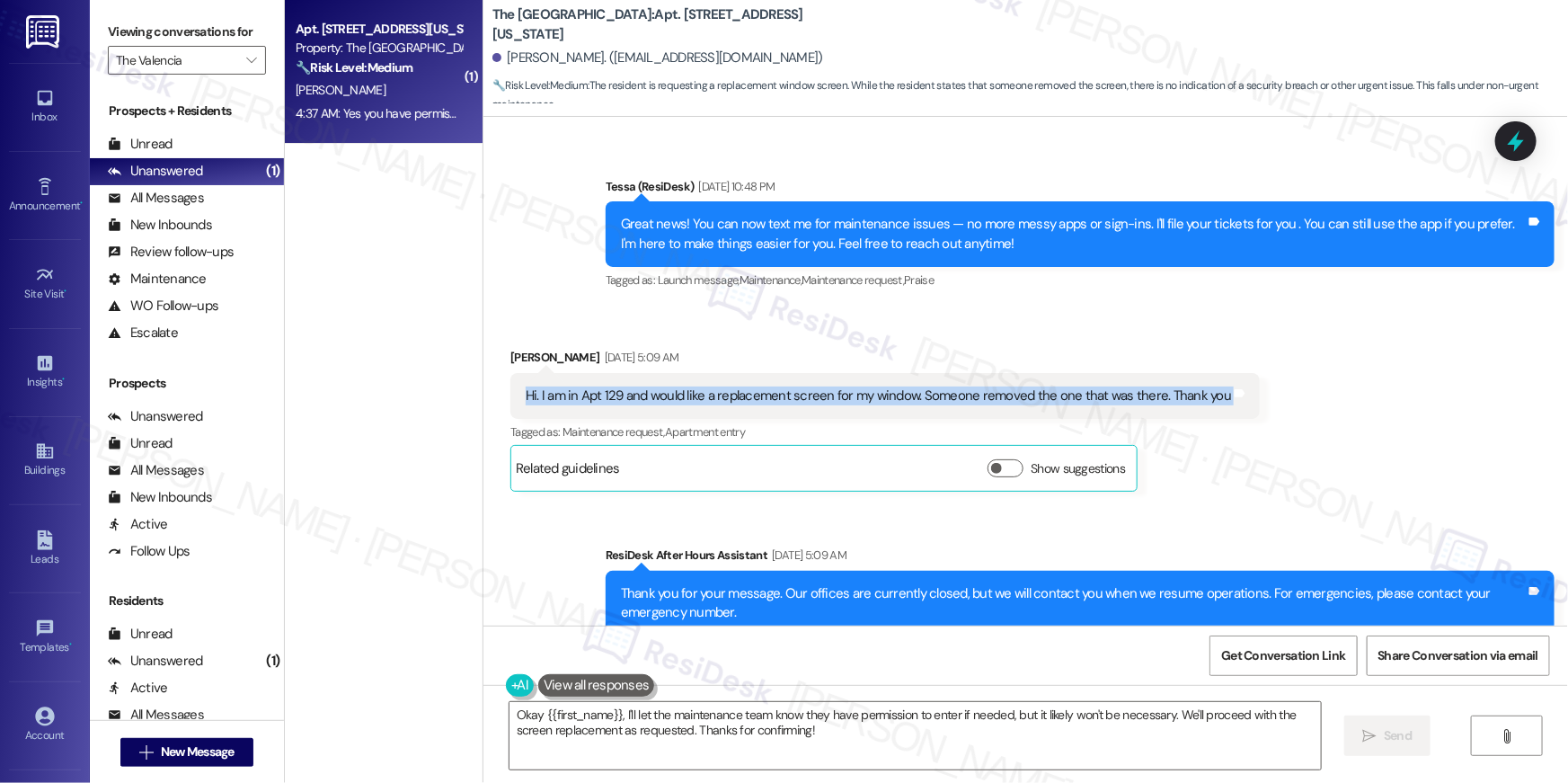
click at [855, 388] on div "Hi. I am in Apt 129 and would like a replacement screen for my window. Someone …" at bounding box center [878, 396] width 705 height 19
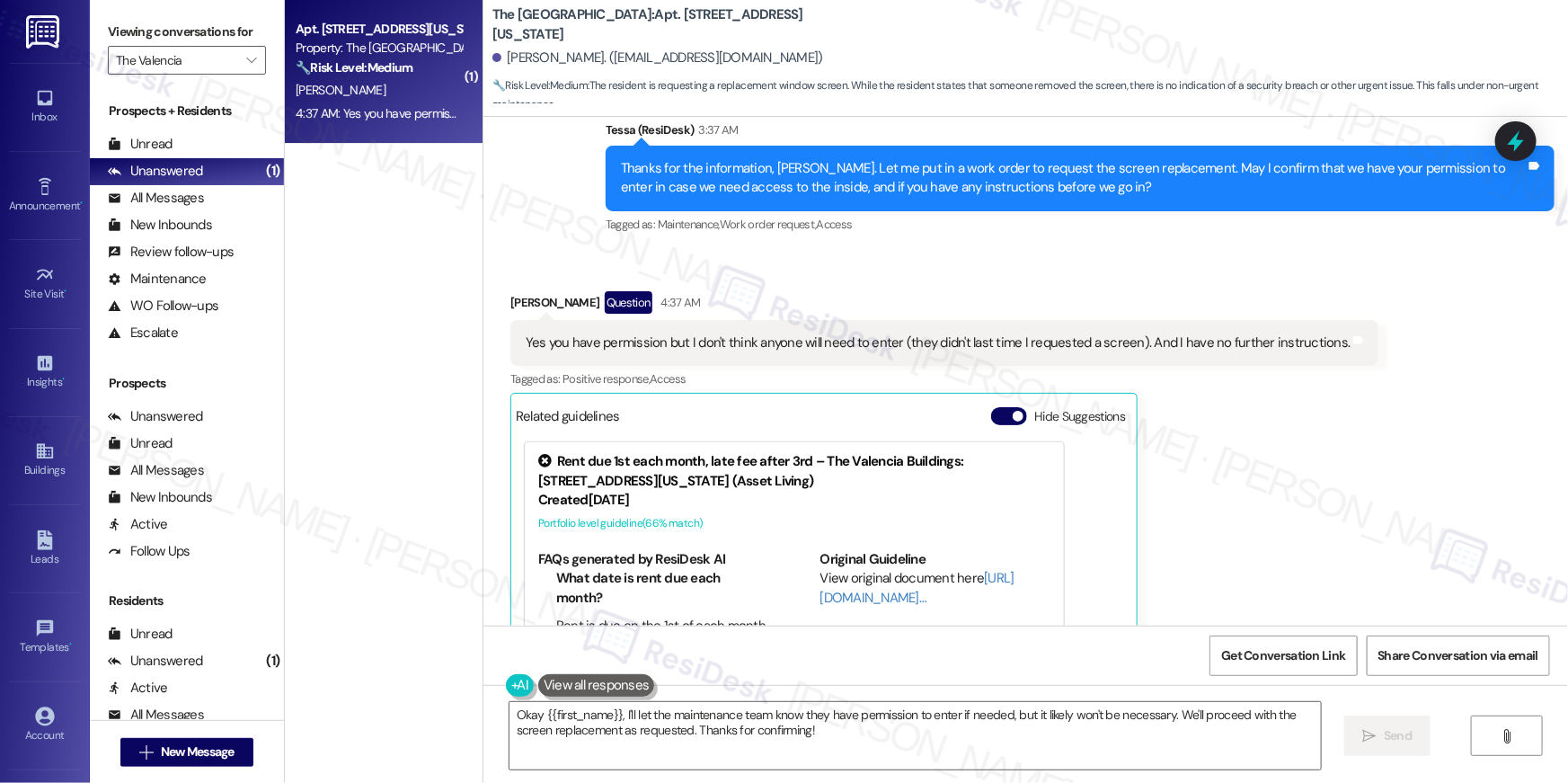
scroll to position [1058, 0]
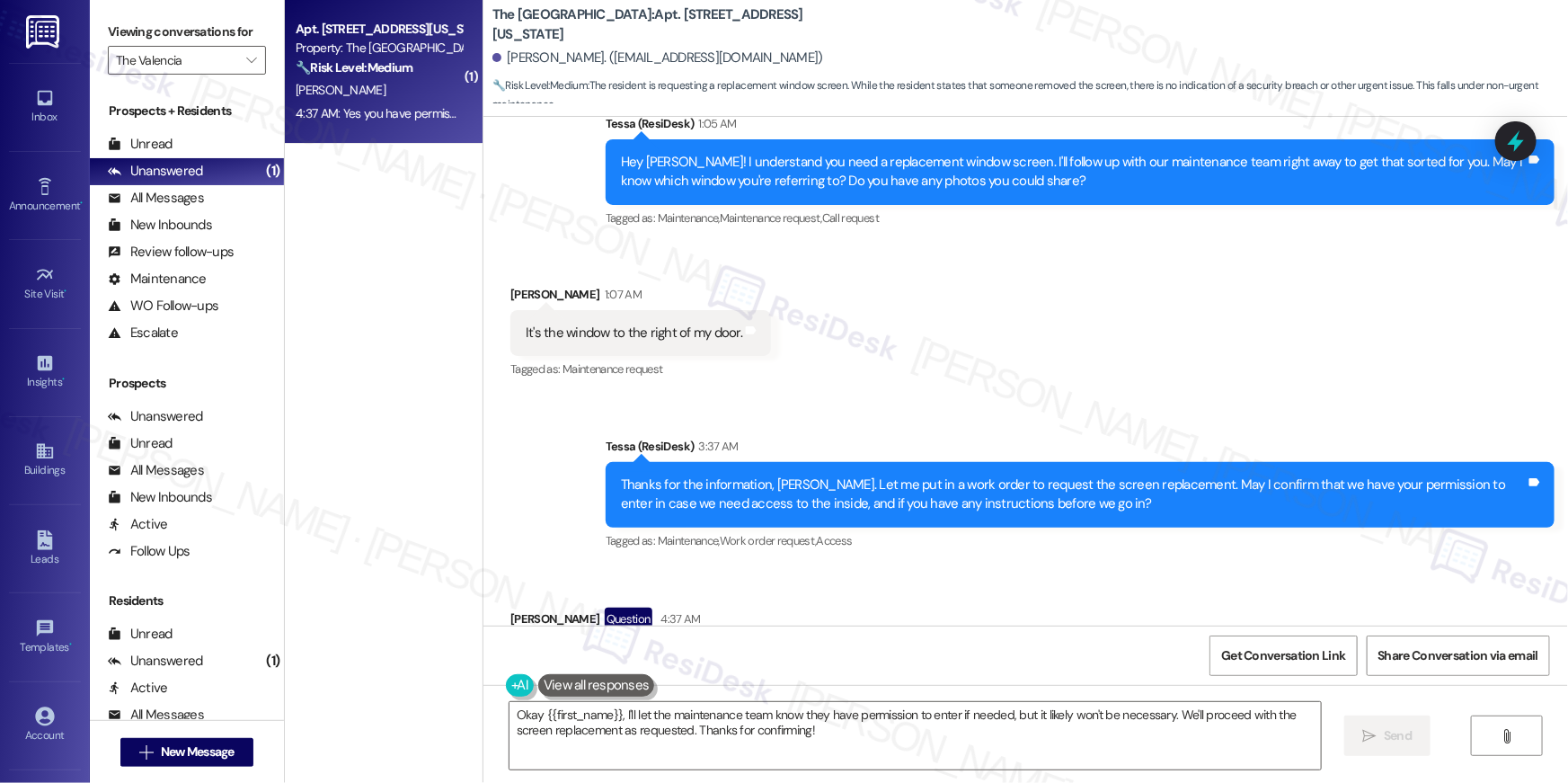
click at [682, 332] on div "It's the window to the right of my door." at bounding box center [634, 333] width 217 height 19
copy div "It's the window to the right of my door. Tags and notes"
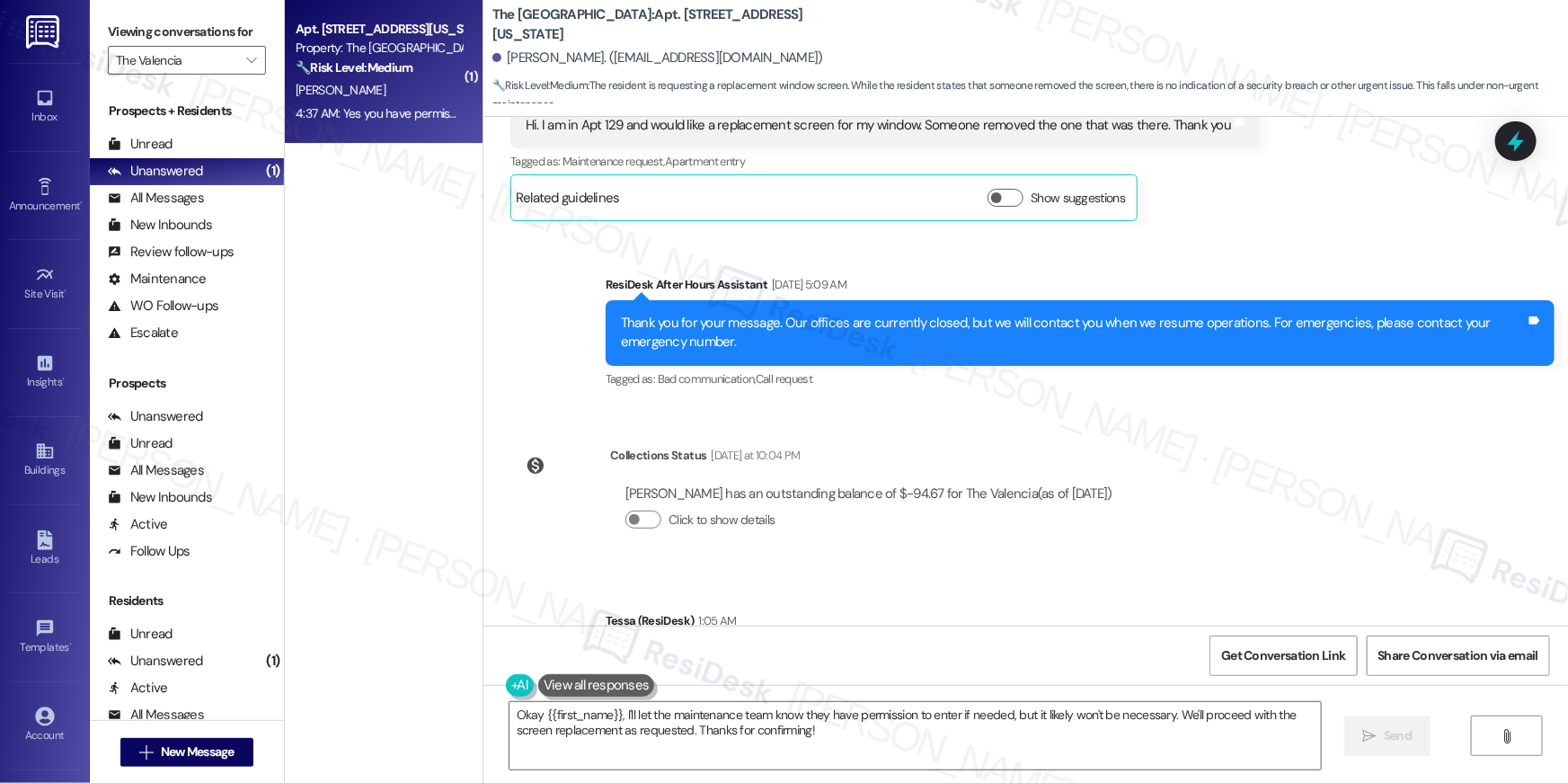
scroll to position [555, 0]
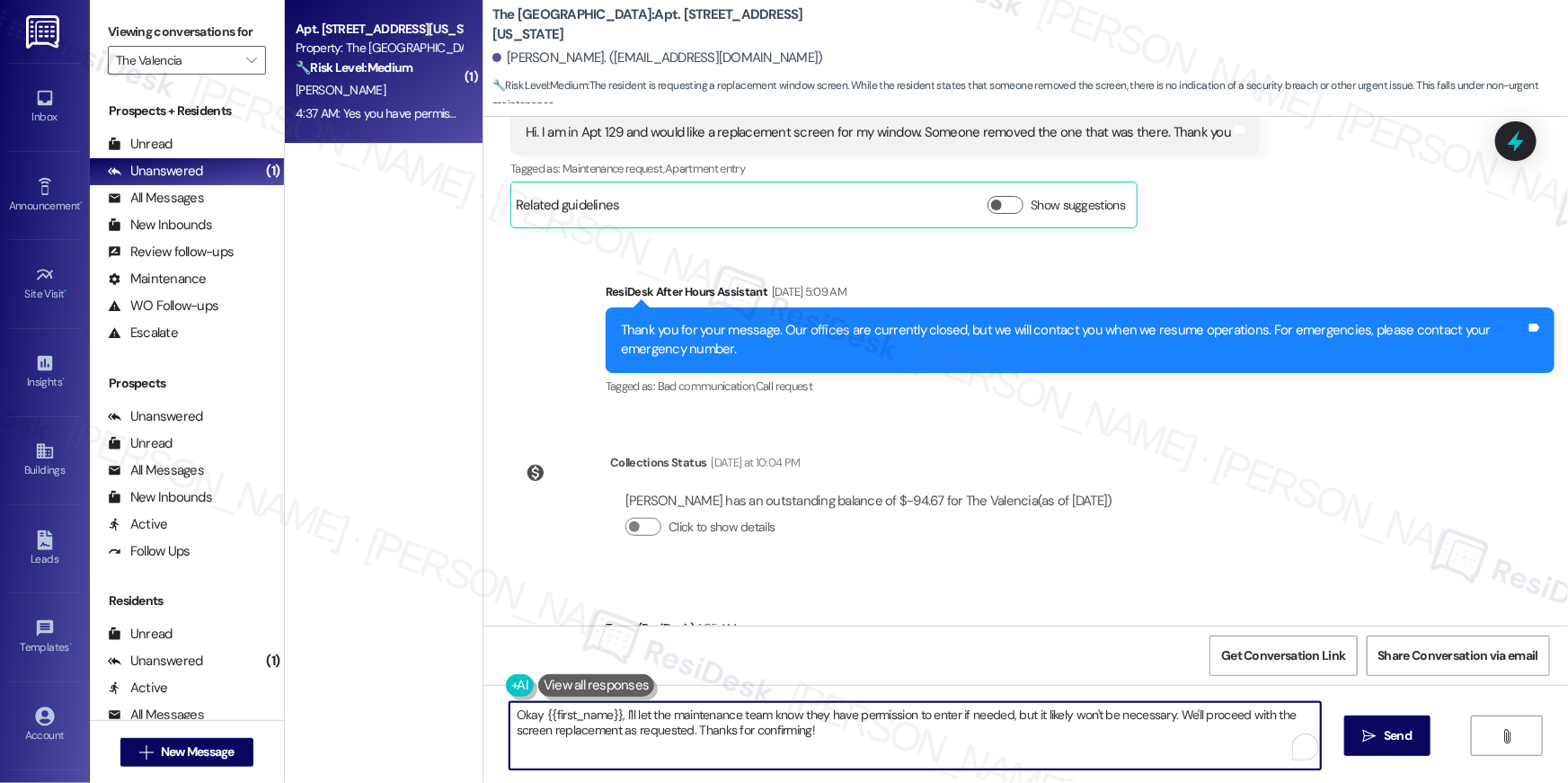
click at [1032, 729] on textarea "Okay {{first_name}}, I'll let the maintenance team know they have permission to…" at bounding box center [915, 735] width 812 height 67
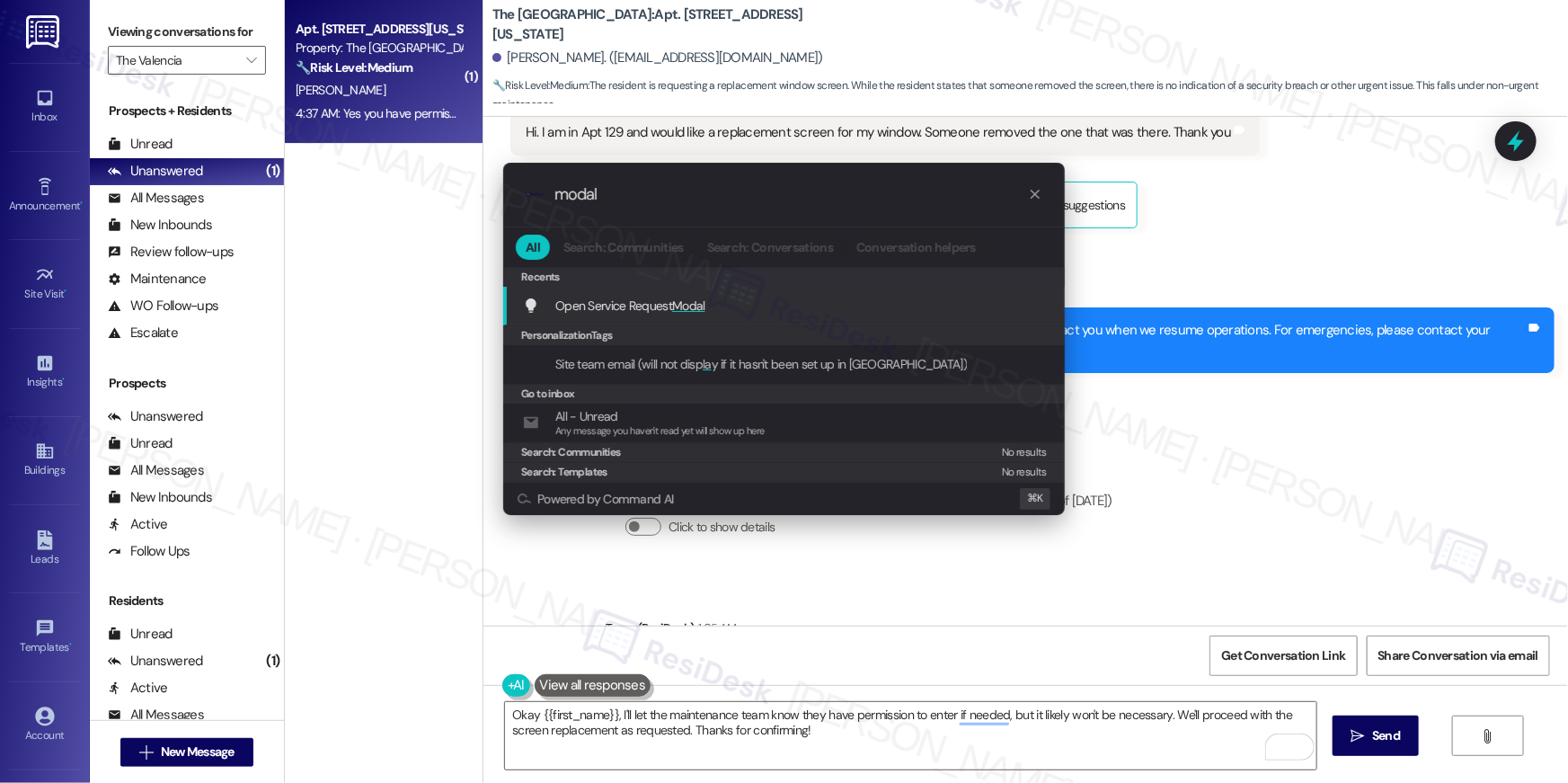
click at [586, 310] on span "Open Service Request Modal" at bounding box center [630, 305] width 150 height 16
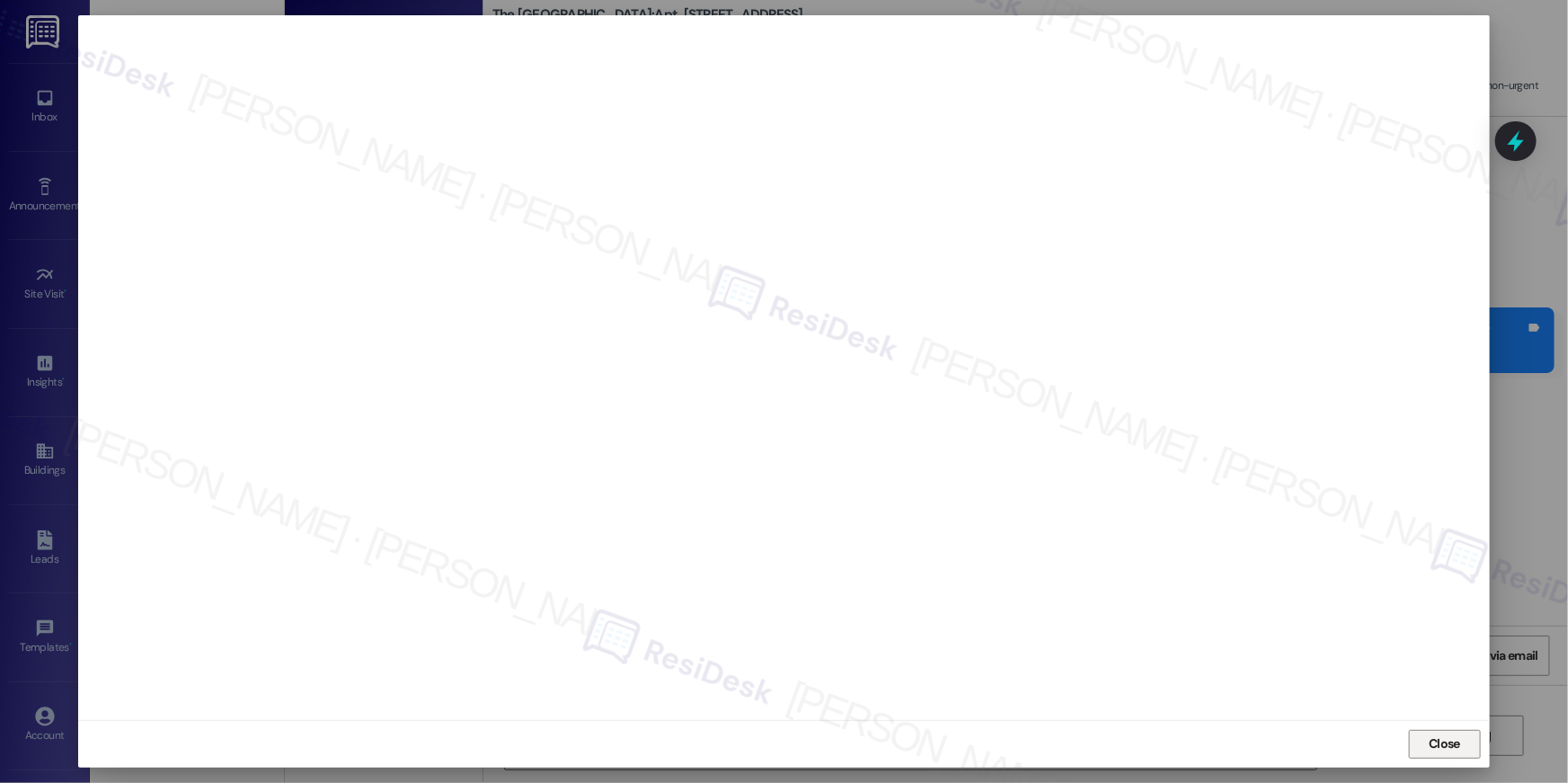
click at [1443, 754] on span "Close" at bounding box center [1444, 744] width 38 height 27
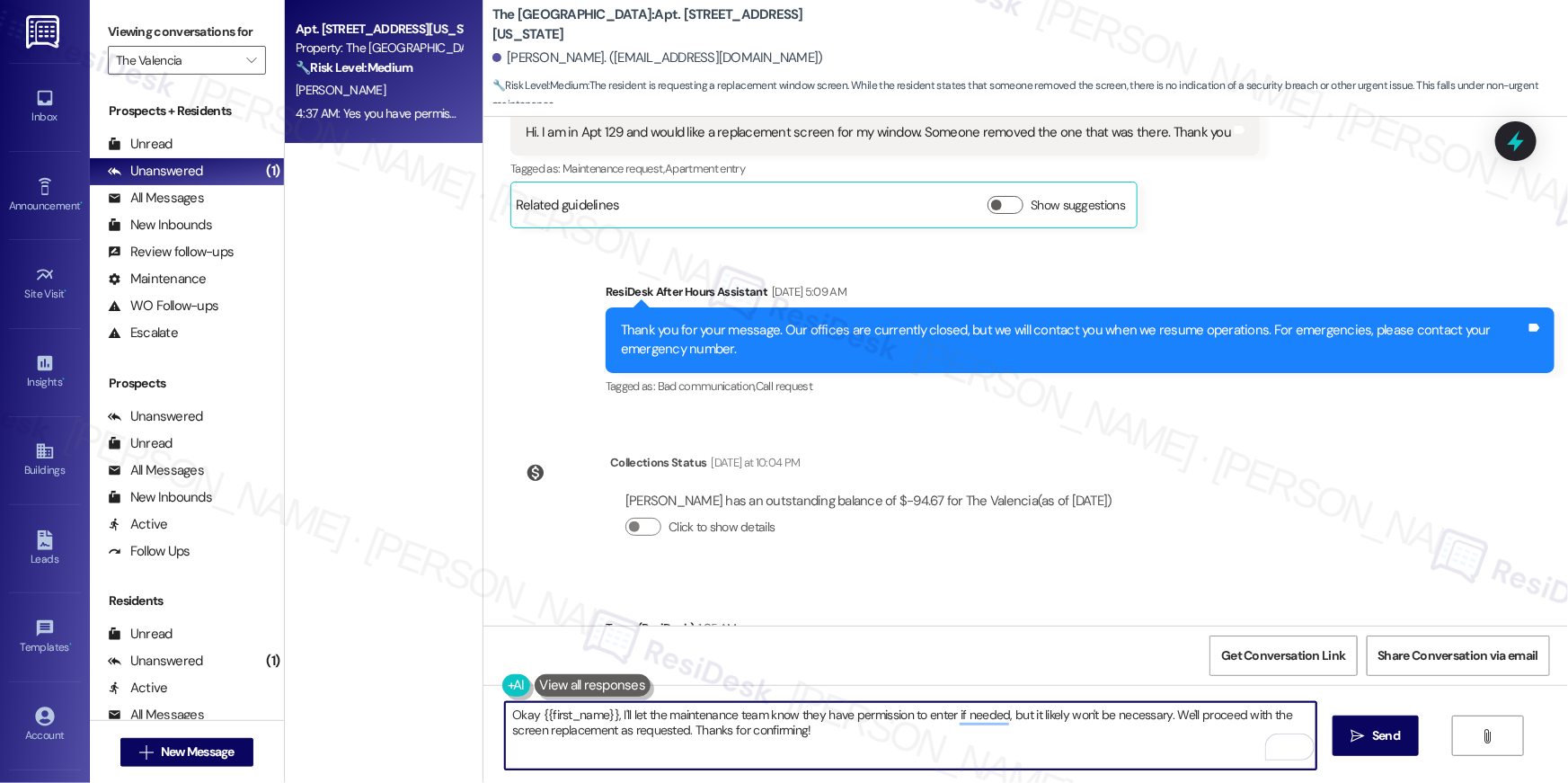
click at [1195, 733] on textarea "Okay {{first_name}}, I'll let the maintenance team know they have permission to…" at bounding box center [911, 735] width 812 height 67
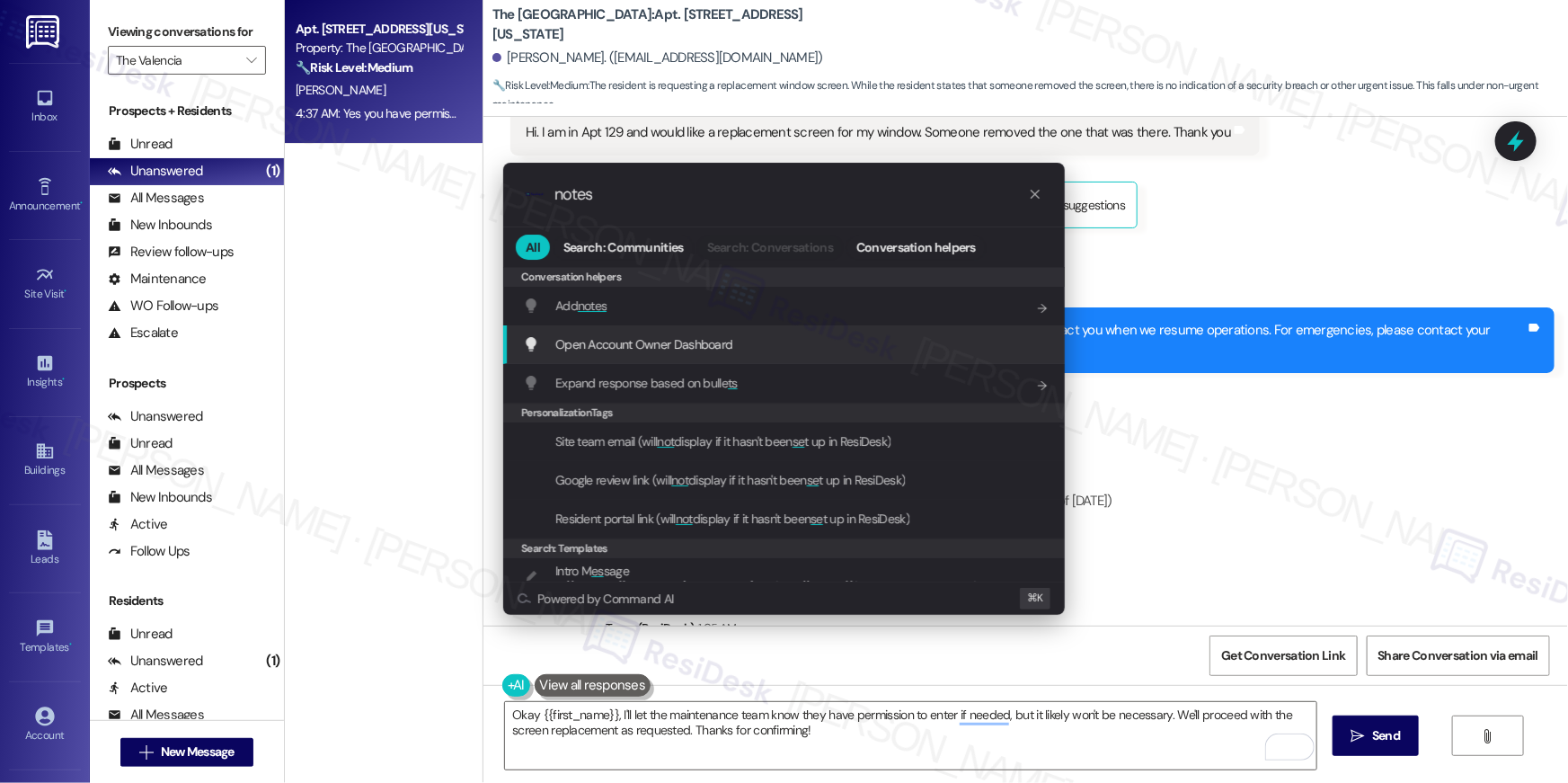
type input "notes"
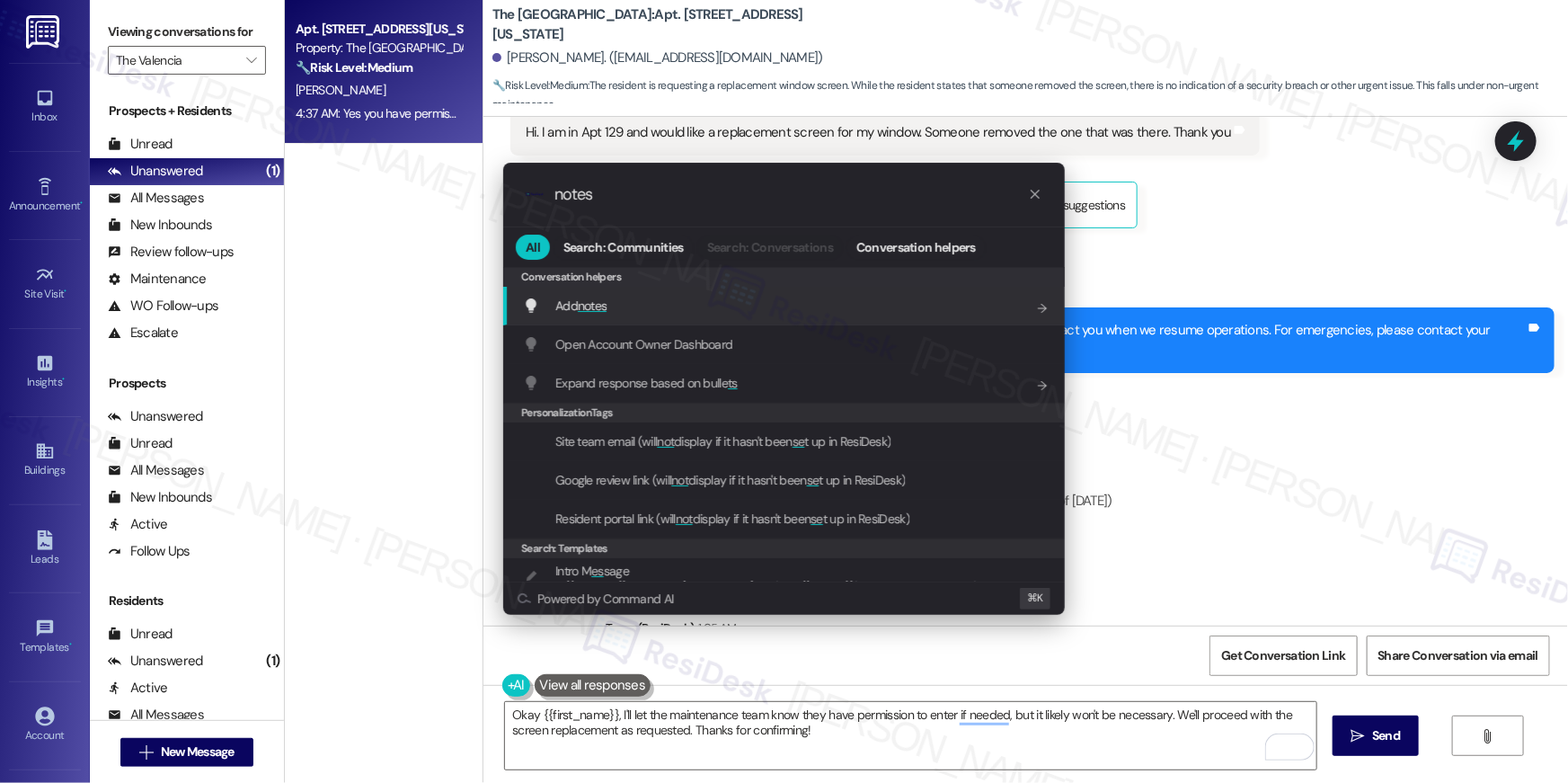
click at [908, 315] on div "Add notes Add shortcut" at bounding box center [786, 305] width 526 height 20
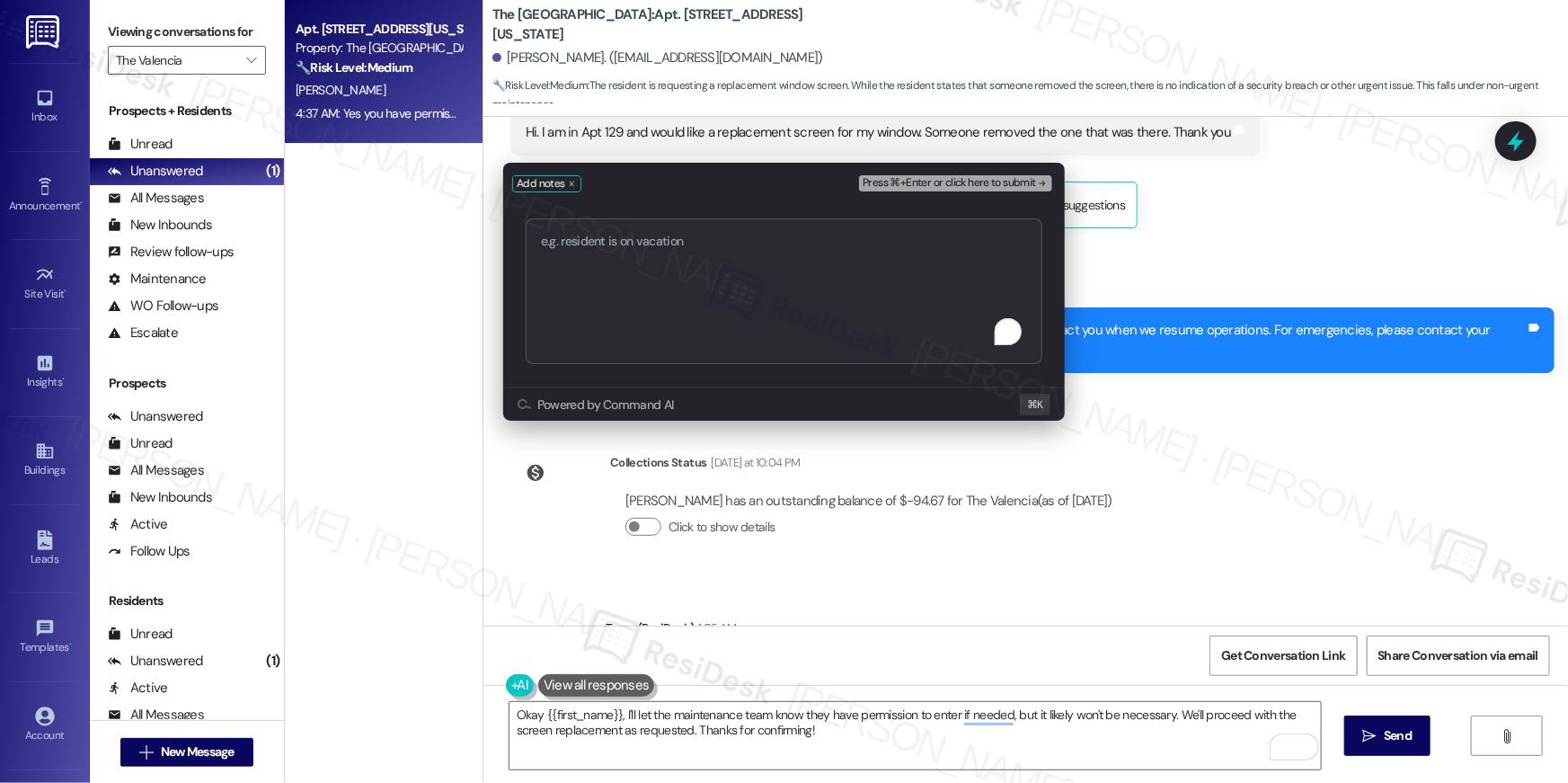
click at [908, 315] on textarea "To enrich screen reader interactions, please activate Accessibility in Grammarl…" at bounding box center [784, 292] width 516 height 146
type textarea "serviceRequestId:"1137057""
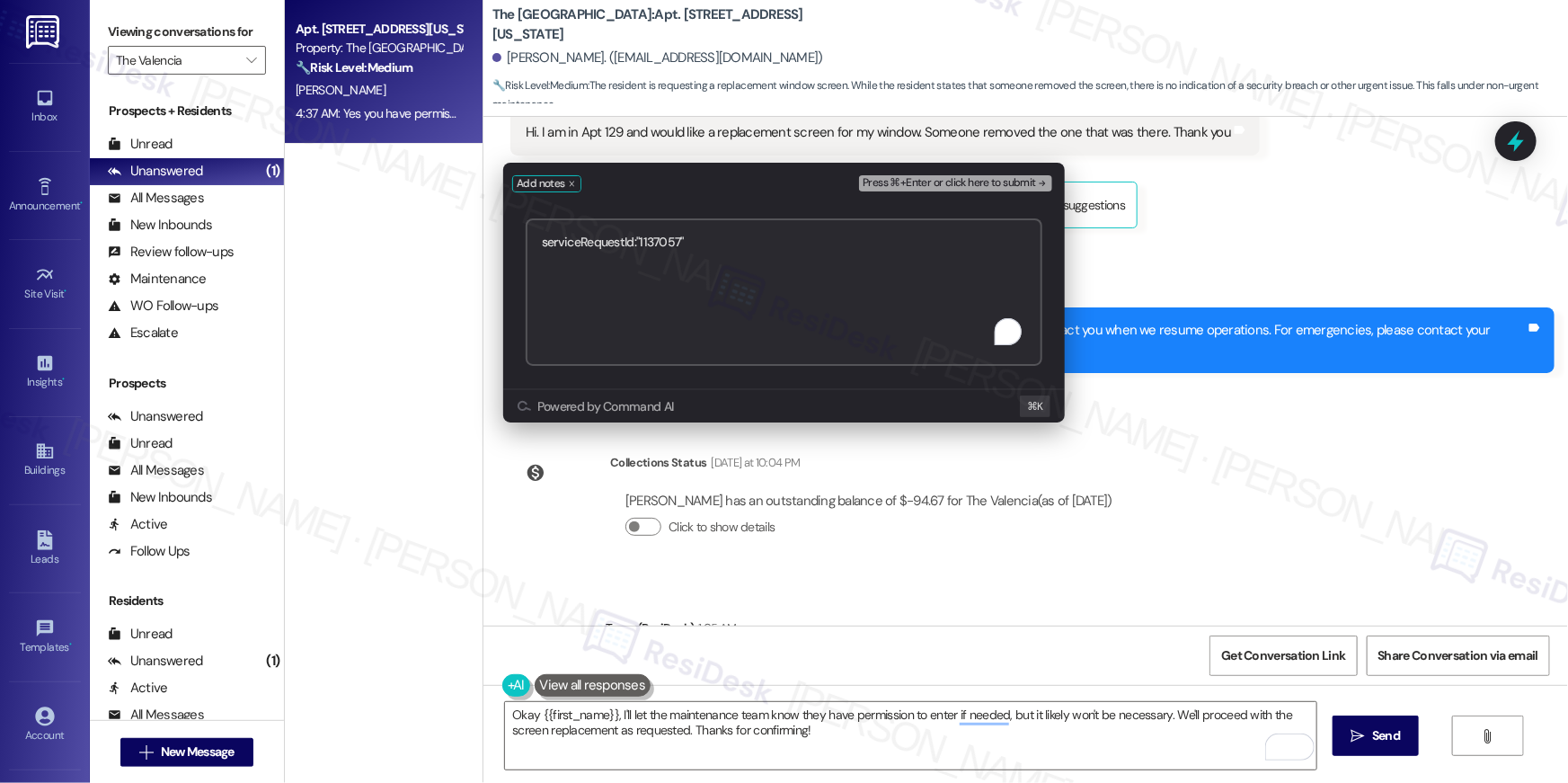
click at [1002, 194] on div "Press ⌘+Enter or click here to submit" at bounding box center [957, 184] width 197 height 25
click at [1002, 190] on button "Press ⌘+Enter or click here to submit" at bounding box center [955, 183] width 193 height 16
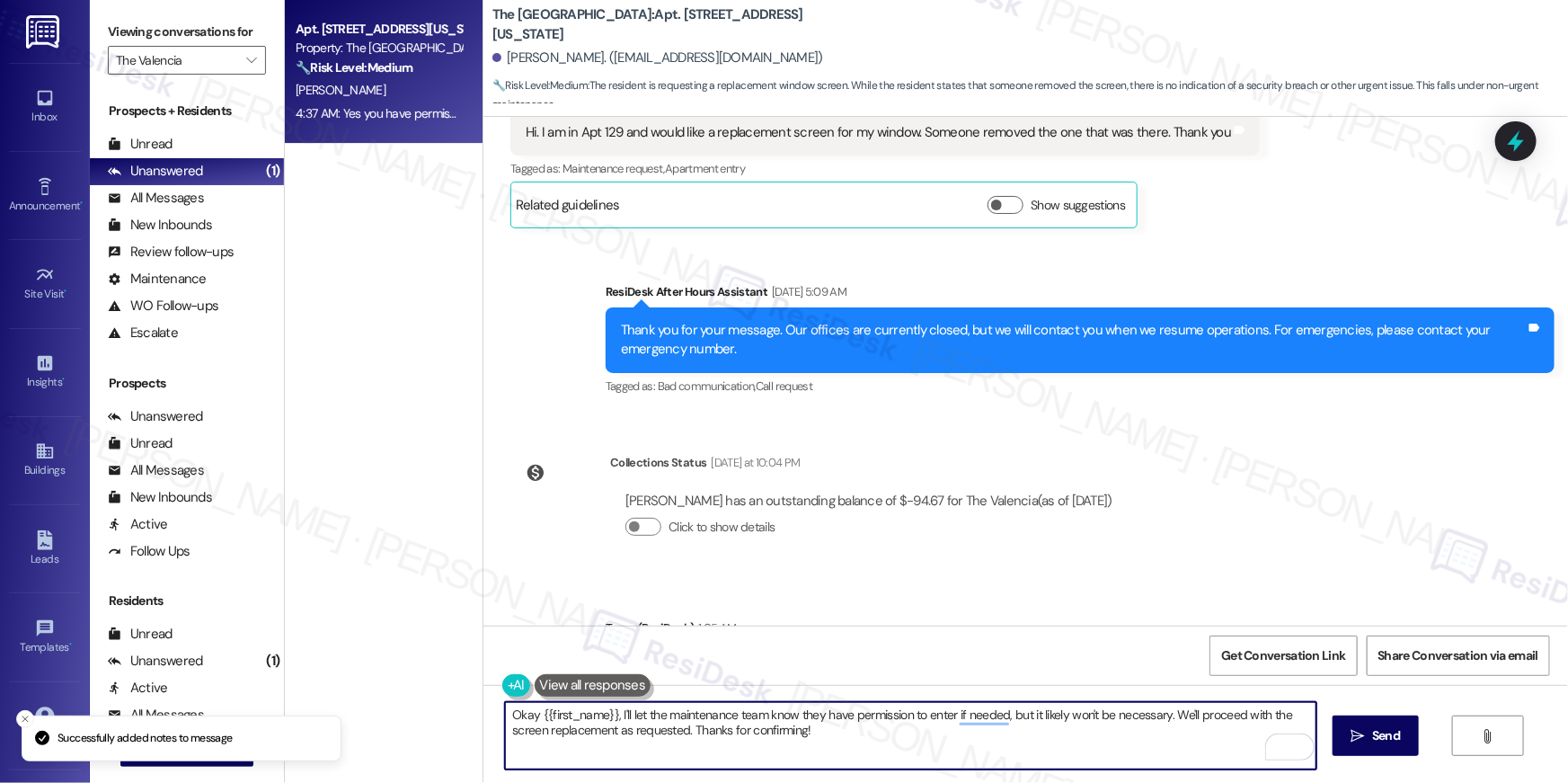
click at [836, 742] on textarea "Okay {{first_name}}, I'll let the maintenance team know they have permission to…" at bounding box center [911, 735] width 812 height 67
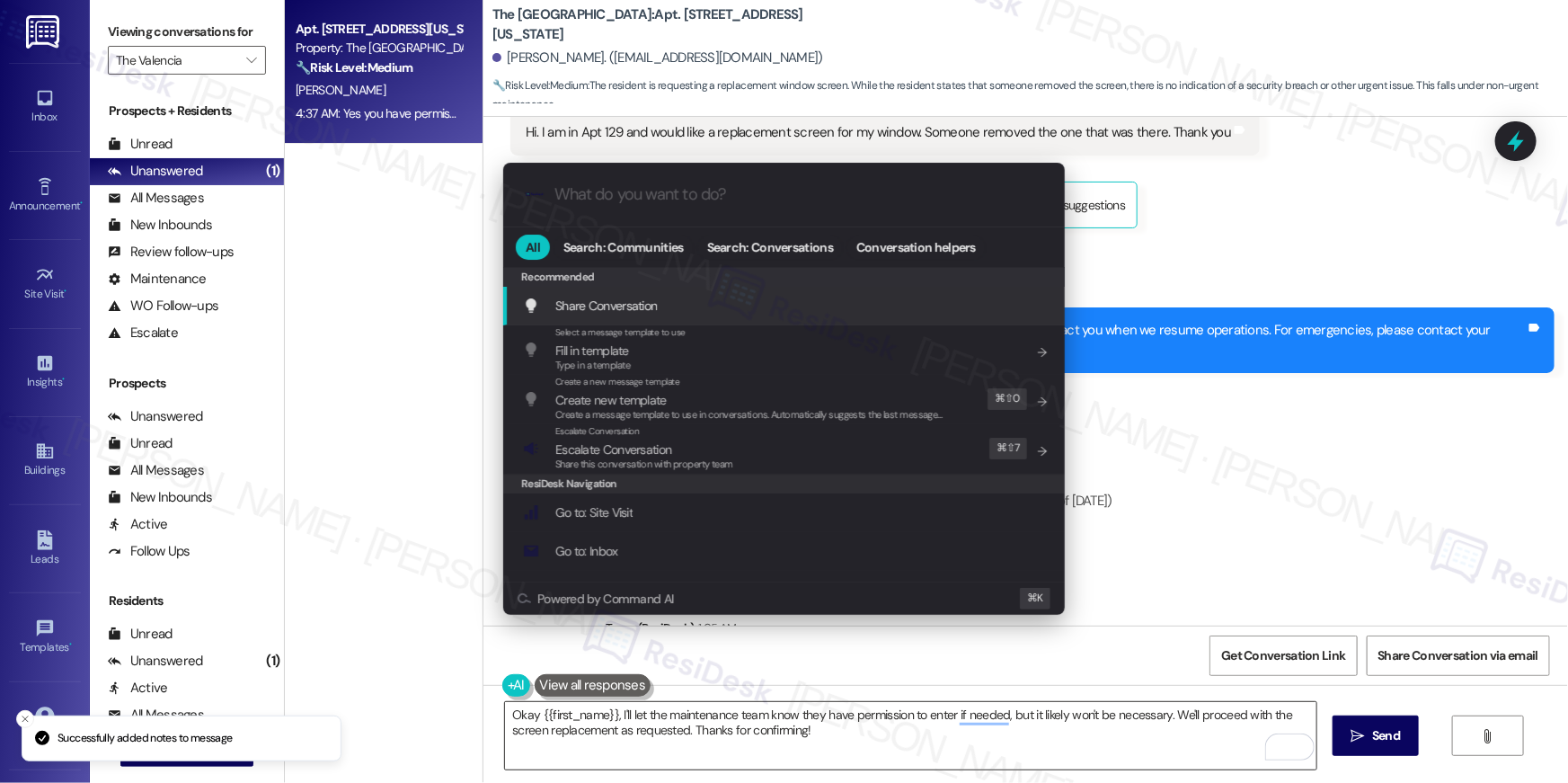
scroll to position [1503, 0]
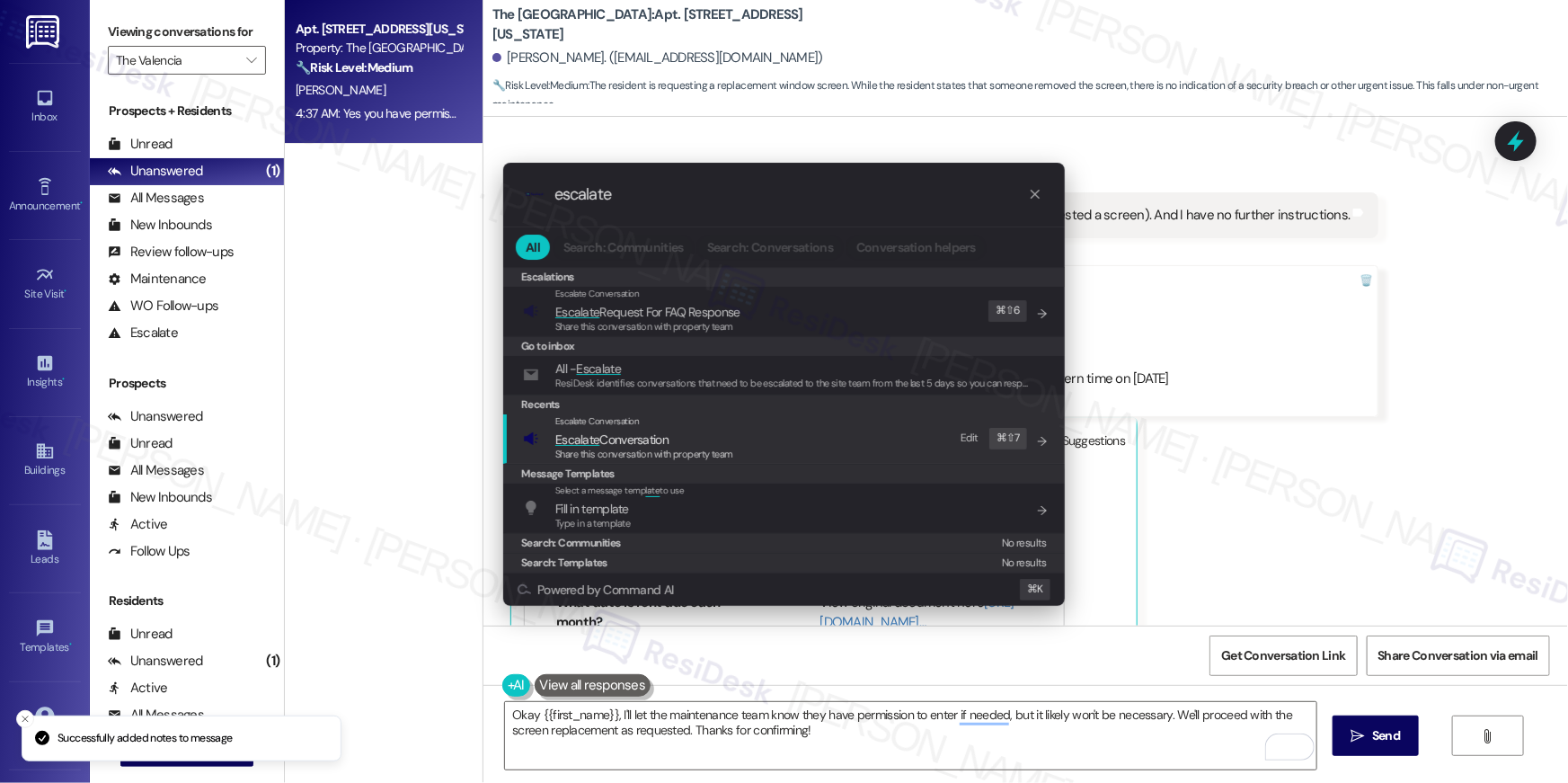
type input "escalate"
click at [770, 437] on div "Escalate Conversation Escalate Conversation Share this conversation with proper…" at bounding box center [786, 439] width 526 height 49
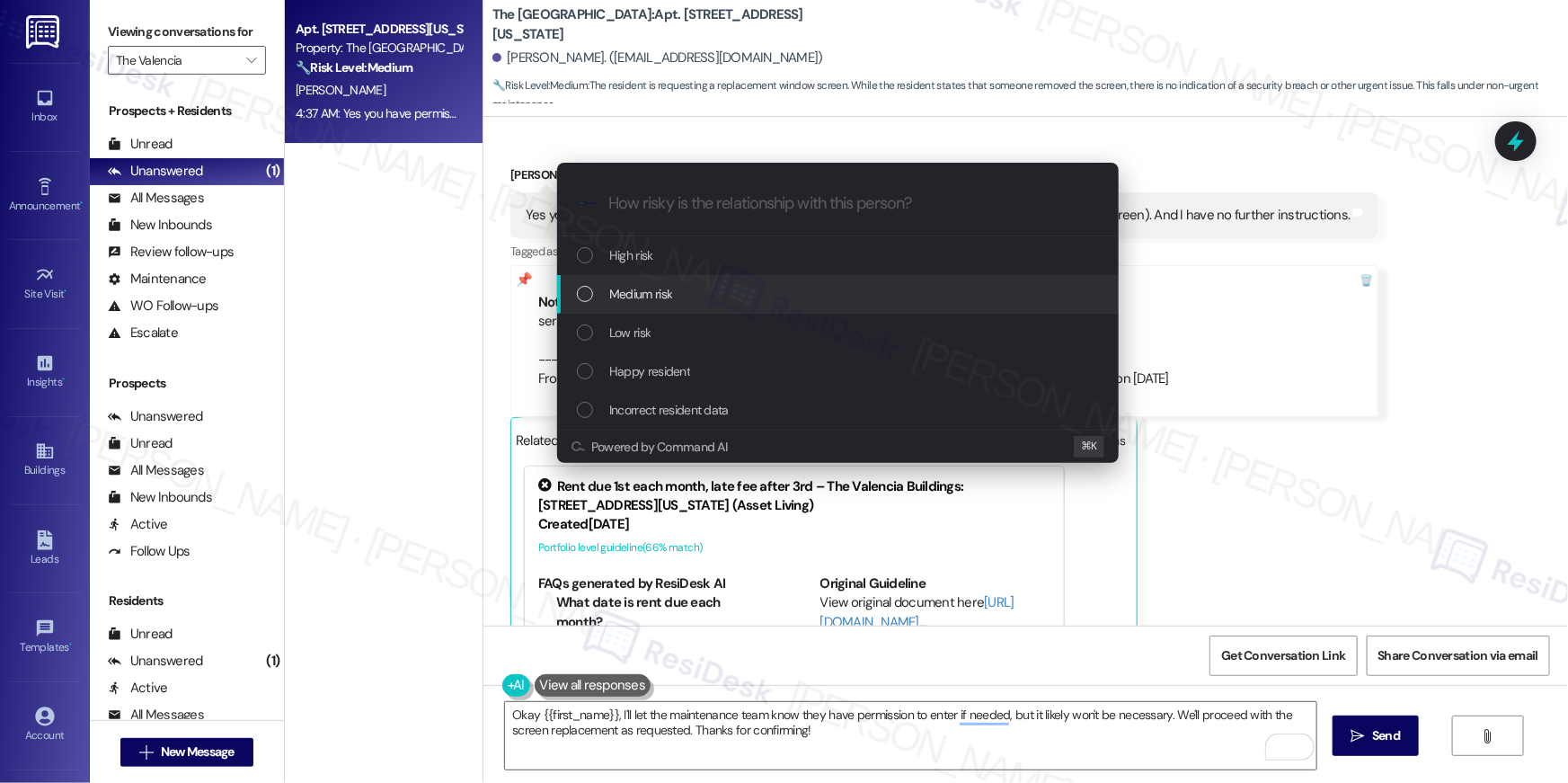
drag, startPoint x: 740, startPoint y: 327, endPoint x: 743, endPoint y: 291, distance: 36.1
click at [743, 291] on div "High risk Medium risk Low risk Happy resident Incorrect resident data" at bounding box center [838, 332] width 561 height 193
click at [743, 291] on div "Medium risk" at bounding box center [840, 294] width 526 height 20
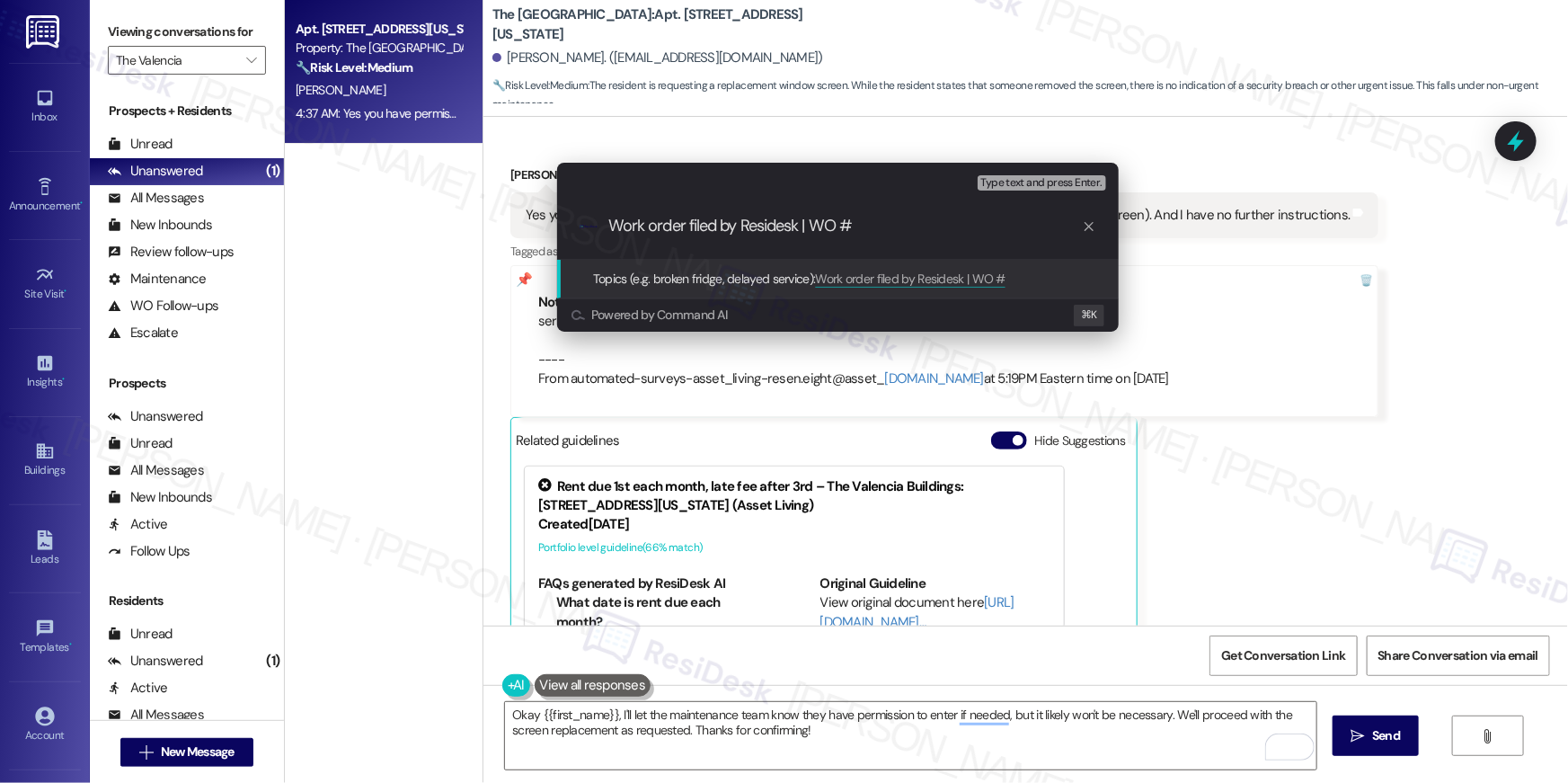
paste input "serviceRequestId:"1137057""
click at [920, 212] on div ".cls-1{fill:#0a055f;}.cls-2{fill:#0cc4c4;} resideskLogoBlueOrange Work order fi…" at bounding box center [838, 225] width 561 height 63
click at [930, 218] on input "Work order filed by Residesk | WO # serviceRequestId:"1137057"" at bounding box center [844, 226] width 473 height 19
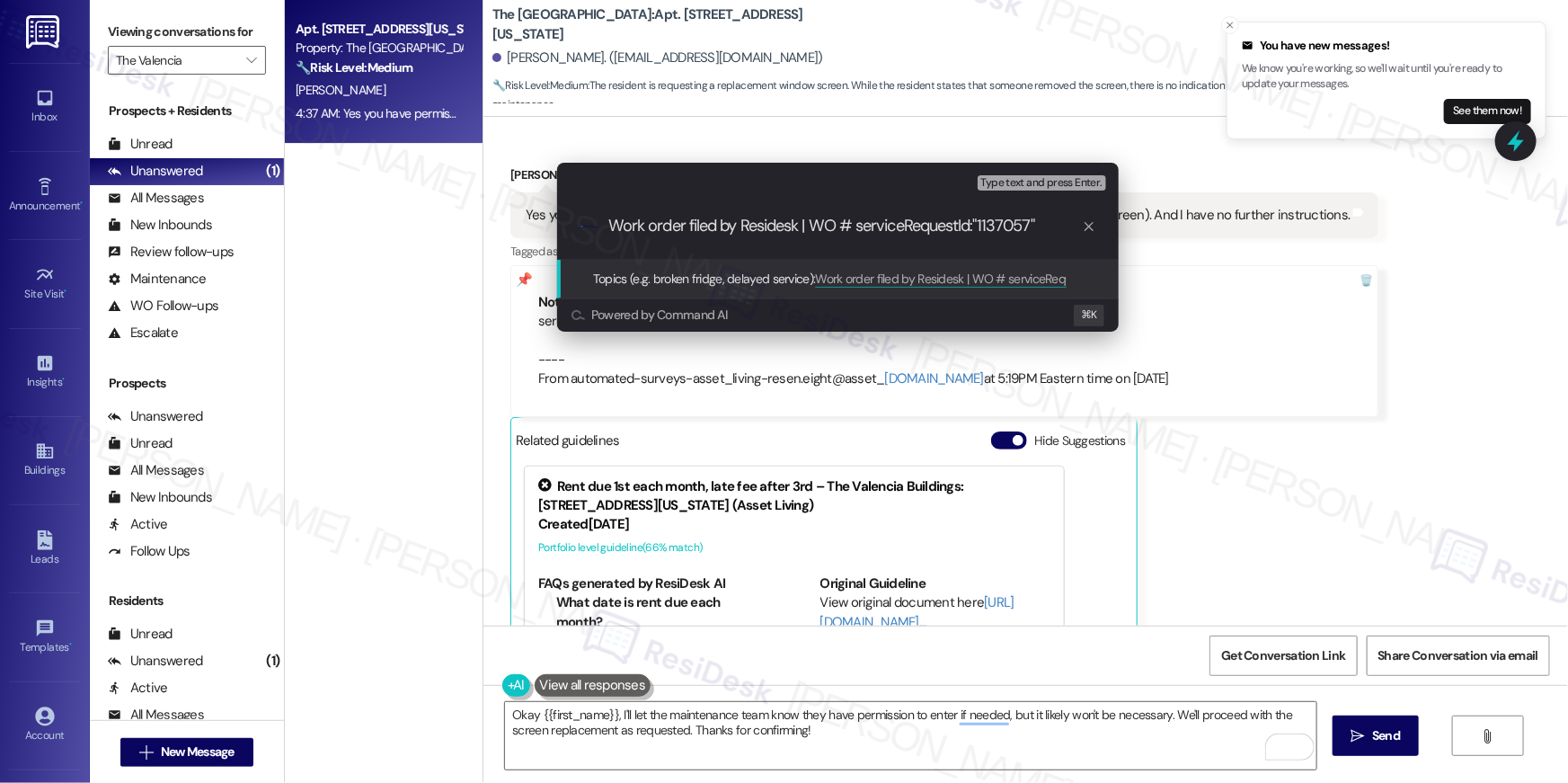
drag, startPoint x: 861, startPoint y: 228, endPoint x: 981, endPoint y: 231, distance: 120.0
click at [981, 231] on input "Work order filed by Residesk | WO # serviceRequestId:"1137057"" at bounding box center [844, 226] width 473 height 19
click at [956, 224] on input "Work order filed by Residesk | WO # 1137057"" at bounding box center [844, 226] width 473 height 19
type input "Work order filed by Residesk | WO # 1137057"
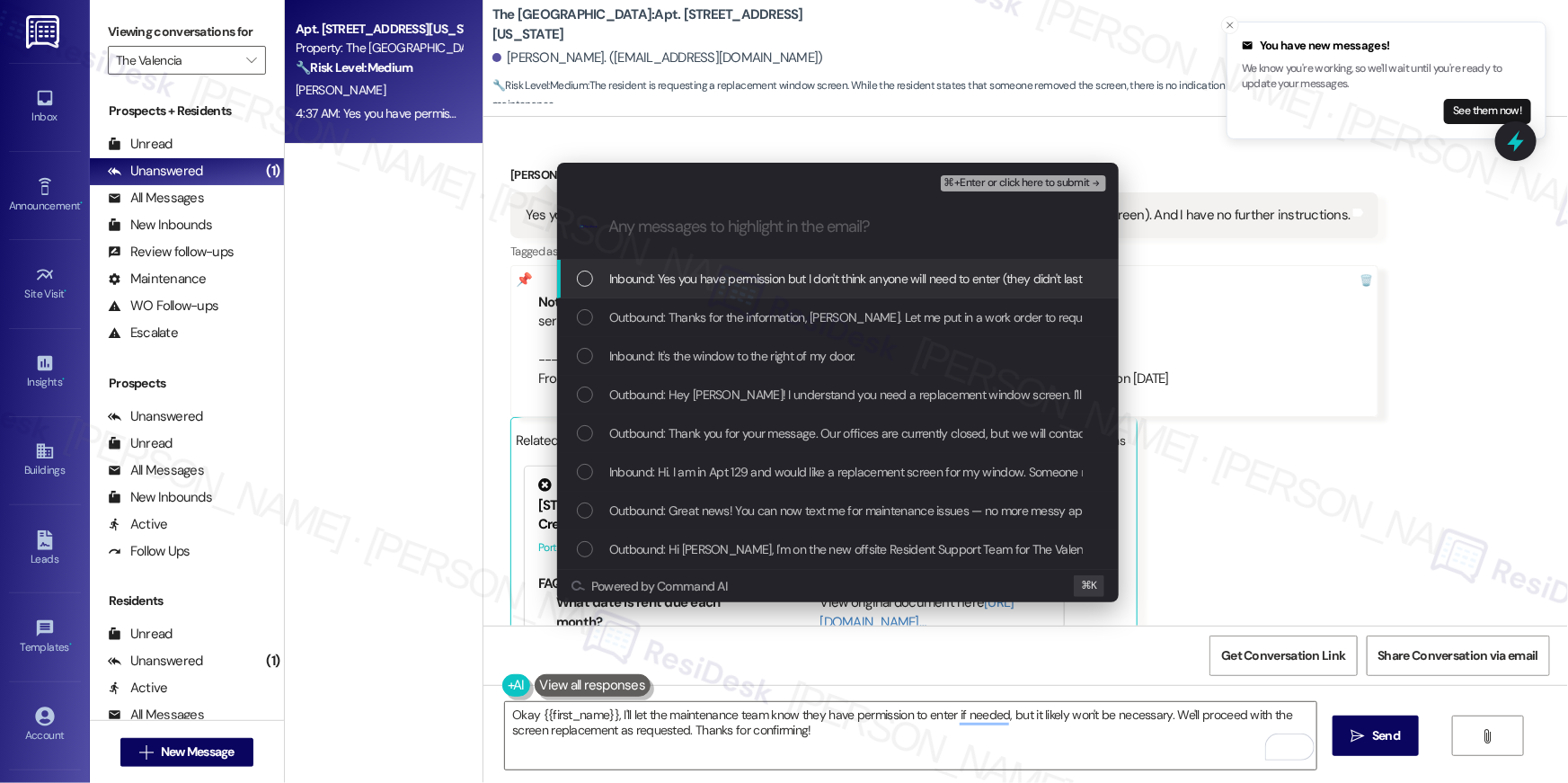
click at [582, 275] on div "List of options" at bounding box center [584, 278] width 16 height 16
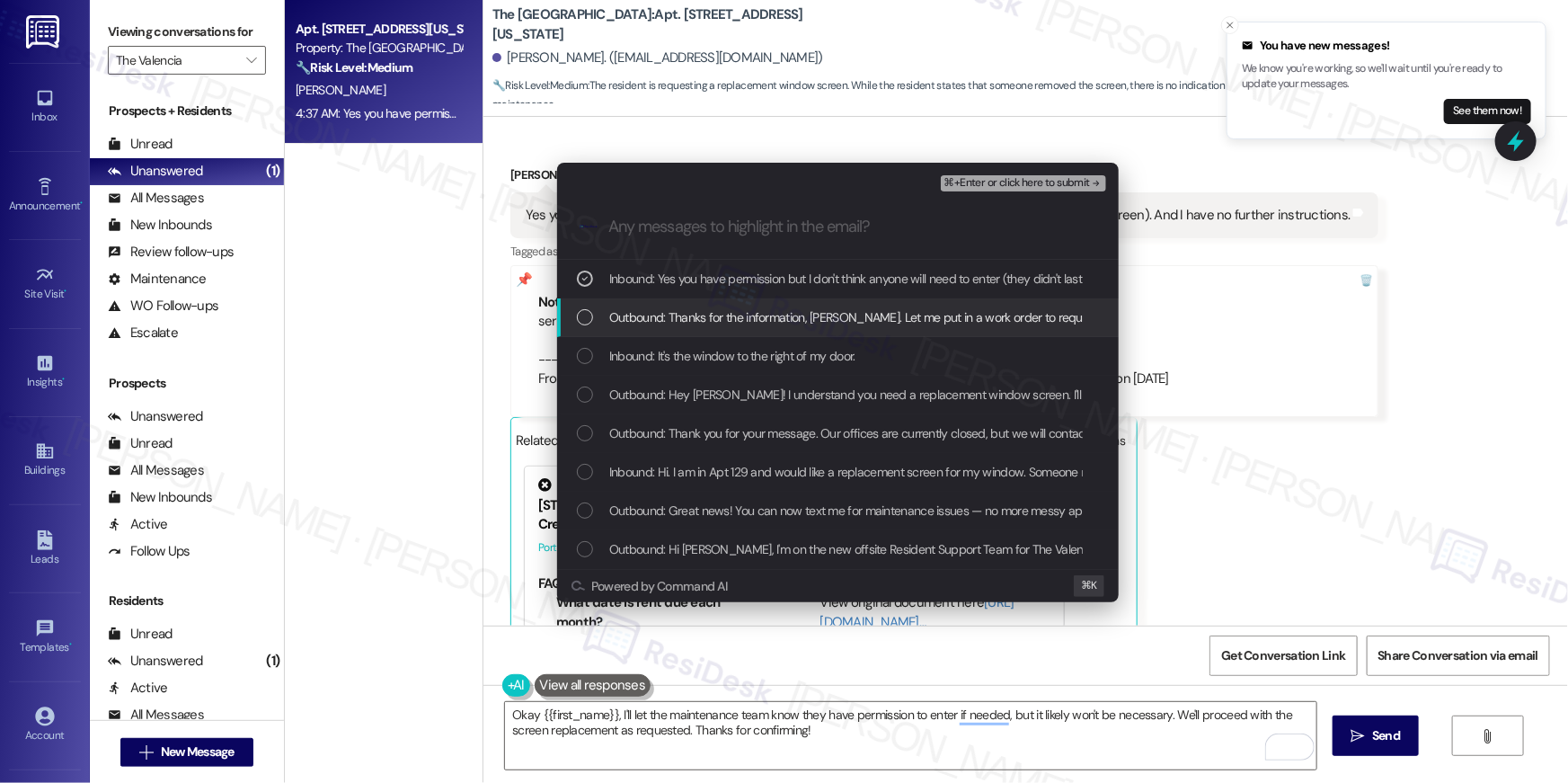
click at [580, 318] on div "List of options" at bounding box center [584, 317] width 16 height 16
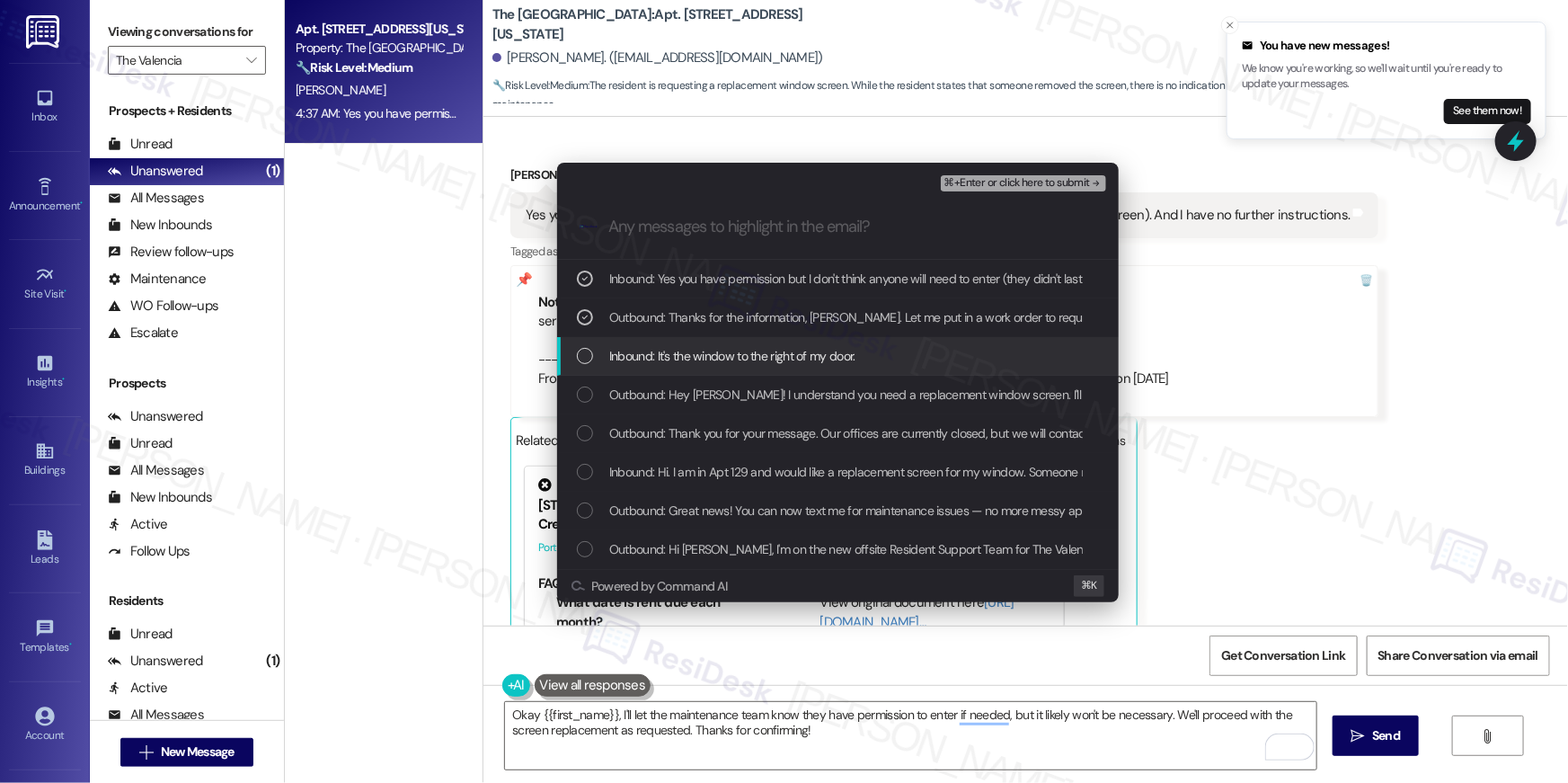
click at [582, 348] on div "List of options" at bounding box center [584, 355] width 16 height 16
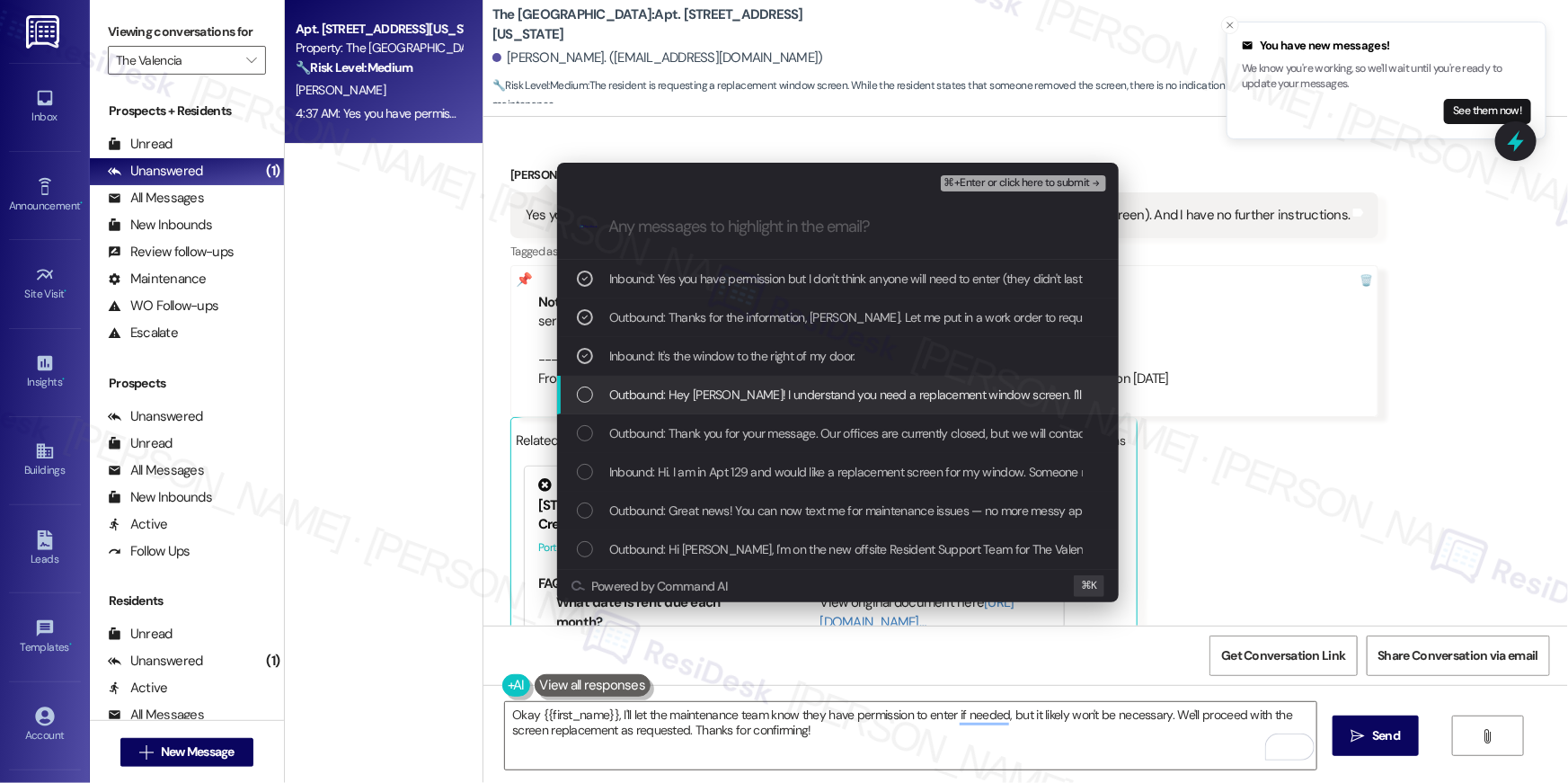
click at [584, 409] on div "Outbound: Hey Deborah! I understand you need a replacement window screen. I'll …" at bounding box center [838, 394] width 561 height 38
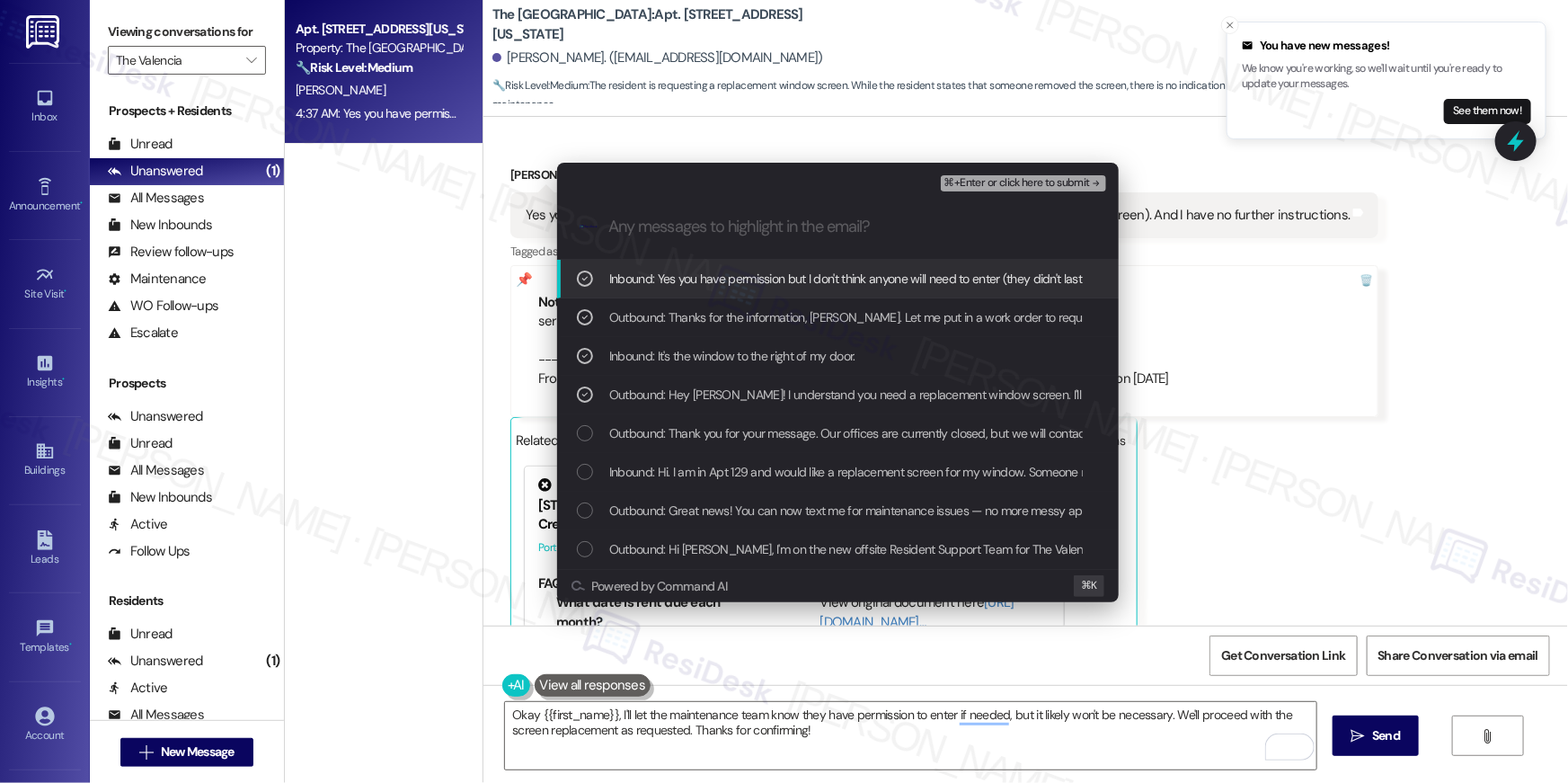
click at [1038, 191] on div "⌘+Enter or click here to submit" at bounding box center [1025, 183] width 169 height 23
click at [1036, 187] on span "⌘+Enter or click here to submit" at bounding box center [1017, 182] width 146 height 12
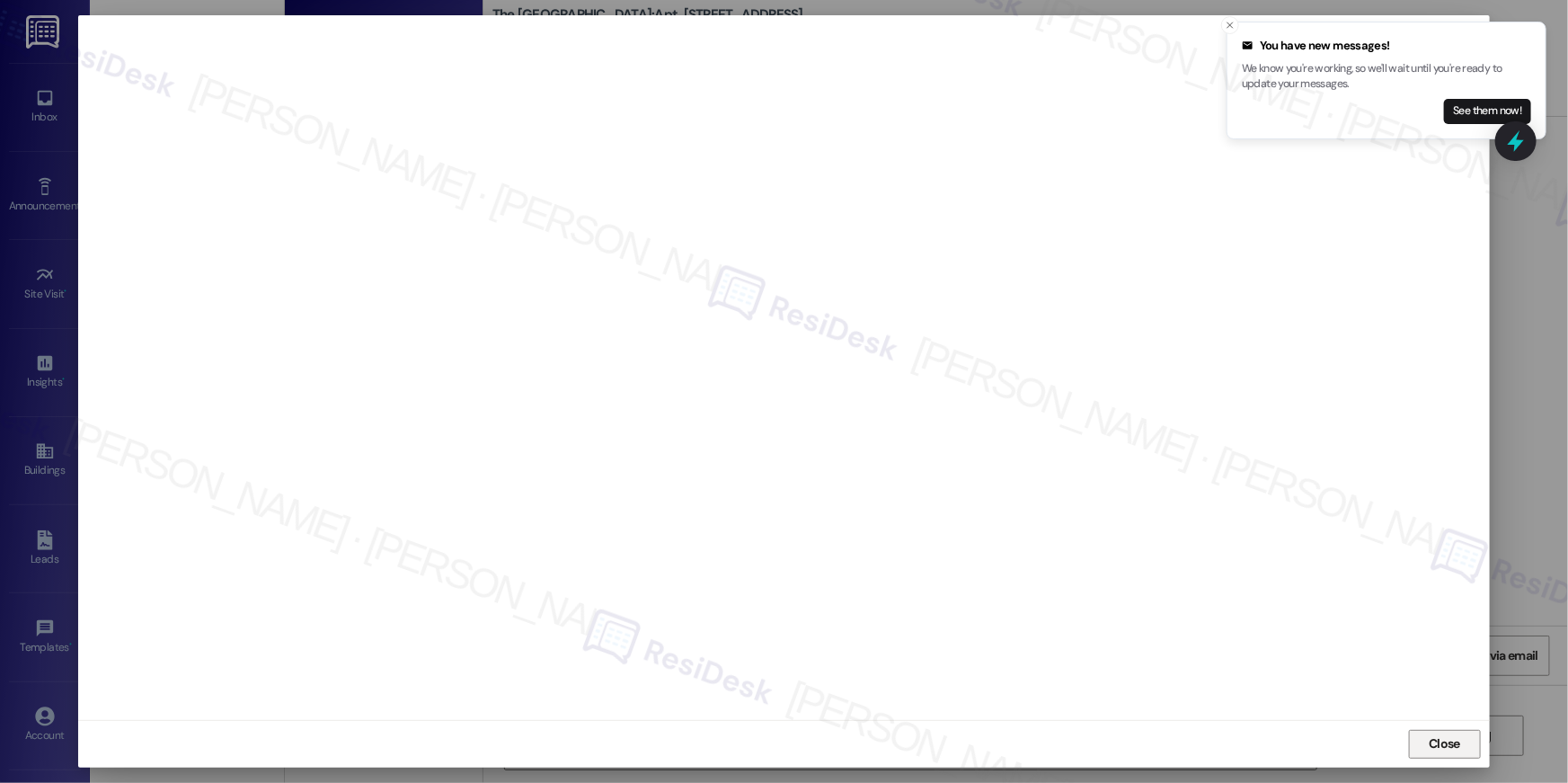
click at [1452, 736] on span "Close" at bounding box center [1444, 744] width 32 height 19
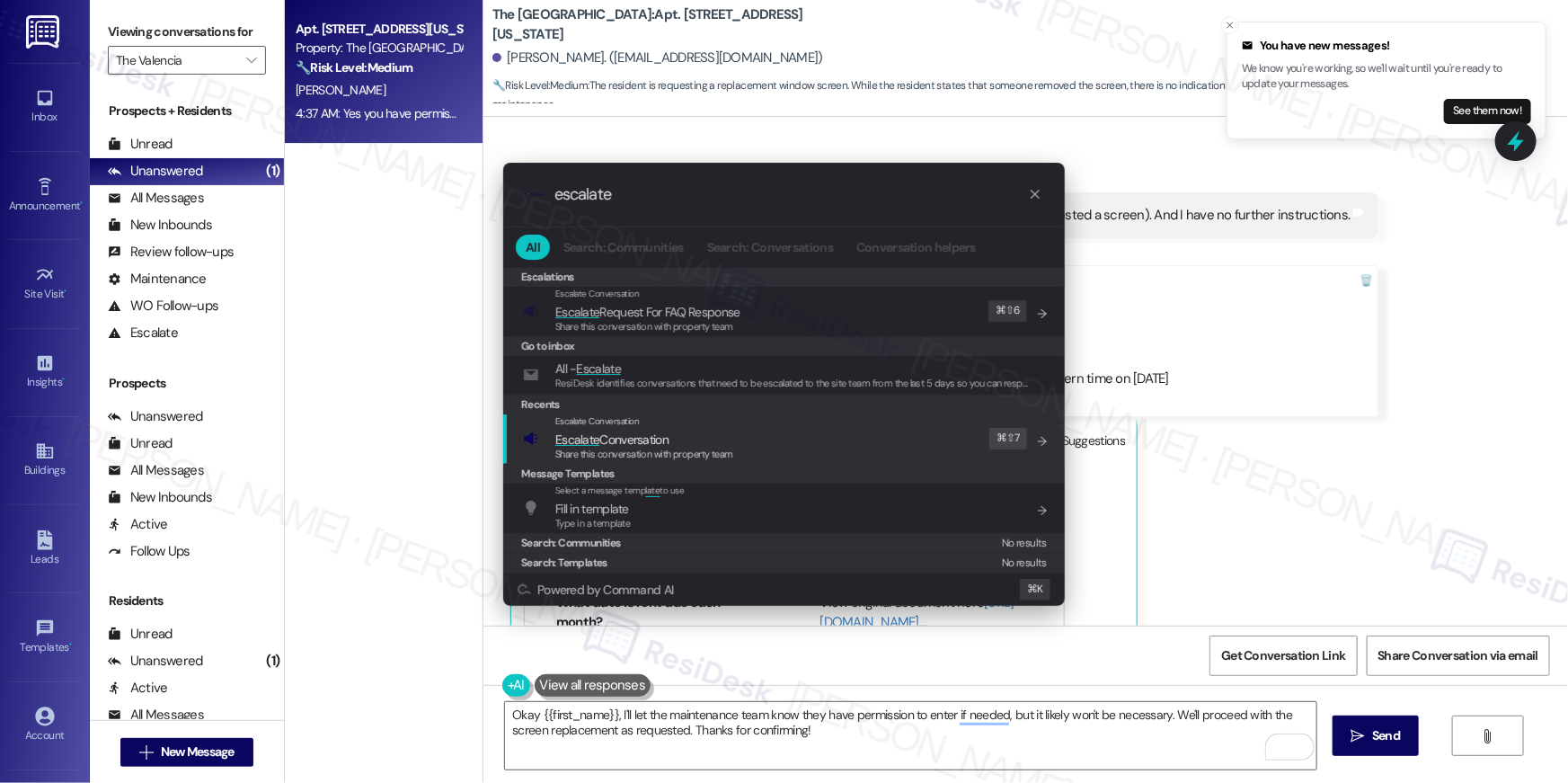
type input "escalate"
click at [800, 452] on div "Escalate Conversation Escalate Conversation Share this conversation with proper…" at bounding box center [786, 439] width 526 height 49
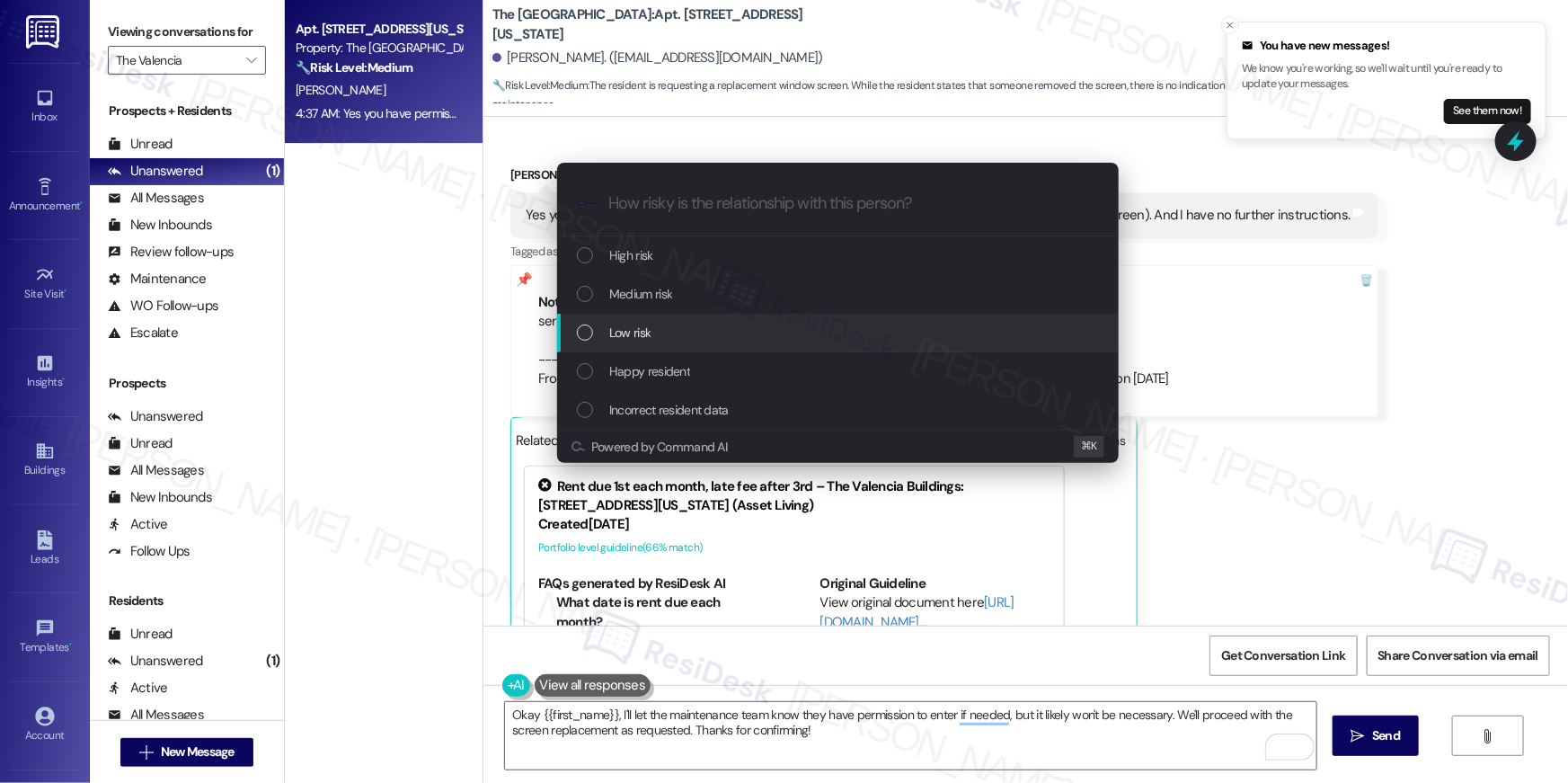
click at [698, 344] on div "Low risk" at bounding box center [838, 333] width 561 height 38
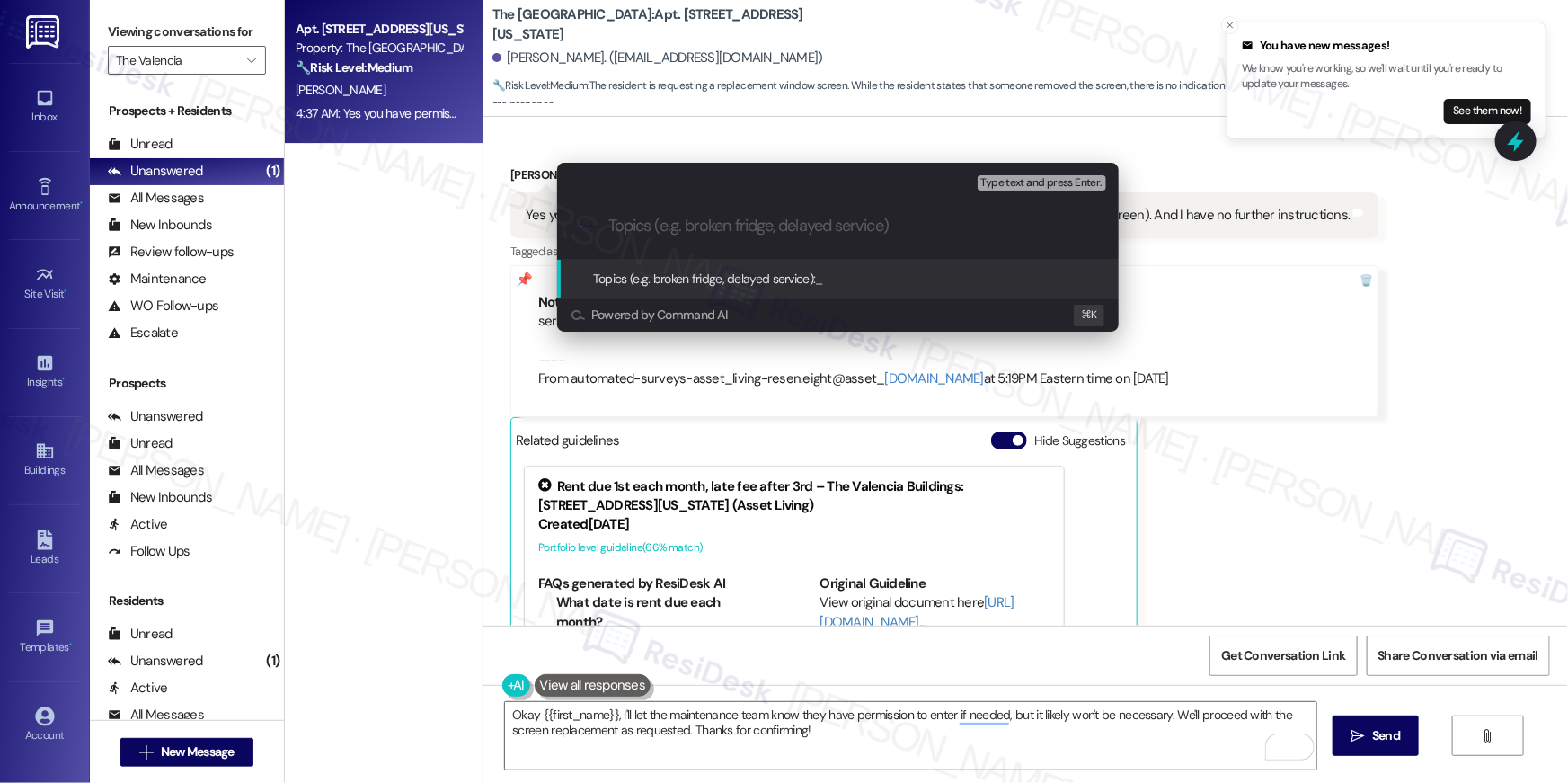
paste input "Work order filed by Residesk | WO # 1137057"
type input "Work order filed by Residesk | WO # 1137057"
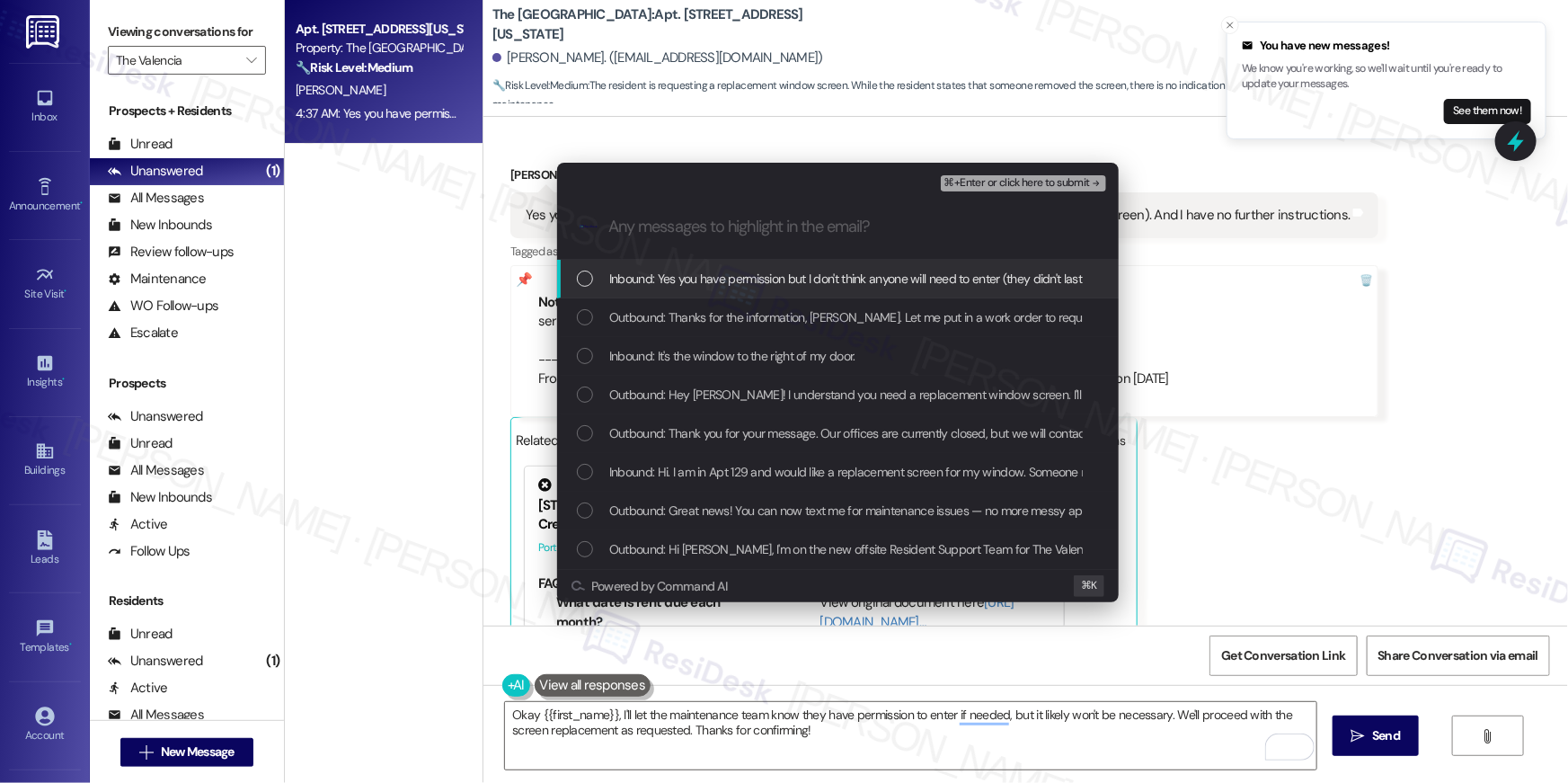
drag, startPoint x: 739, startPoint y: 287, endPoint x: 723, endPoint y: 325, distance: 41.2
click at [739, 287] on span "Inbound: Yes you have permission but I don't think anyone will need to enter (t…" at bounding box center [1005, 278] width 792 height 20
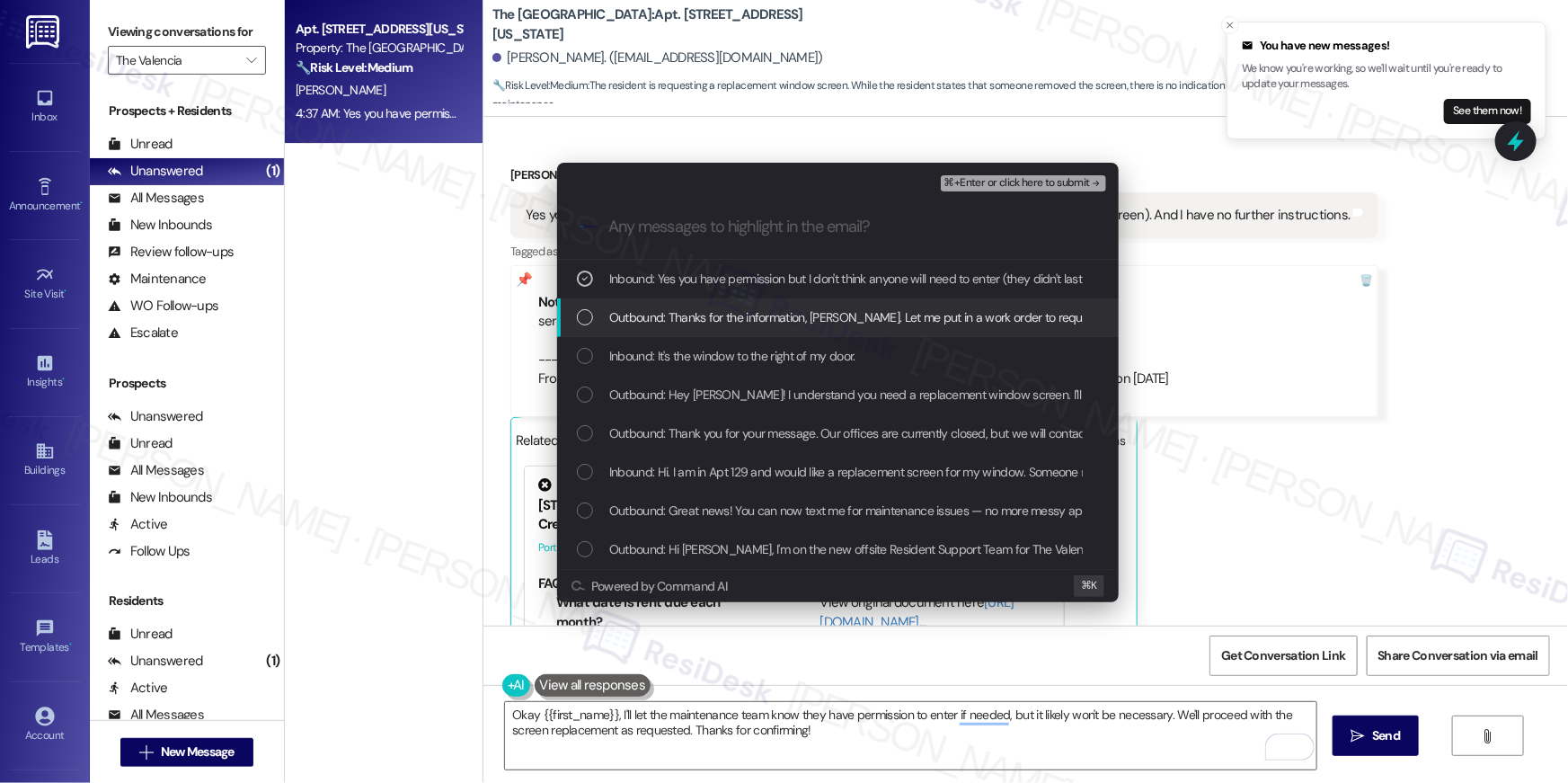
click at [720, 326] on span "Outbound: Thanks for the information, Deborah. Let me put in a work order to re…" at bounding box center [1284, 317] width 1349 height 20
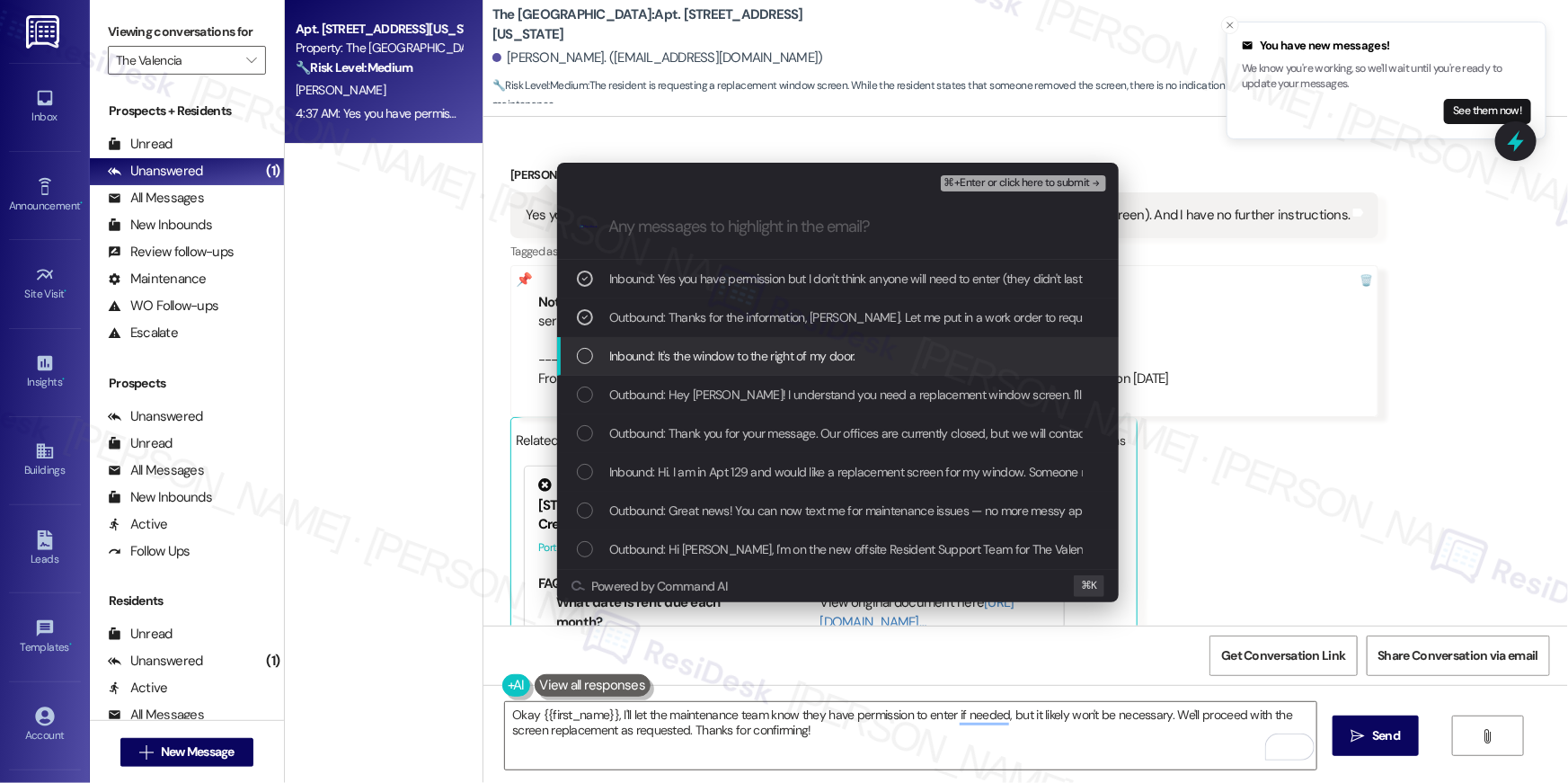
click at [705, 361] on span "Inbound: It's the window to the right of my door." at bounding box center [732, 356] width 247 height 20
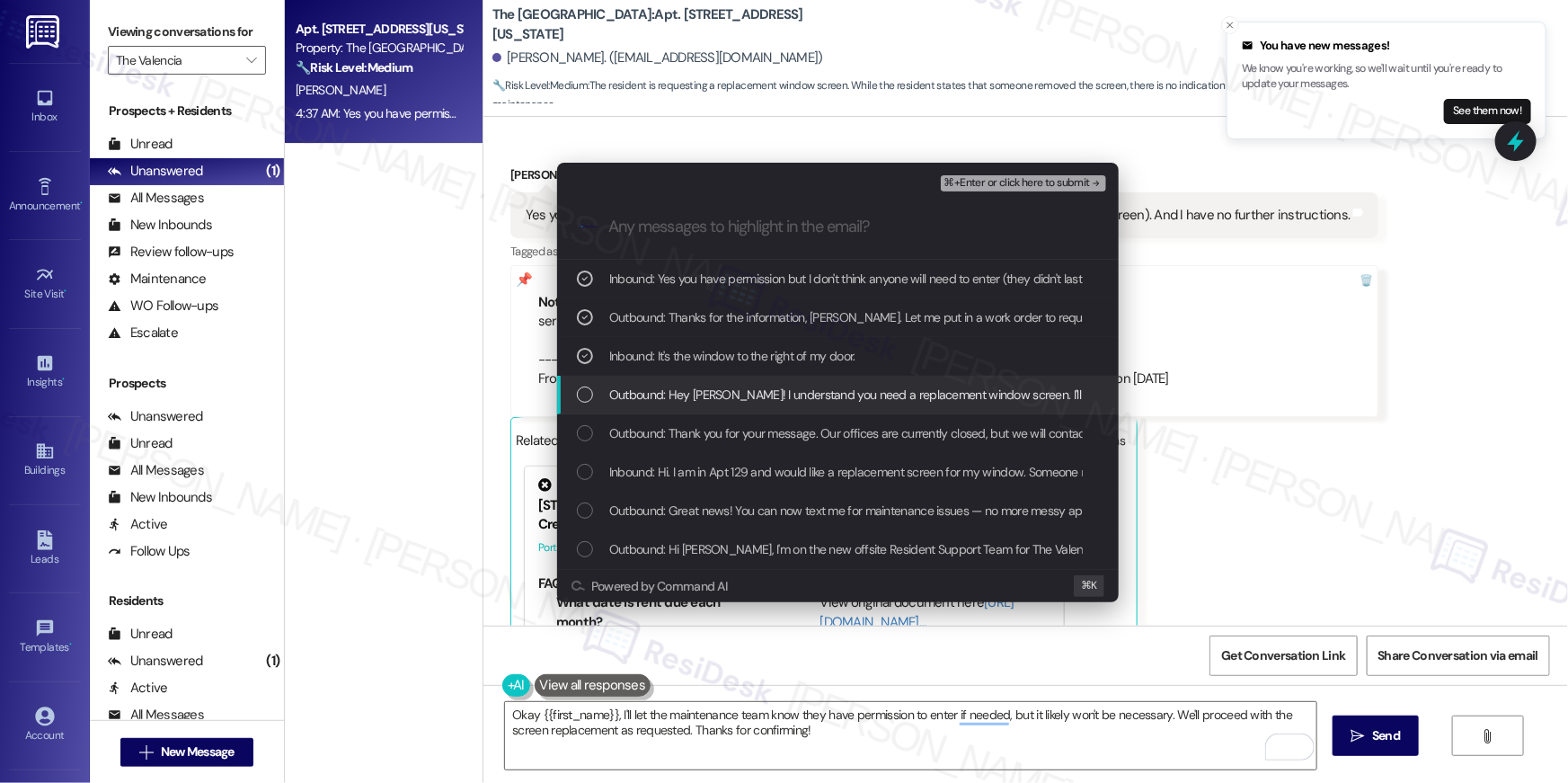
click at [709, 384] on div "Outbound: Hey Deborah! I understand you need a replacement window screen. I'll …" at bounding box center [838, 394] width 561 height 38
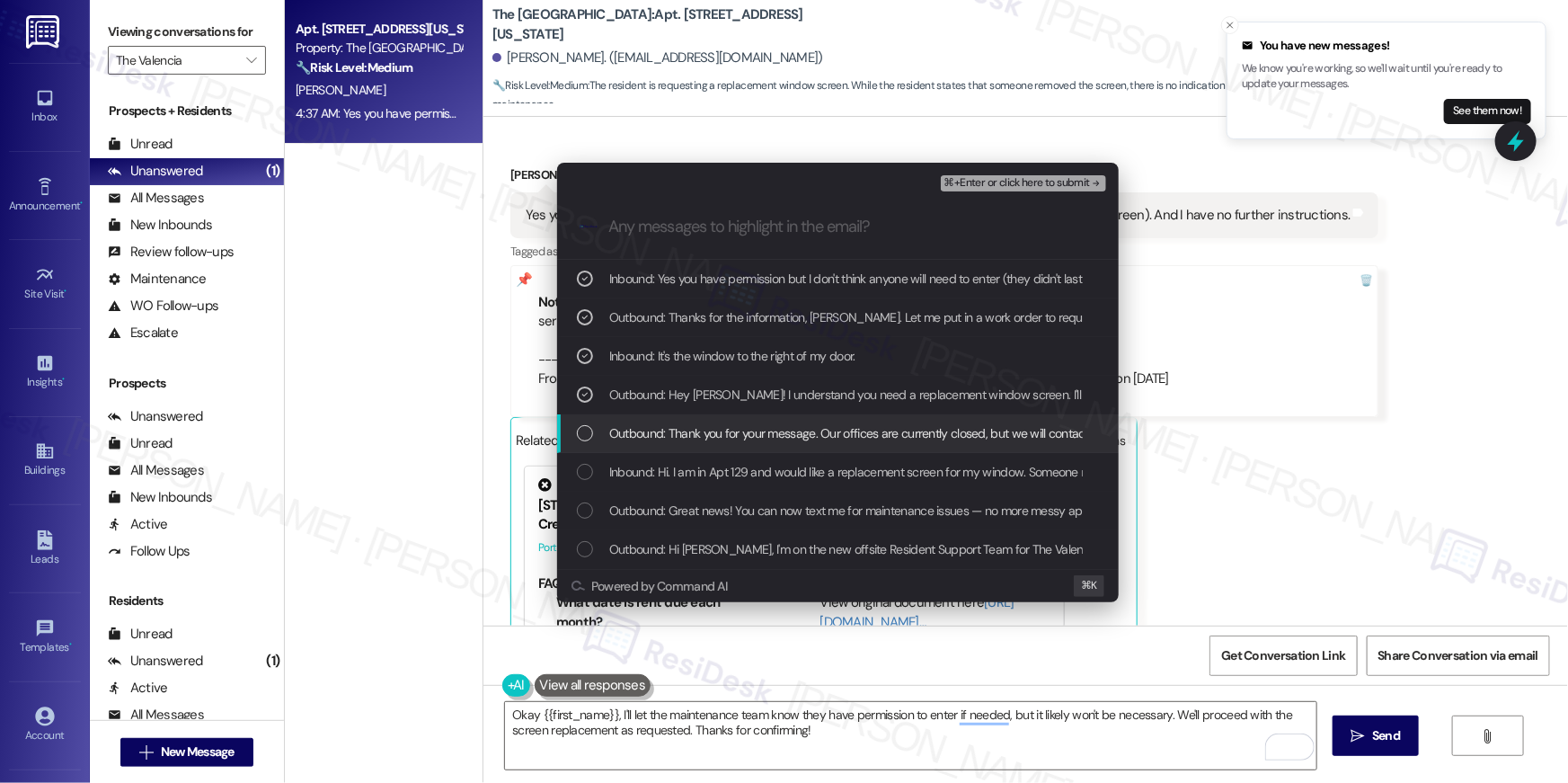
click at [714, 432] on span "Outbound: Thank you for your message. Our offices are currently closed, but we …" at bounding box center [1090, 433] width 962 height 20
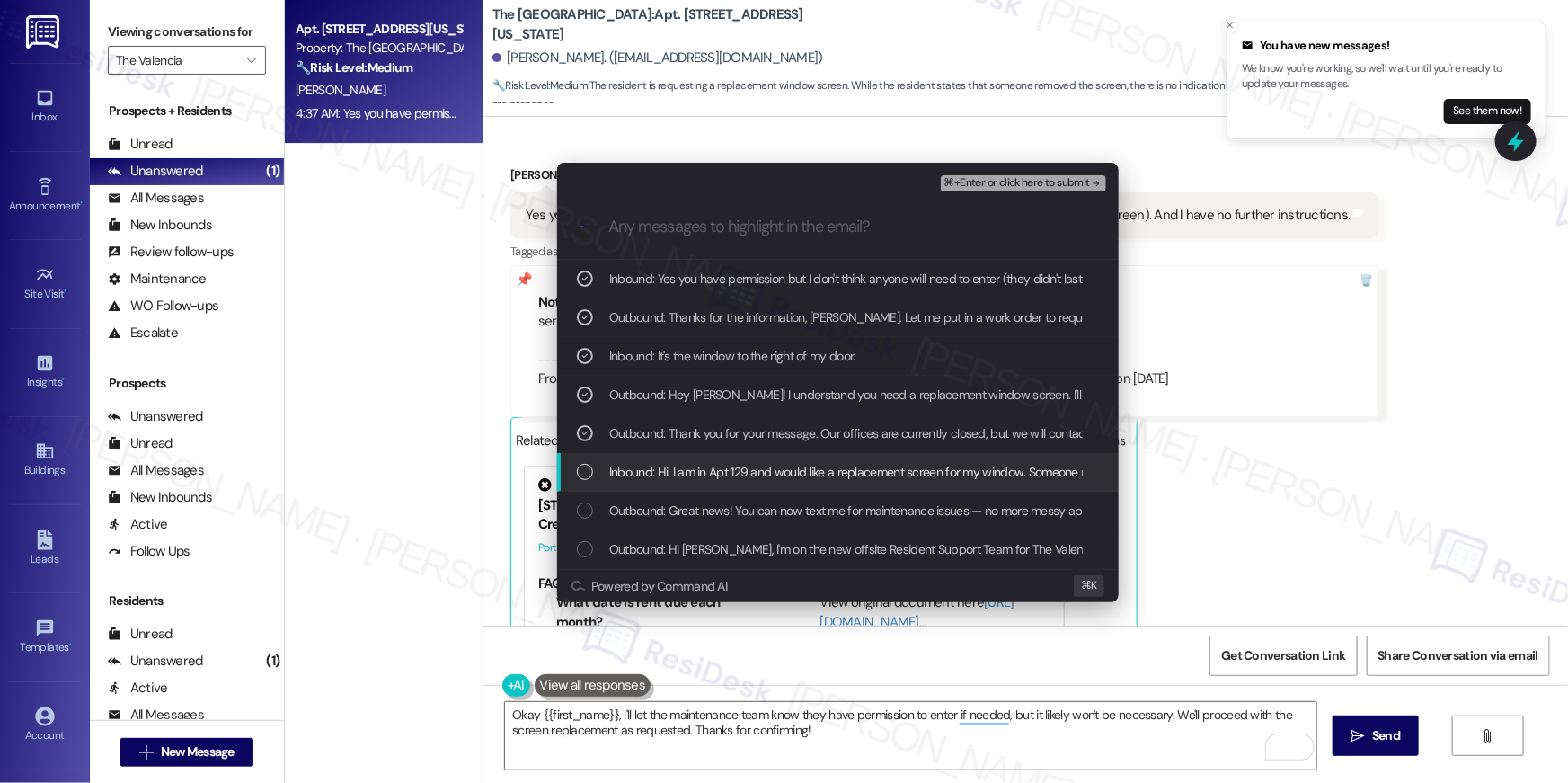
click at [717, 471] on span "Inbound: Hi. I am in Apt 129 and would like a replacement screen for my window.…" at bounding box center [959, 471] width 699 height 20
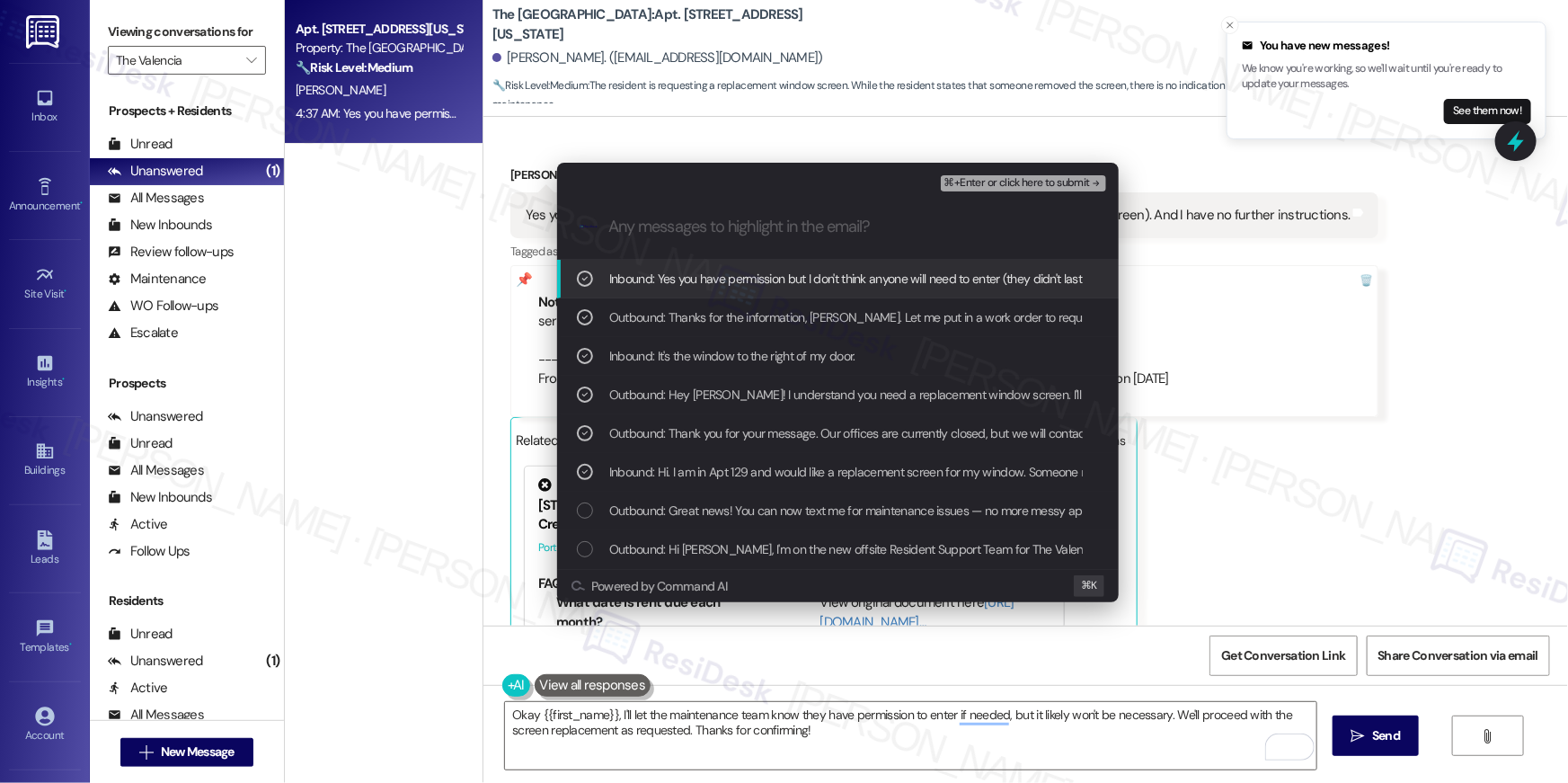
click at [986, 182] on span "⌘+Enter or click here to submit" at bounding box center [1017, 182] width 146 height 12
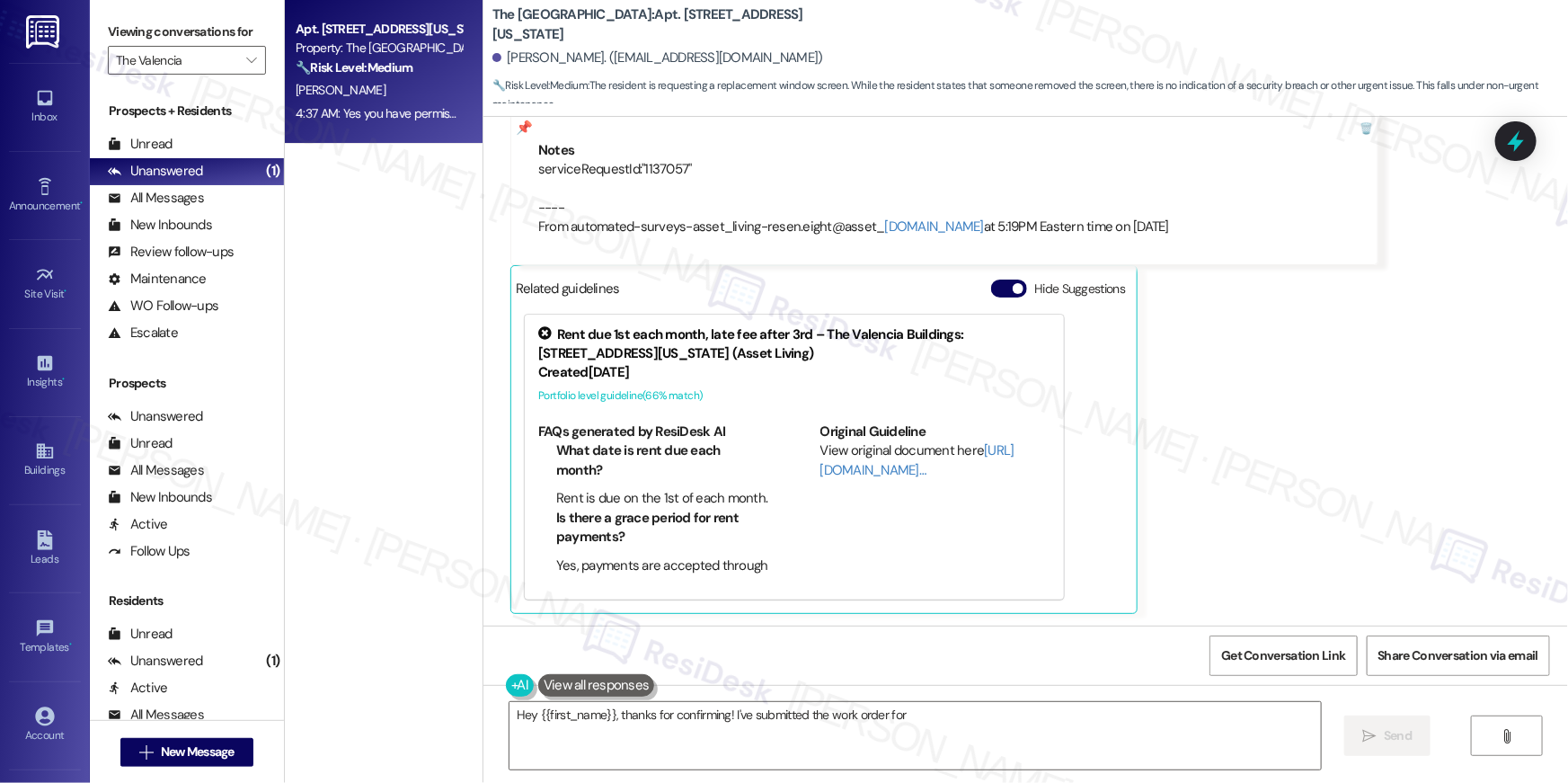
scroll to position [1655, 0]
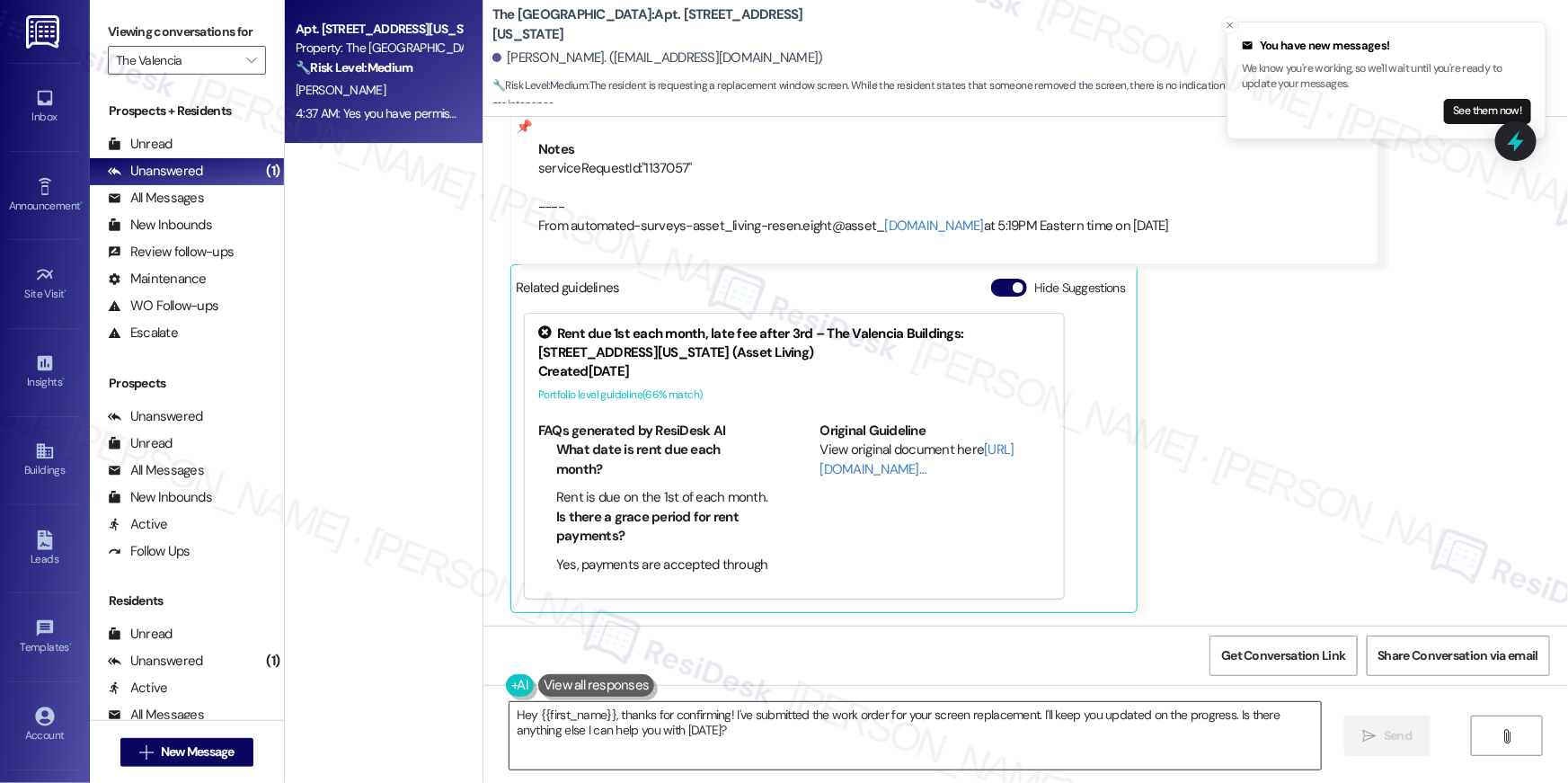
click at [1015, 742] on textarea "Hey {{first_name}}, thanks for confirming! I've submitted the work order for yo…" at bounding box center [915, 735] width 812 height 67
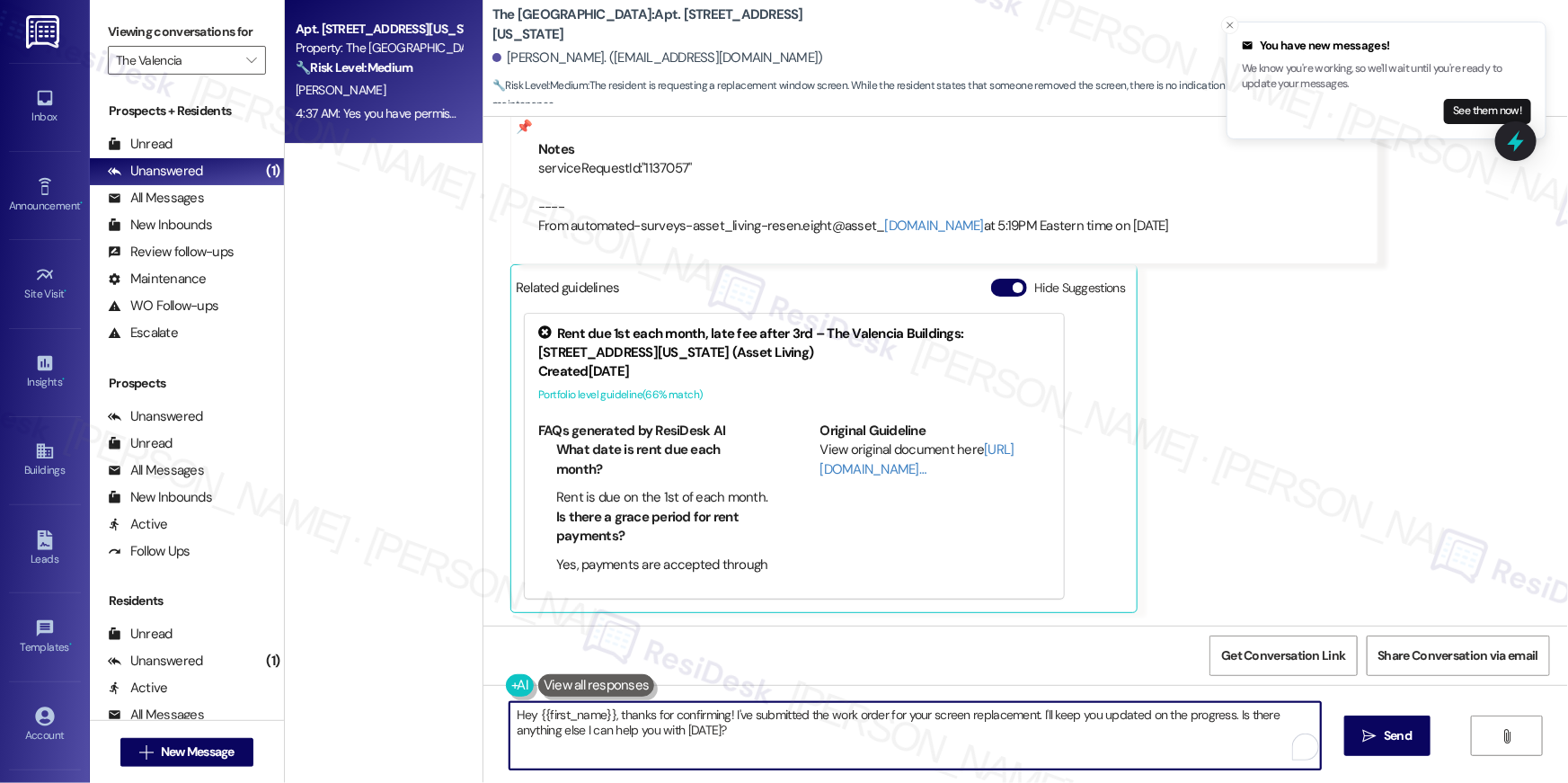
paste textarea "Thank you, {{first_name}}! I’ve submitted your request, and our maintenance tea…"
type textarea "Thank you, {{first_name}}! I’ve submitted your request, and our maintenance tea…"
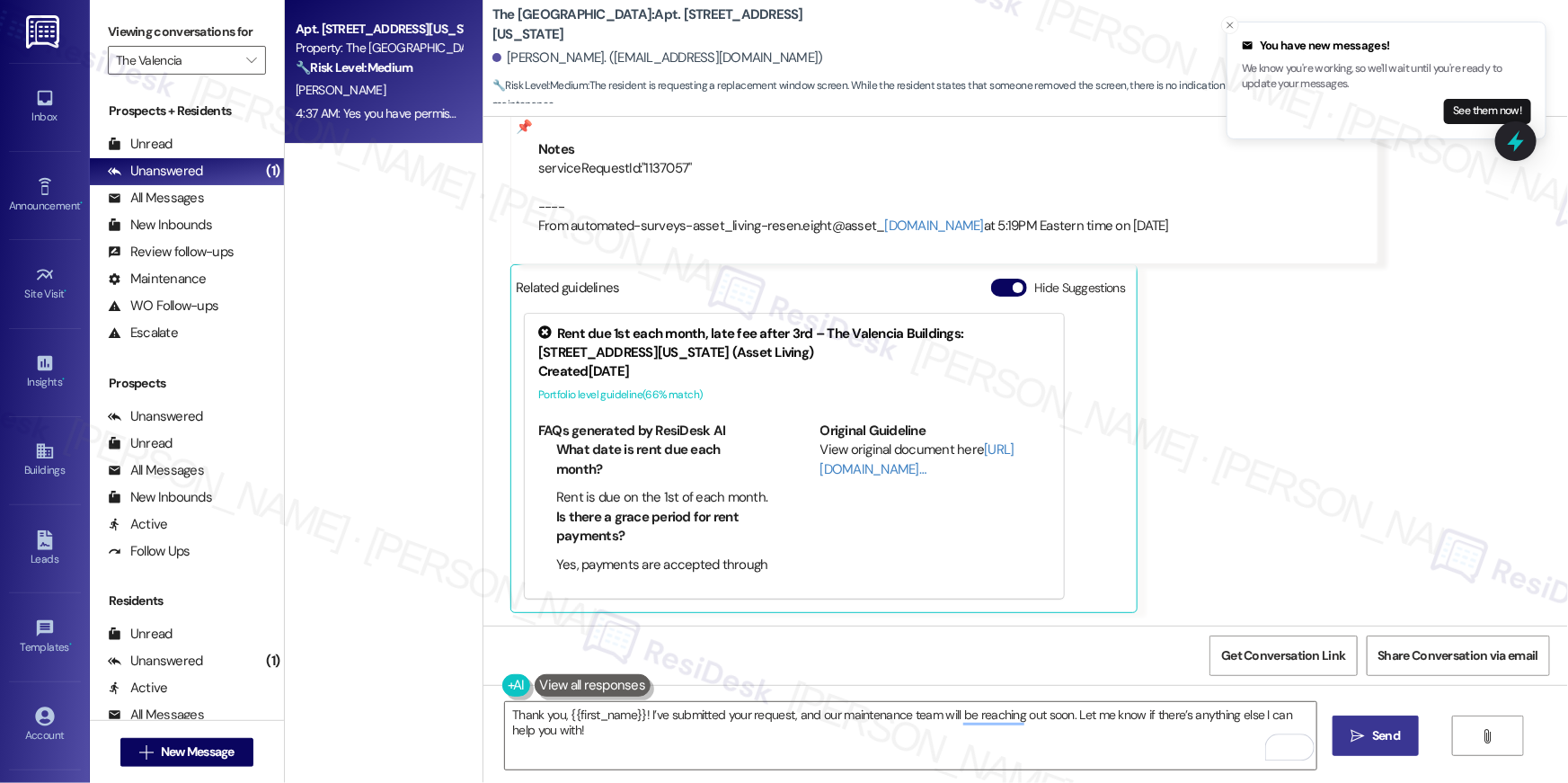
click at [1390, 742] on span "Send" at bounding box center [1386, 736] width 28 height 19
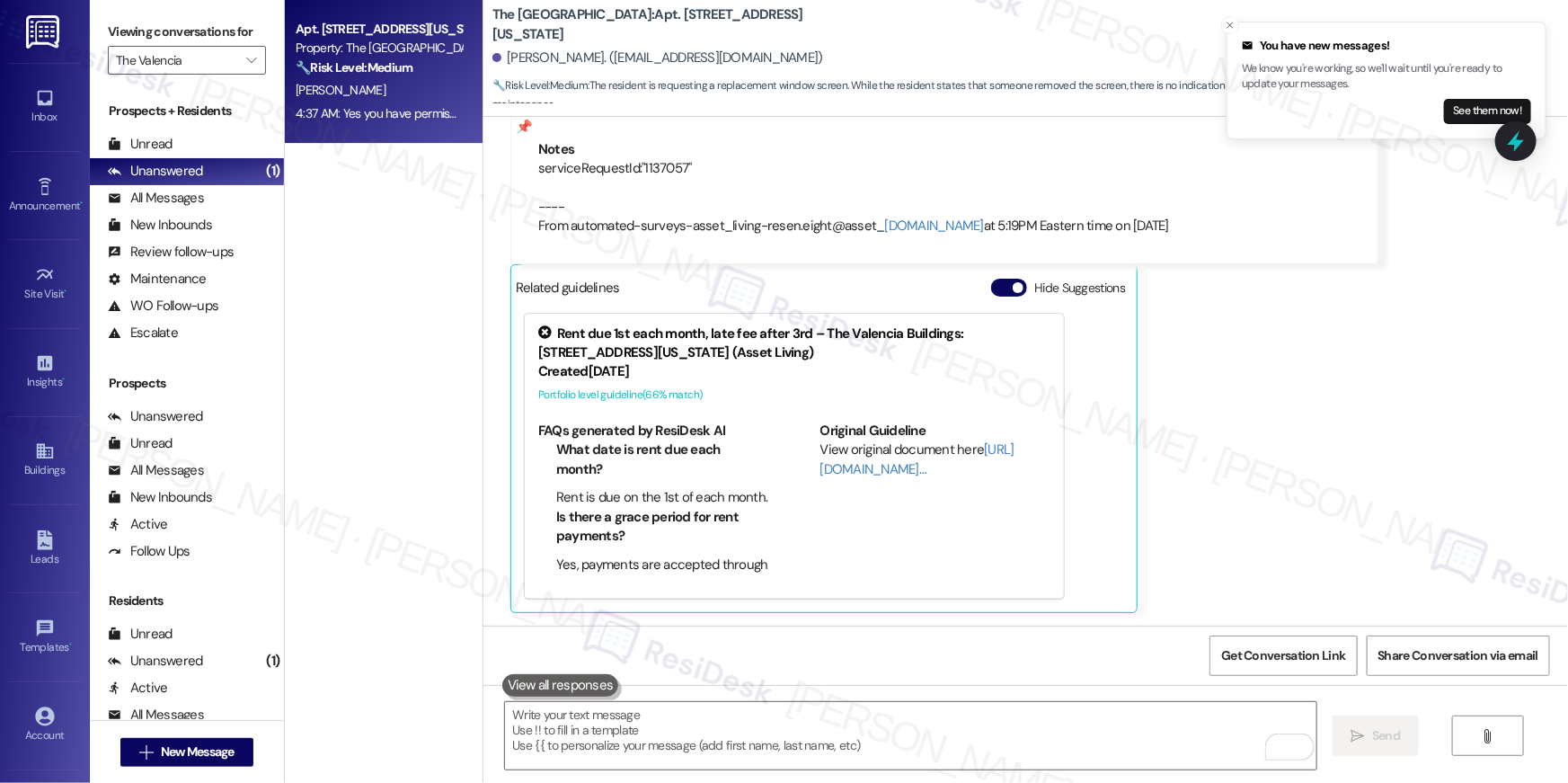
scroll to position [1654, 0]
click at [247, 61] on icon "" at bounding box center [251, 59] width 10 height 14
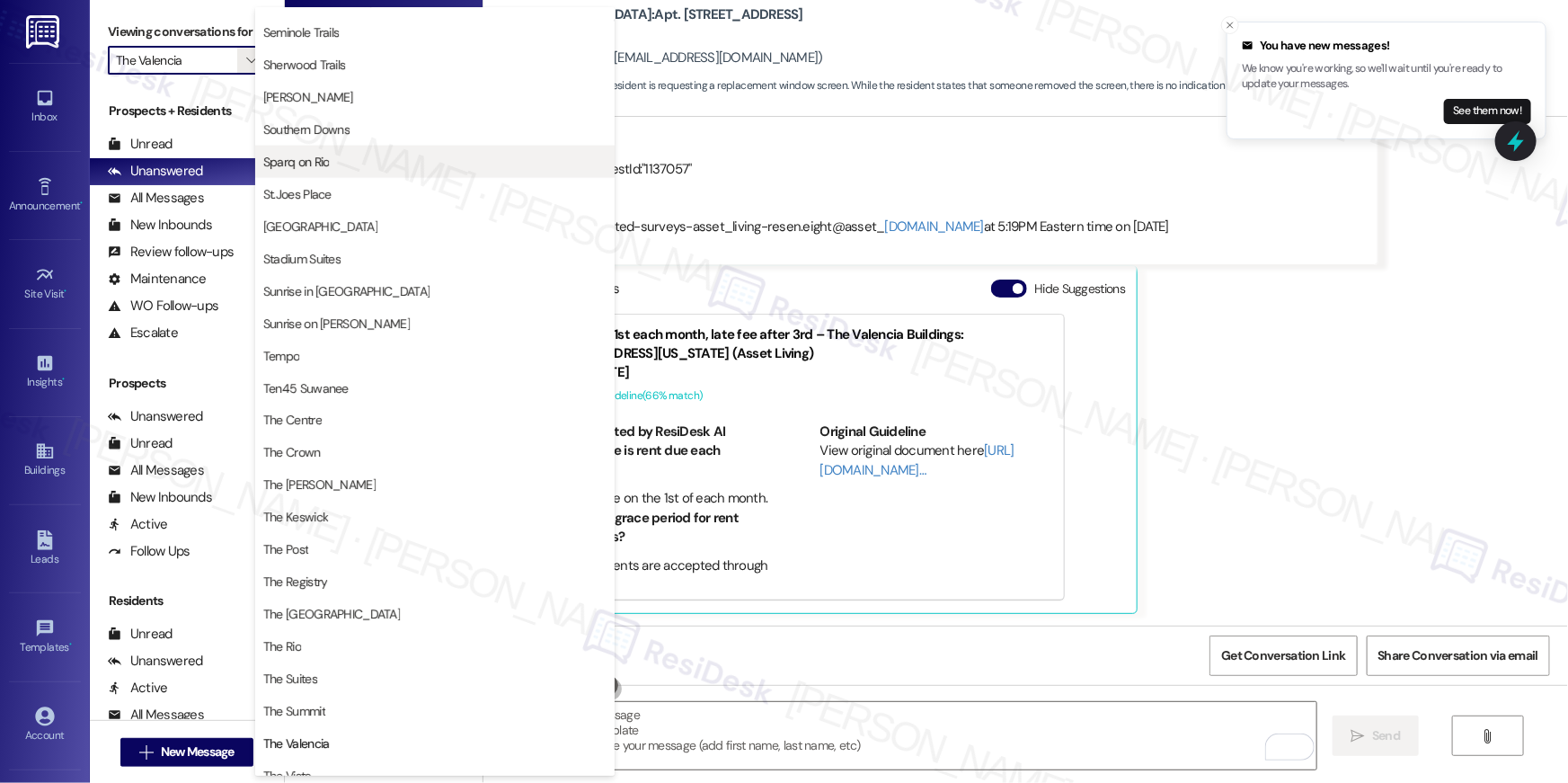
scroll to position [1183, 0]
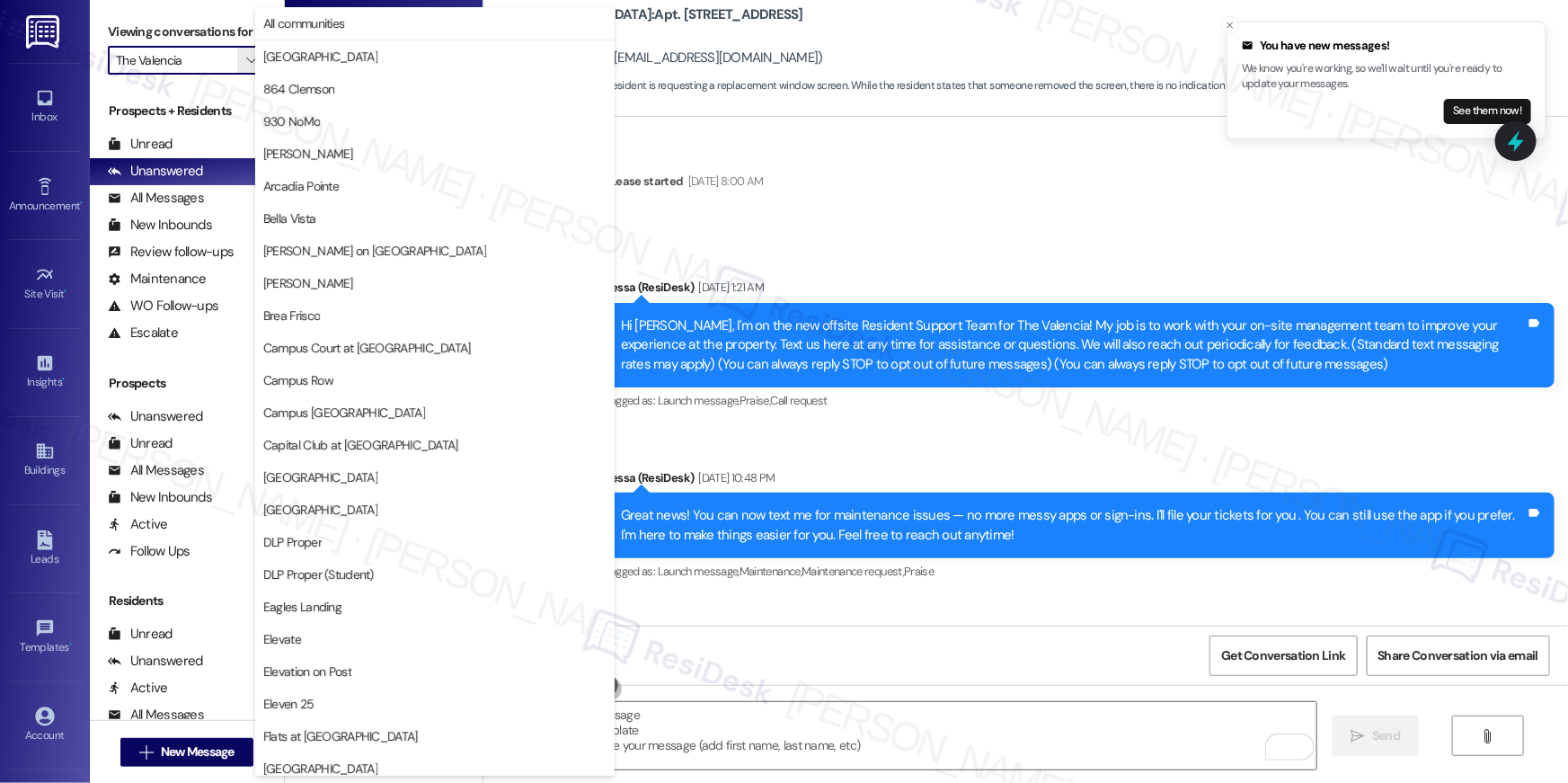
scroll to position [1654, 0]
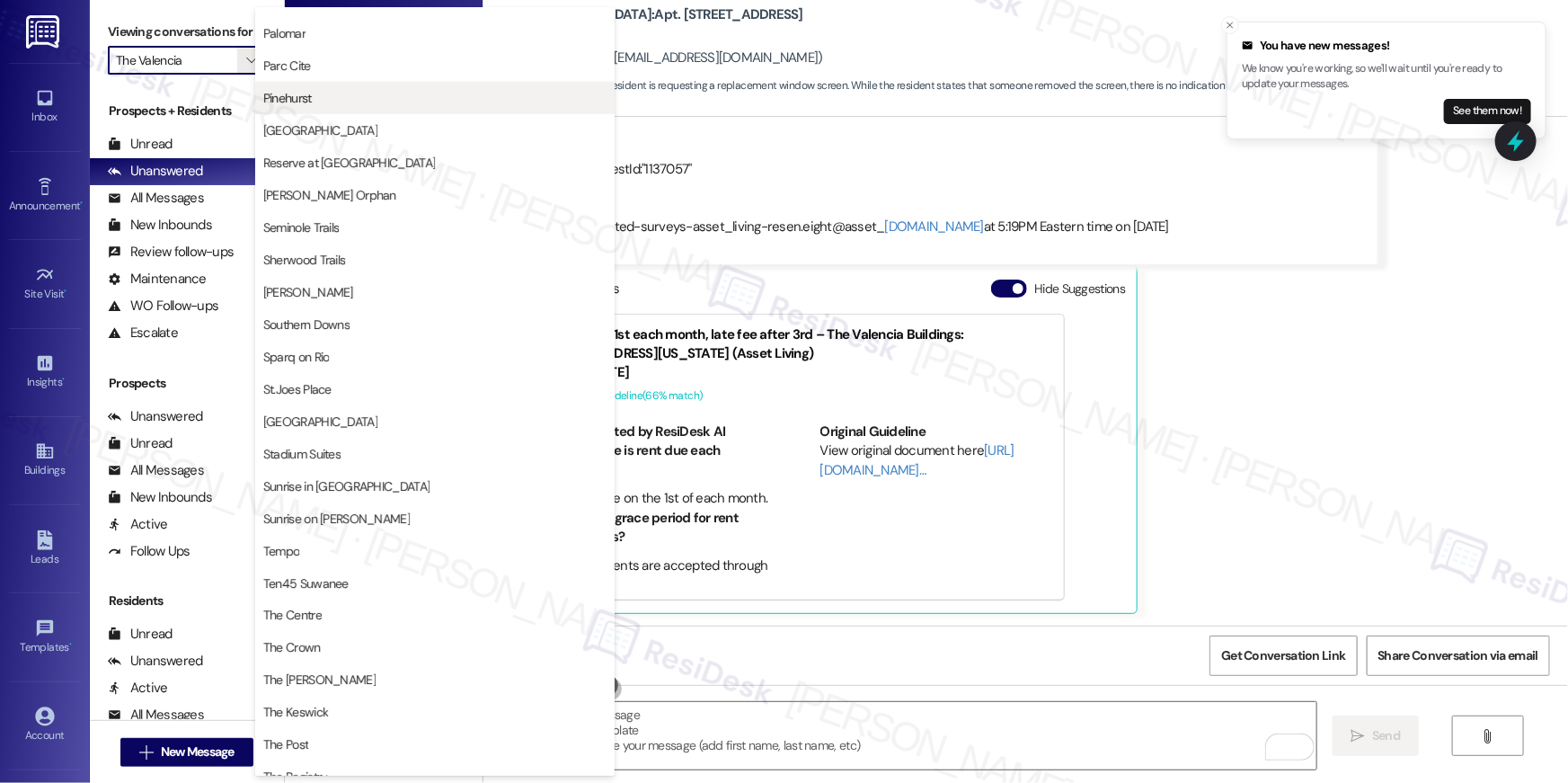
click at [315, 93] on span "Pinehurst" at bounding box center [435, 98] width 344 height 18
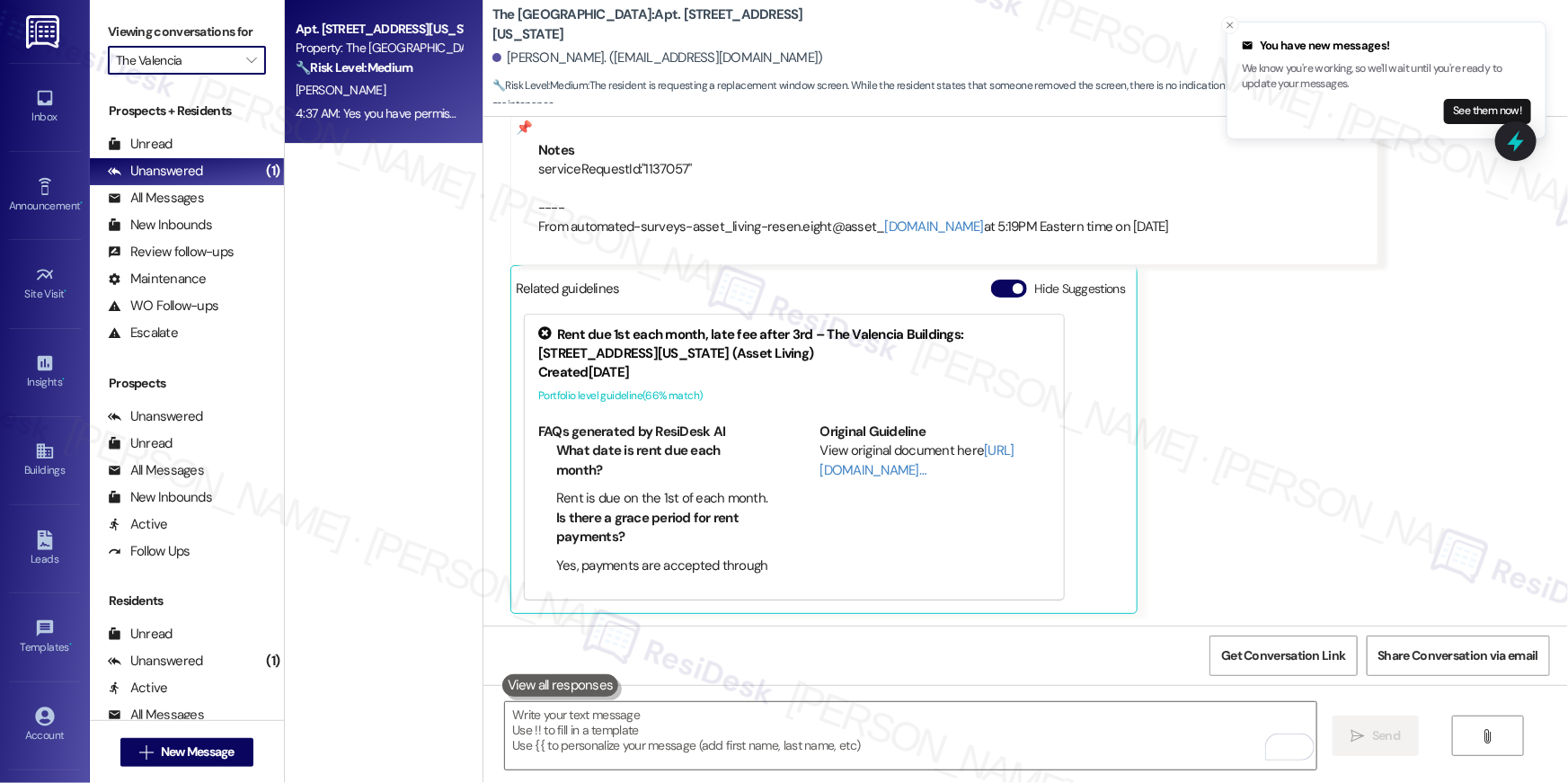
type input "Pinehurst"
